Goal: Browse casually

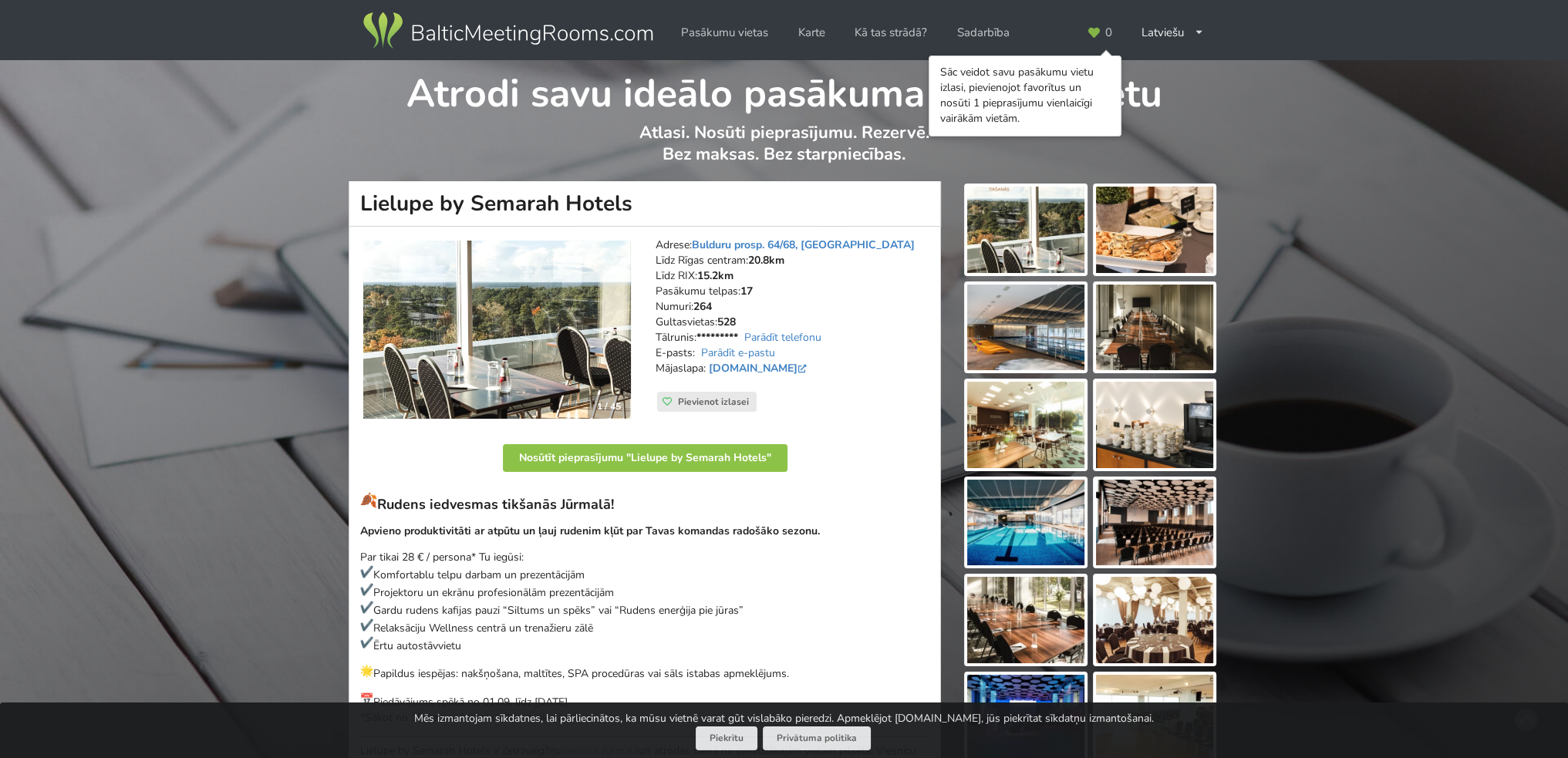
click at [1015, 209] on img at bounding box center [1026, 230] width 117 height 86
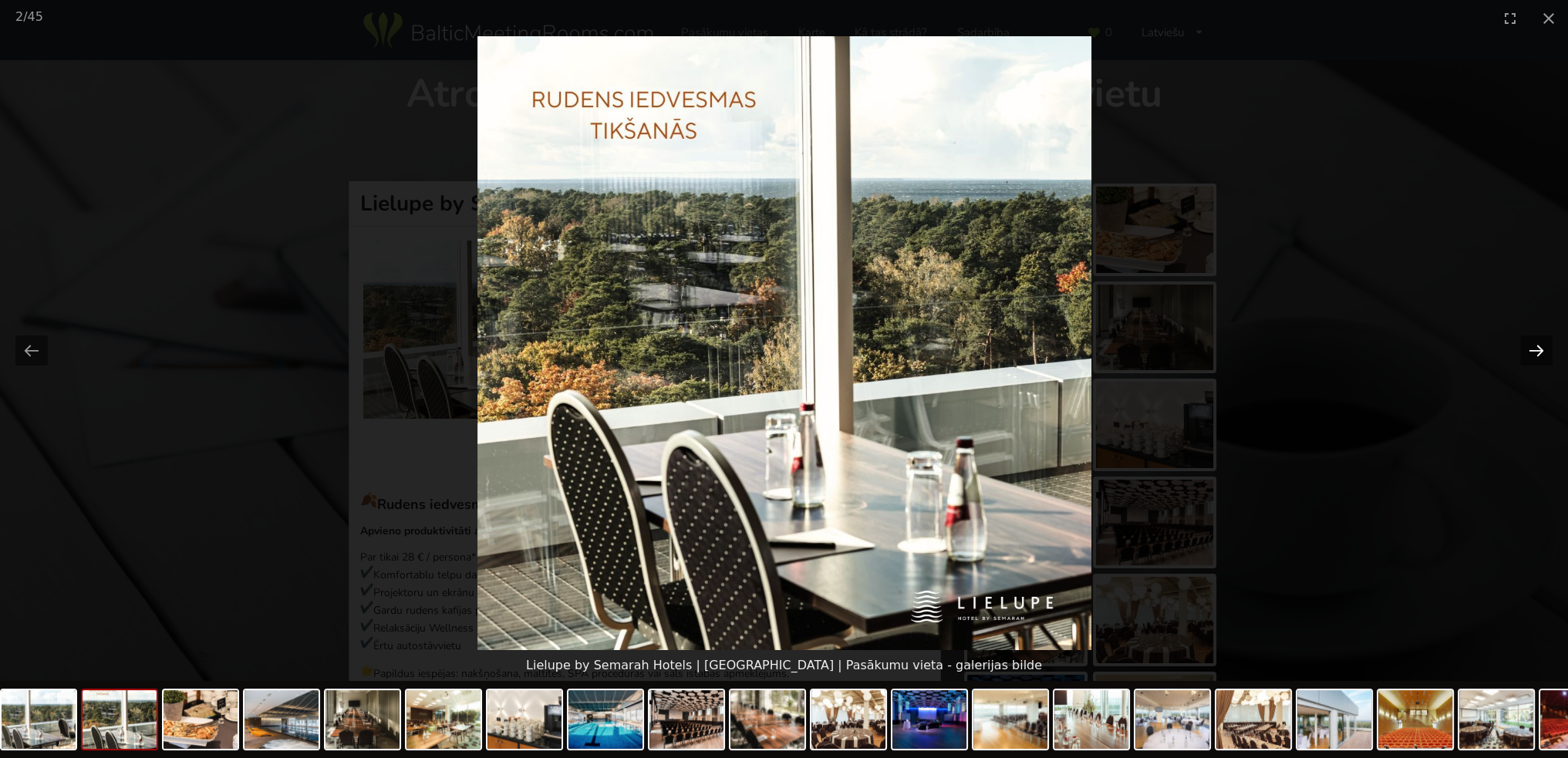
click at [1538, 353] on button "Next slide" at bounding box center [1536, 350] width 32 height 30
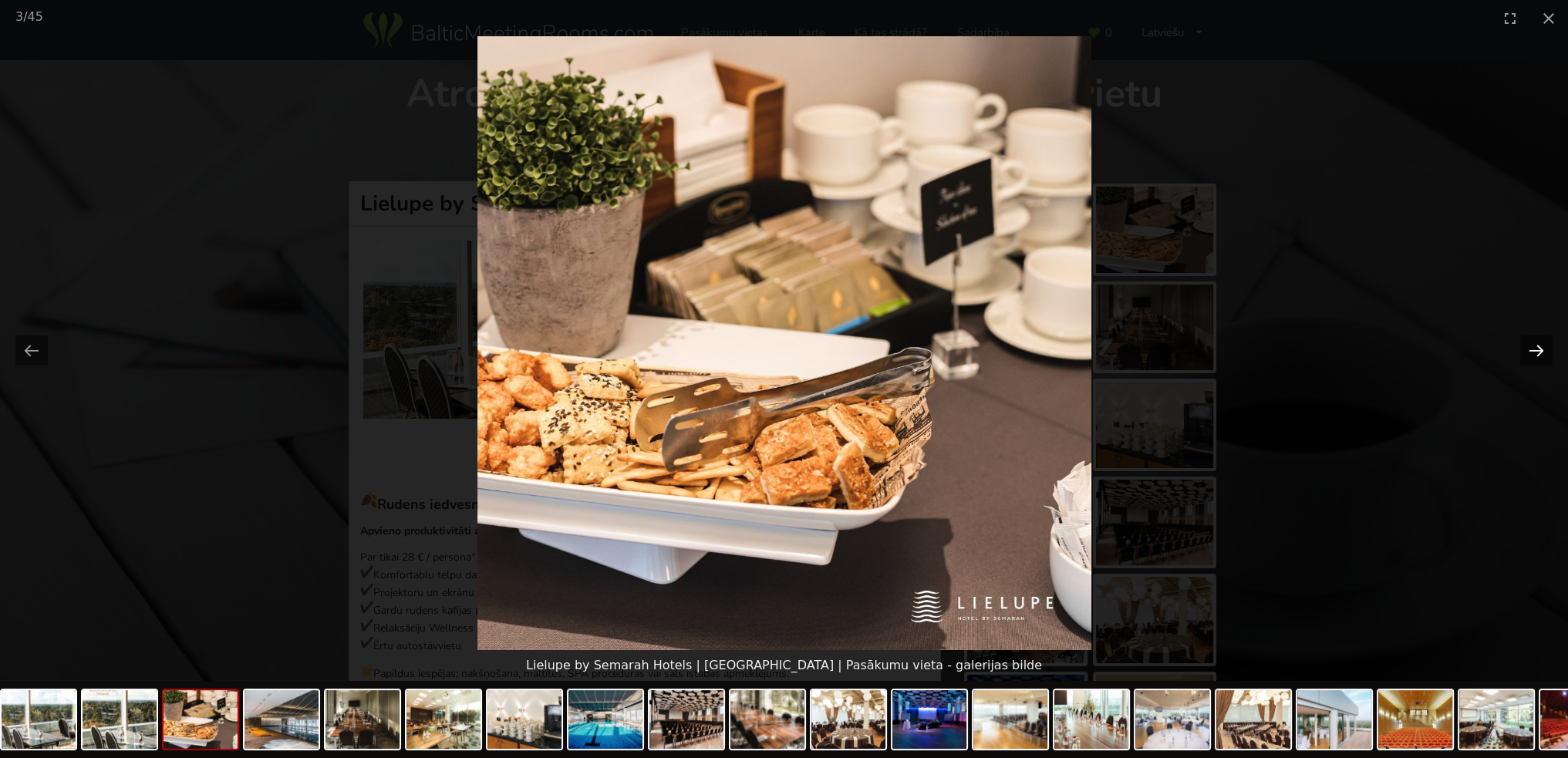
click at [1538, 353] on button "Next slide" at bounding box center [1536, 350] width 32 height 30
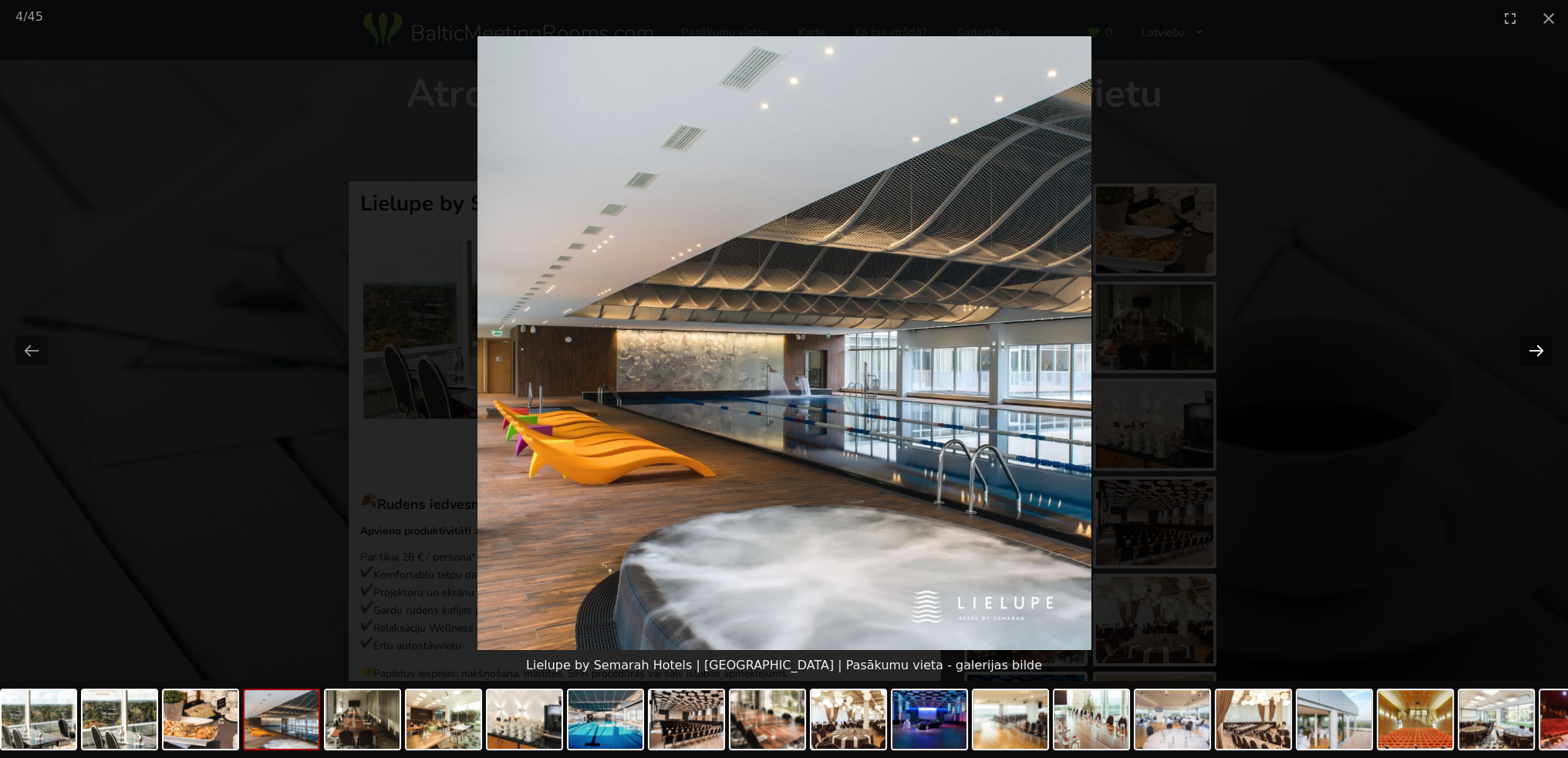
click at [1538, 353] on button "Next slide" at bounding box center [1536, 350] width 32 height 30
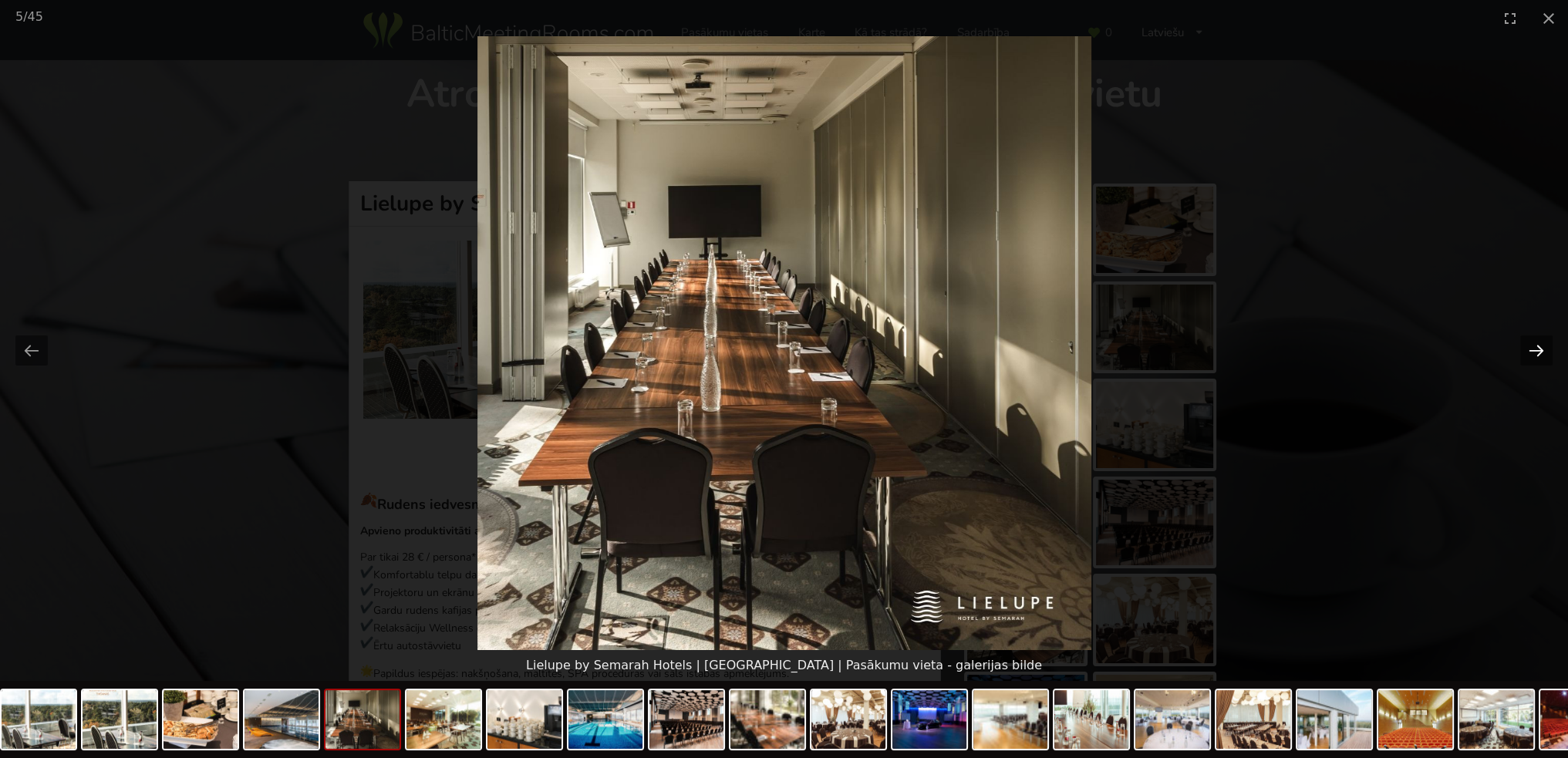
click at [1538, 353] on button "Next slide" at bounding box center [1536, 350] width 32 height 30
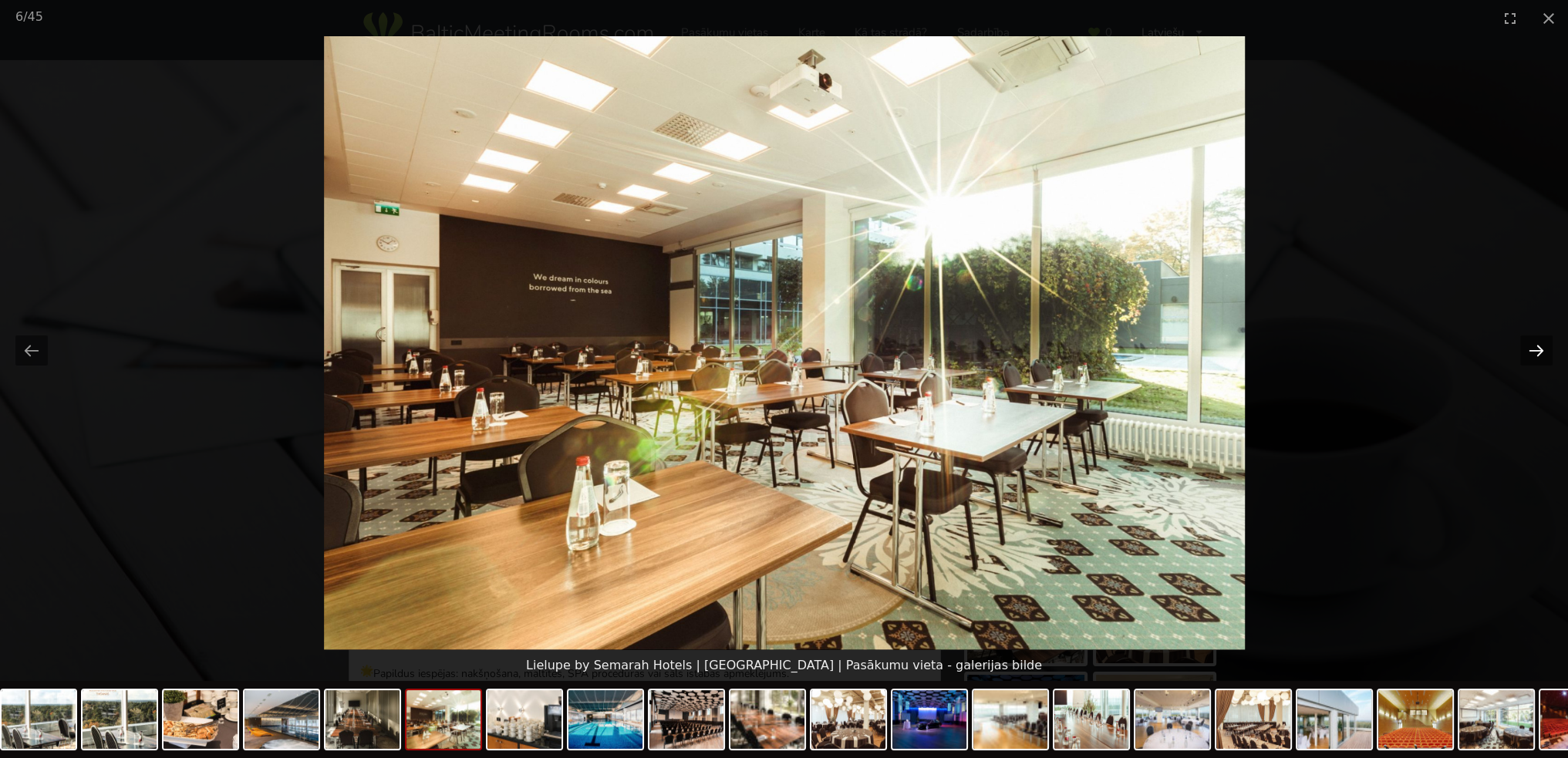
click at [1538, 353] on button "Next slide" at bounding box center [1536, 350] width 32 height 30
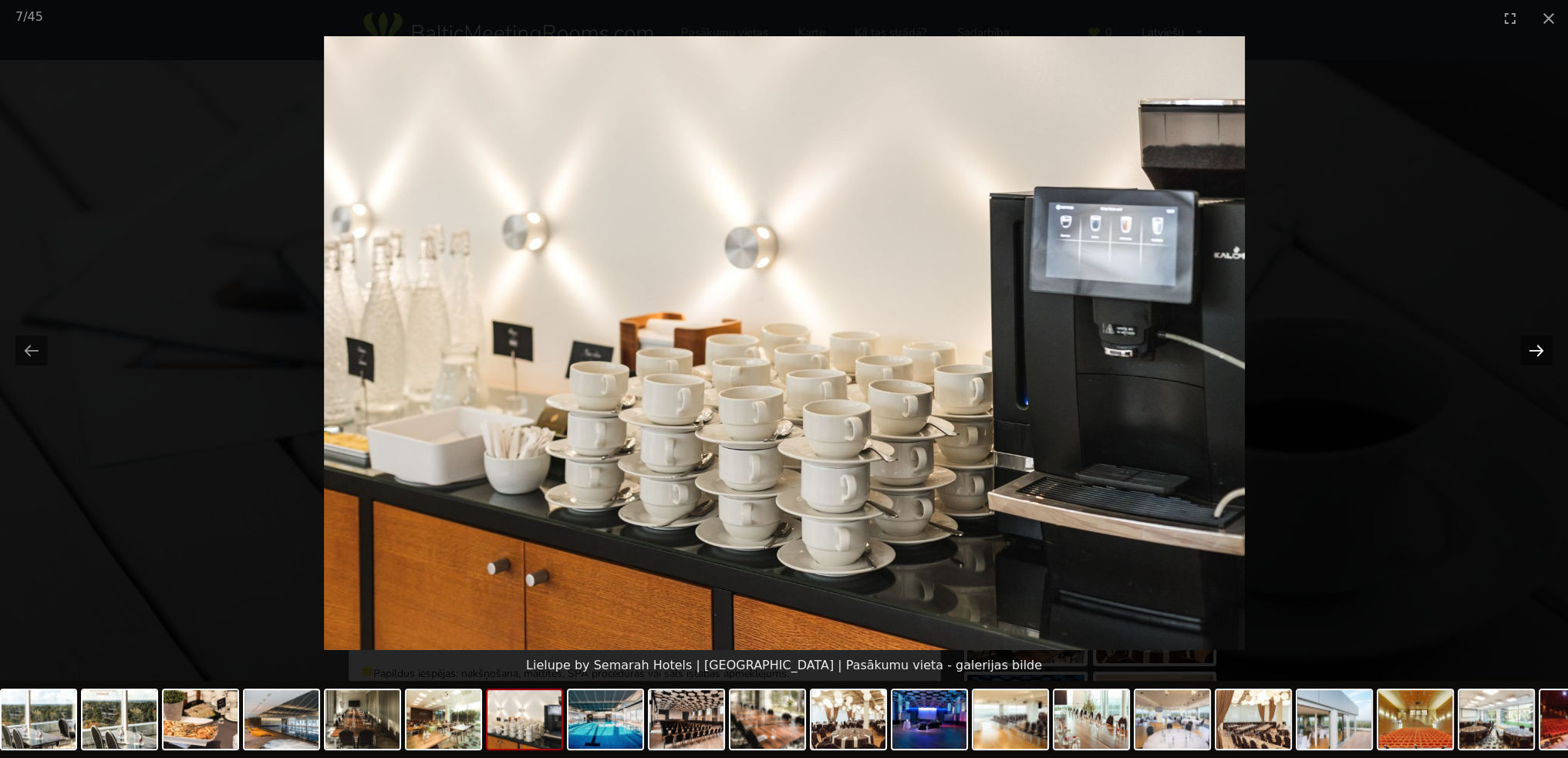
click at [1538, 353] on button "Next slide" at bounding box center [1536, 350] width 32 height 30
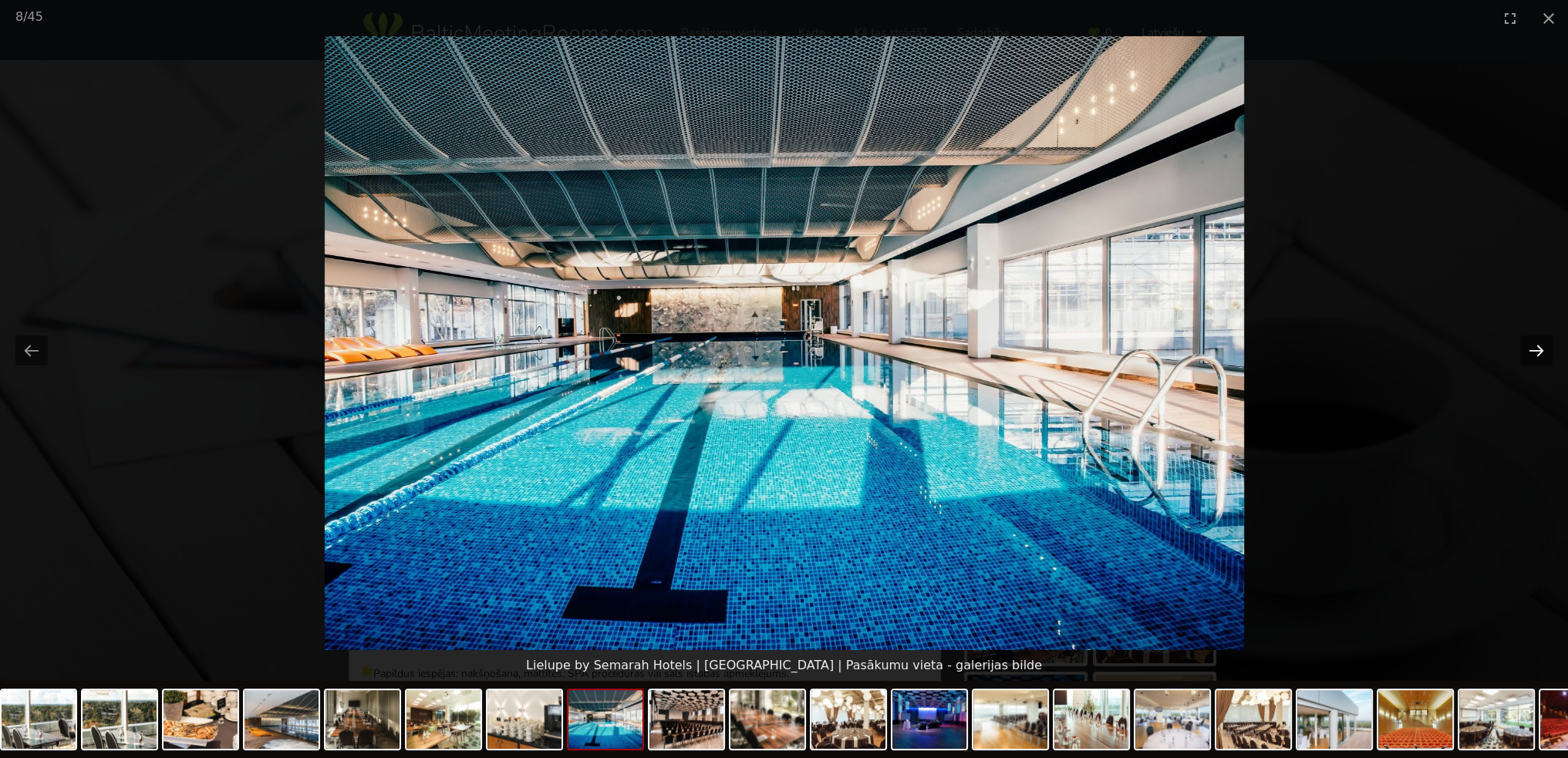
click at [1538, 353] on button "Next slide" at bounding box center [1536, 350] width 32 height 30
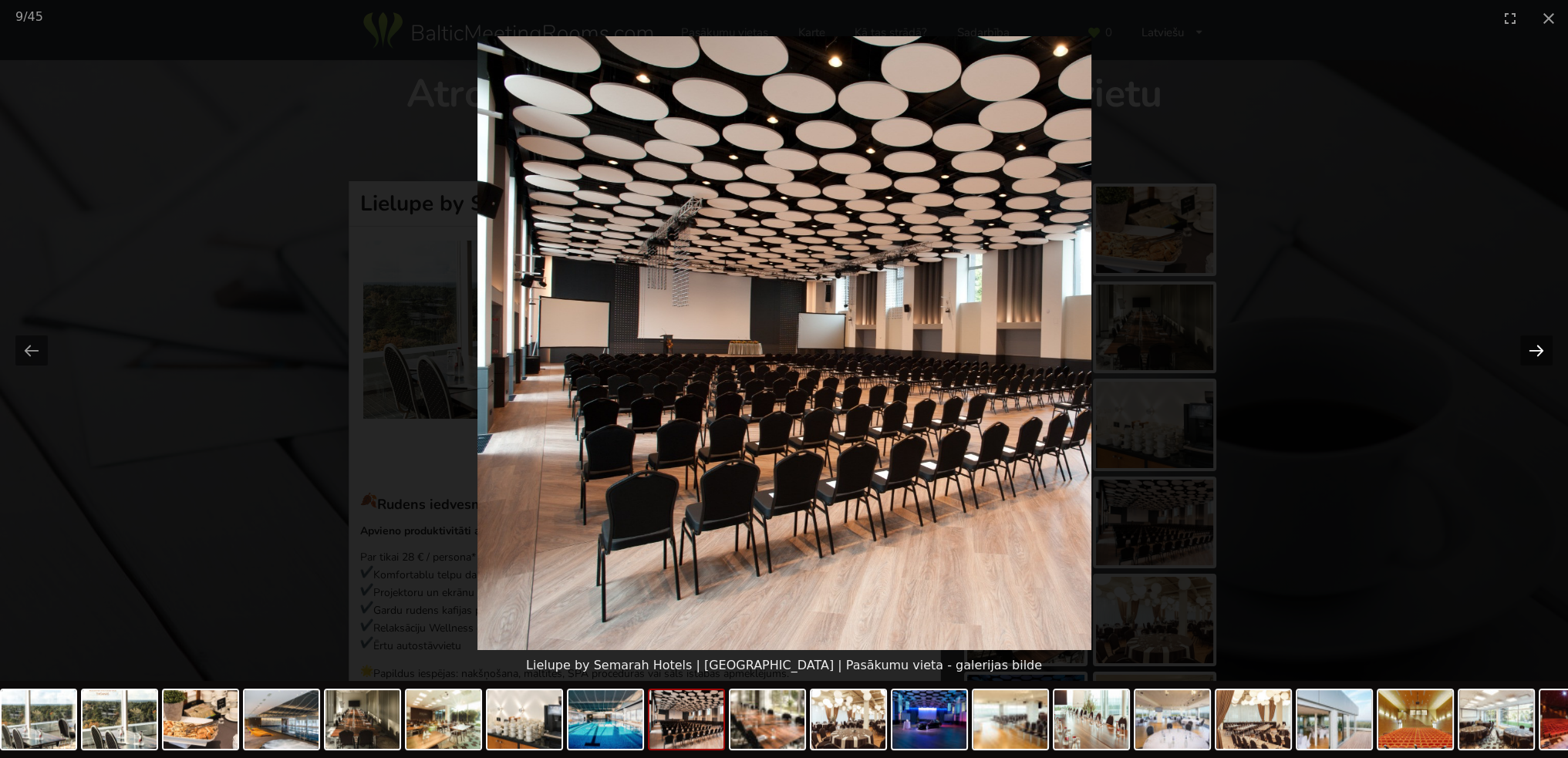
click at [1538, 353] on button "Next slide" at bounding box center [1536, 350] width 32 height 30
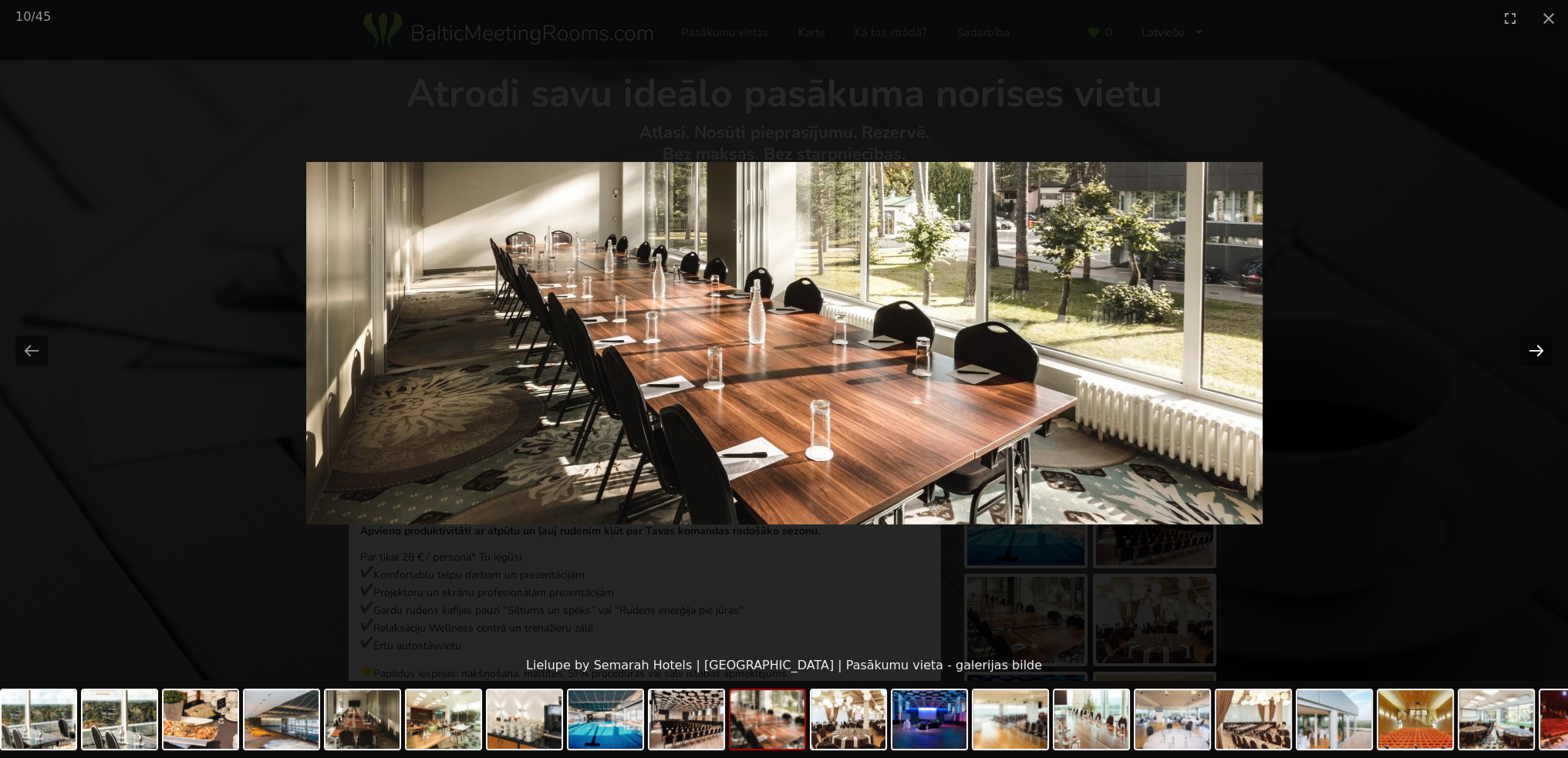
click at [1538, 353] on button "Next slide" at bounding box center [1536, 350] width 32 height 30
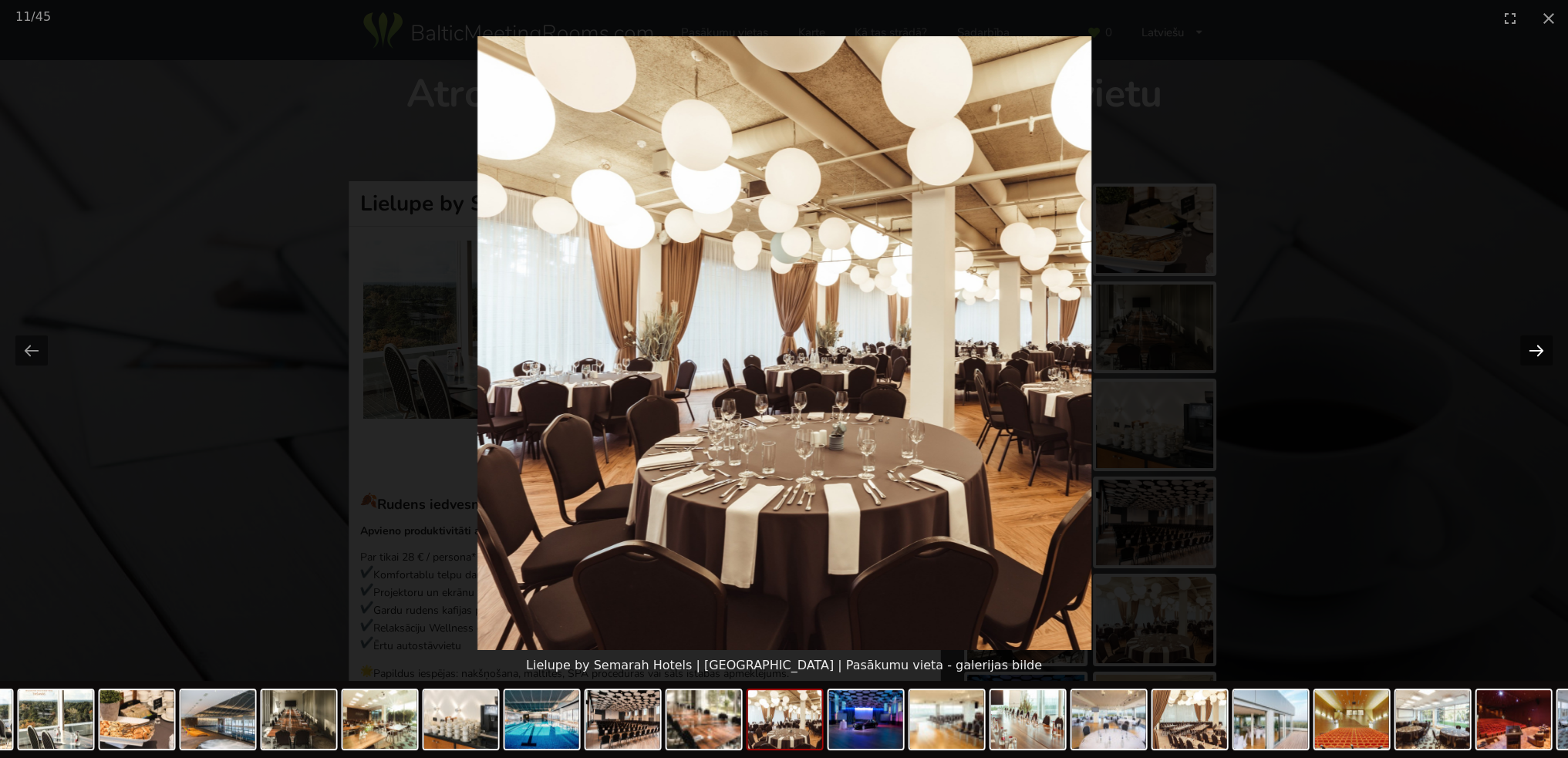
click at [1538, 353] on button "Next slide" at bounding box center [1536, 350] width 32 height 30
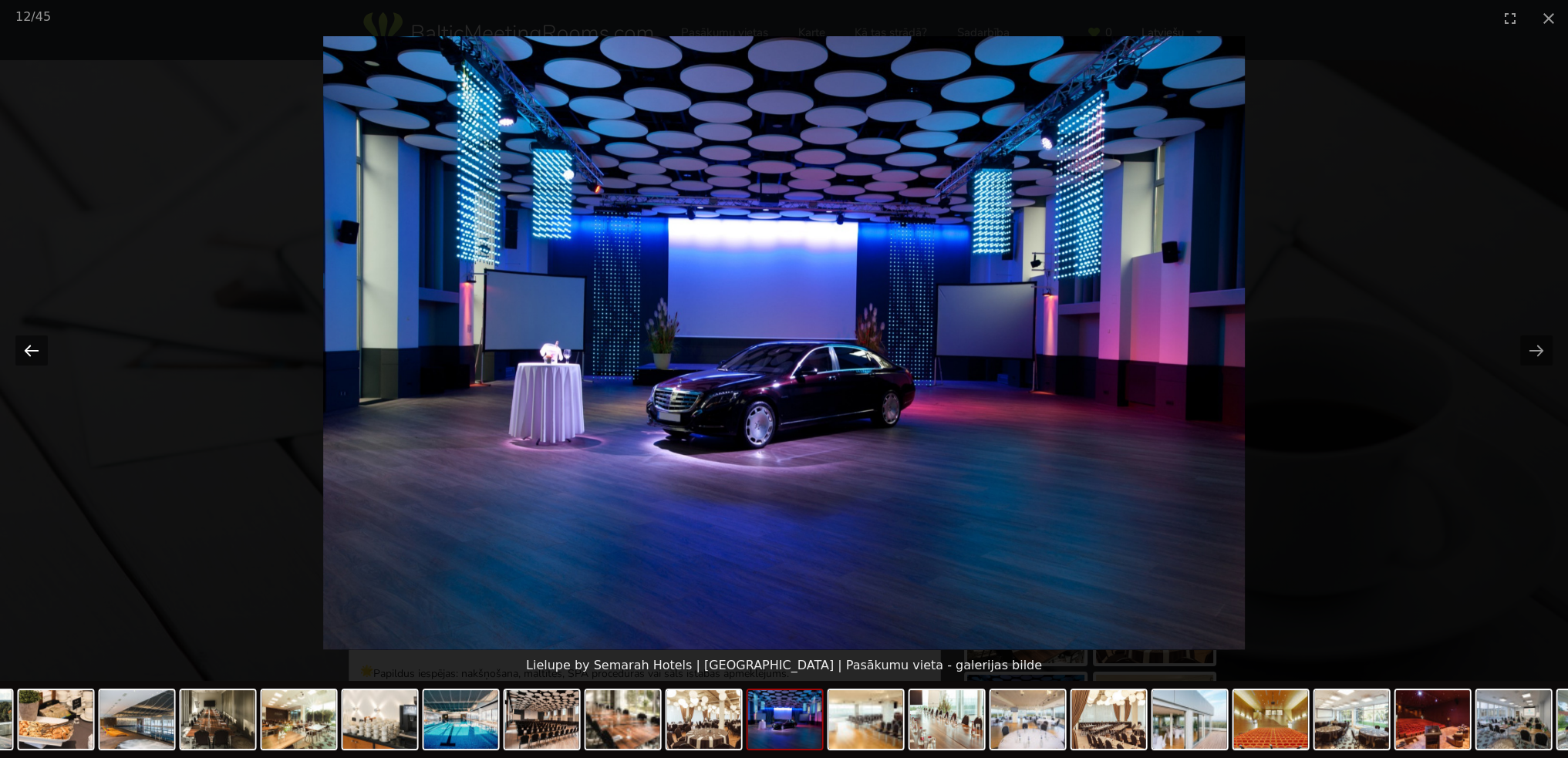
click at [37, 354] on button "Previous slide" at bounding box center [31, 350] width 32 height 30
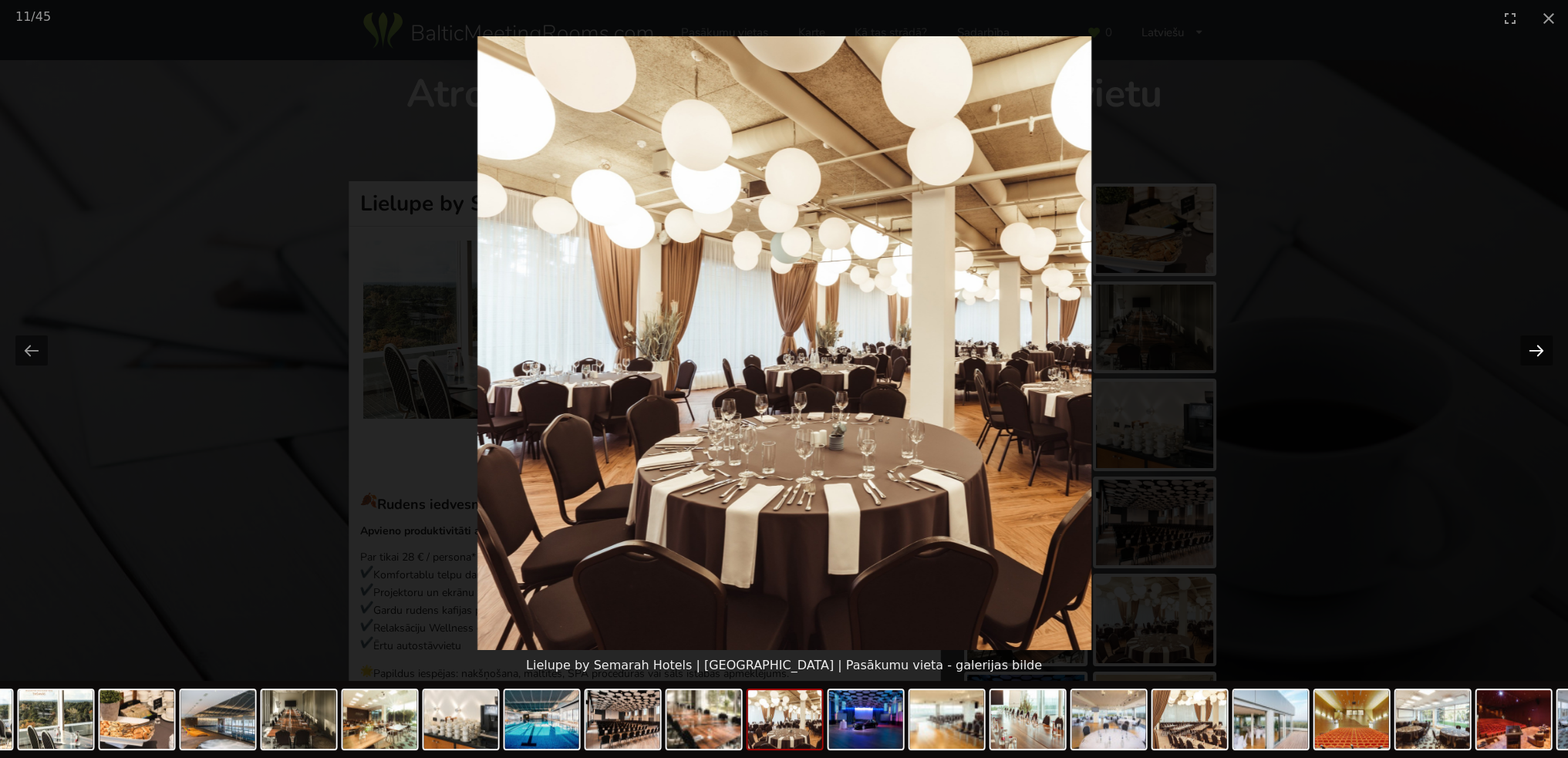
click at [1533, 353] on button "Next slide" at bounding box center [1536, 350] width 32 height 30
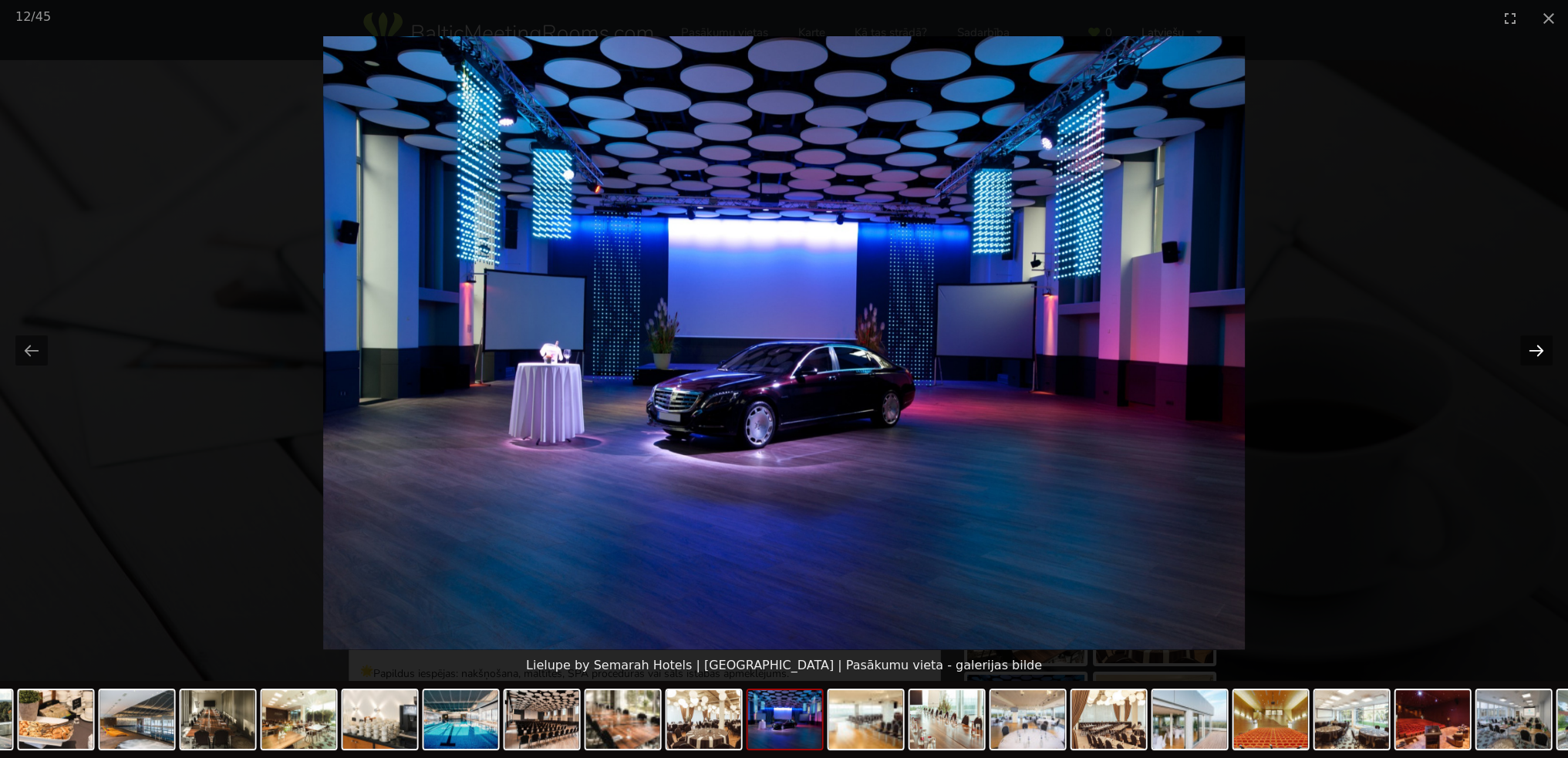
click at [1533, 353] on button "Next slide" at bounding box center [1536, 350] width 32 height 30
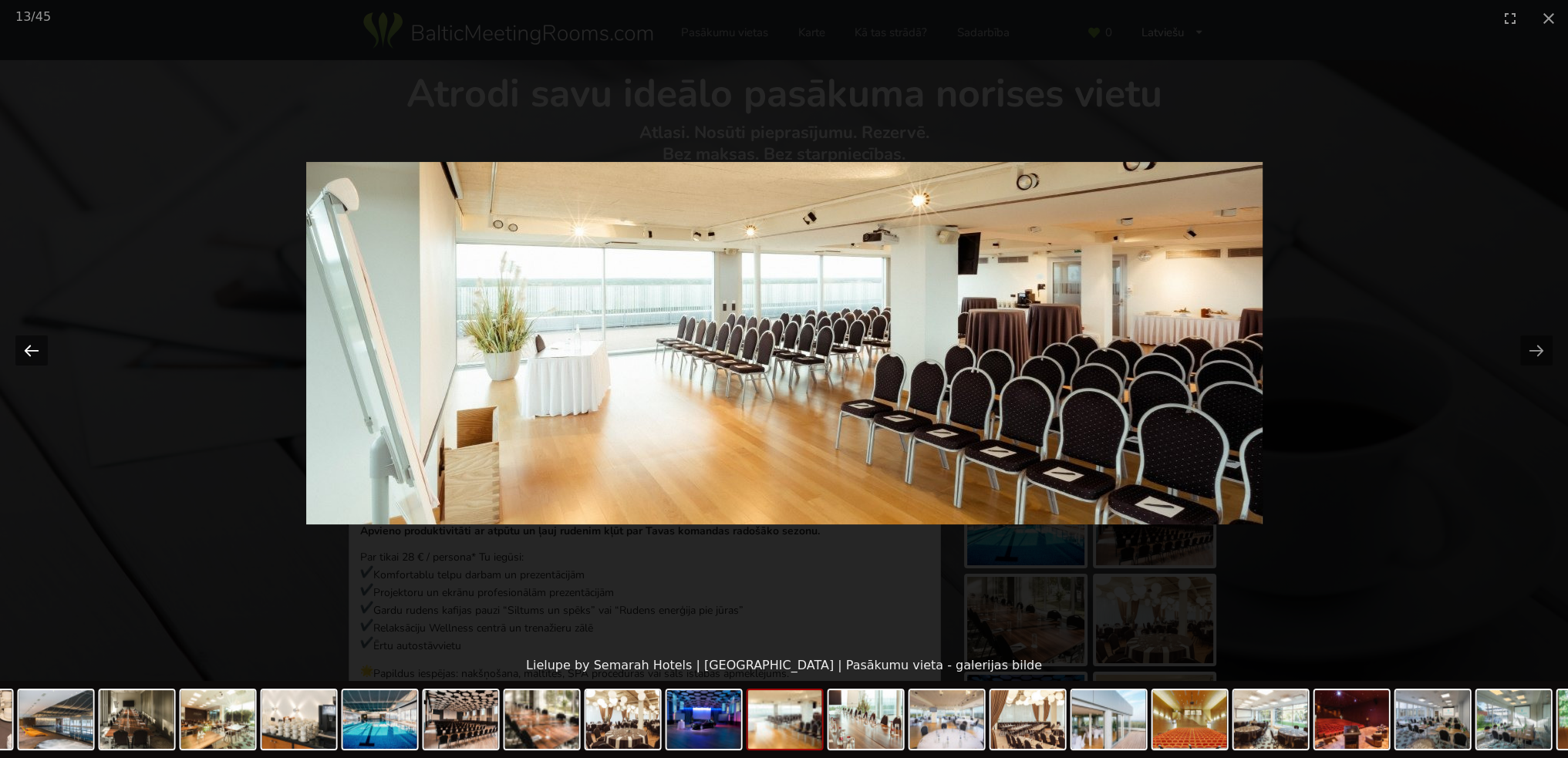
click at [20, 338] on button "Previous slide" at bounding box center [31, 350] width 32 height 30
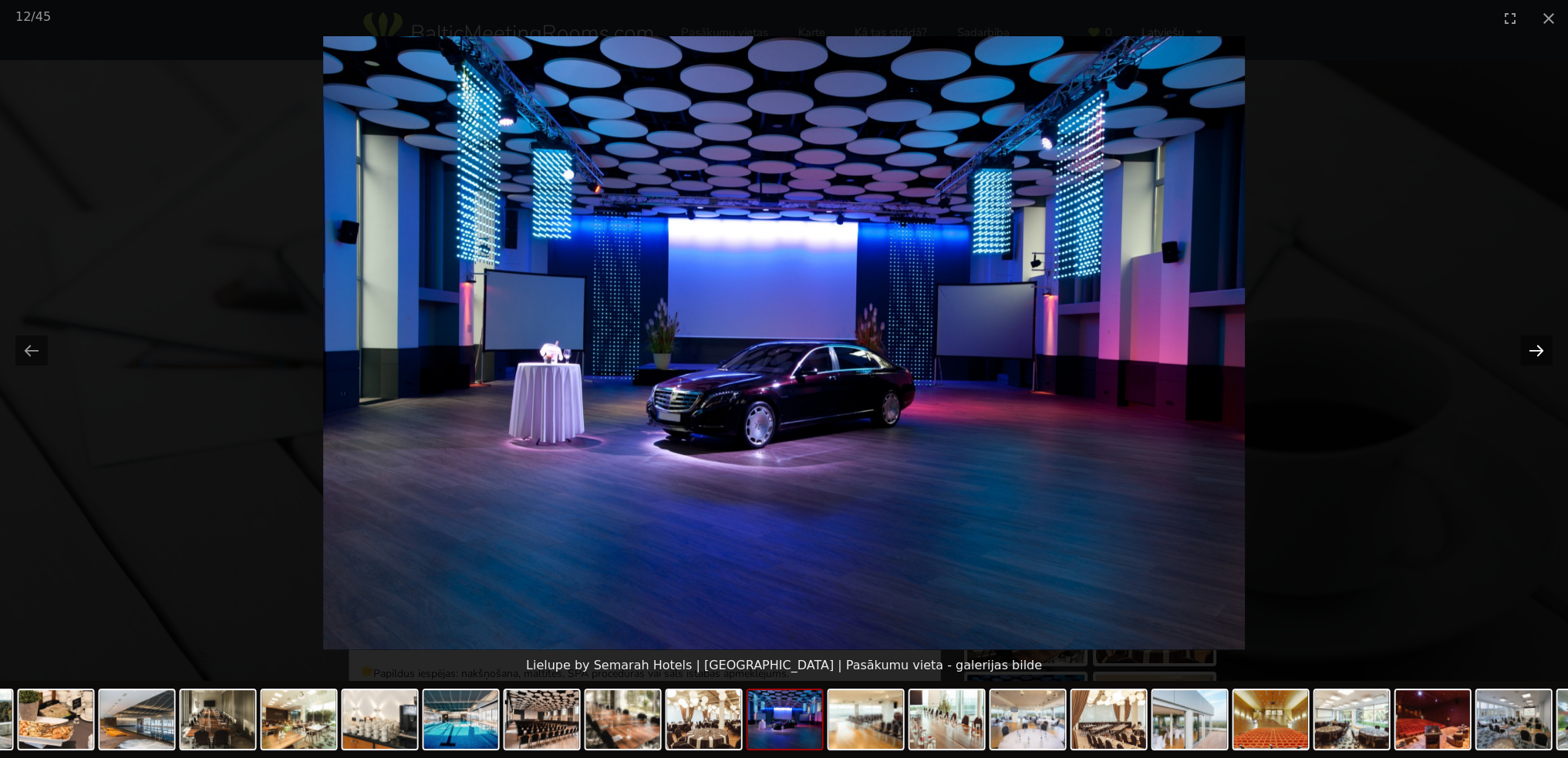
click at [1542, 348] on button "Next slide" at bounding box center [1536, 350] width 32 height 30
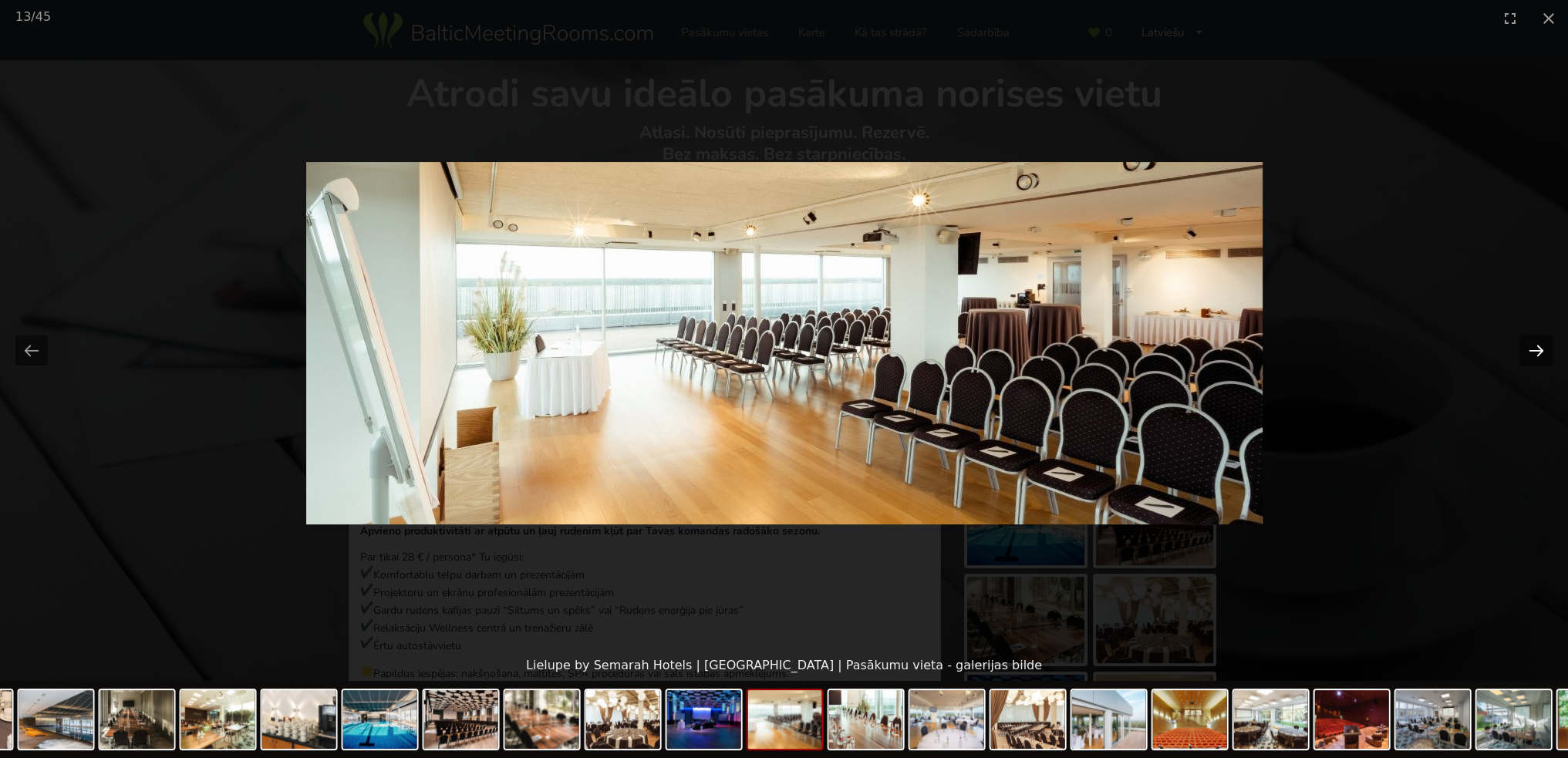
click at [1542, 348] on button "Next slide" at bounding box center [1536, 350] width 32 height 30
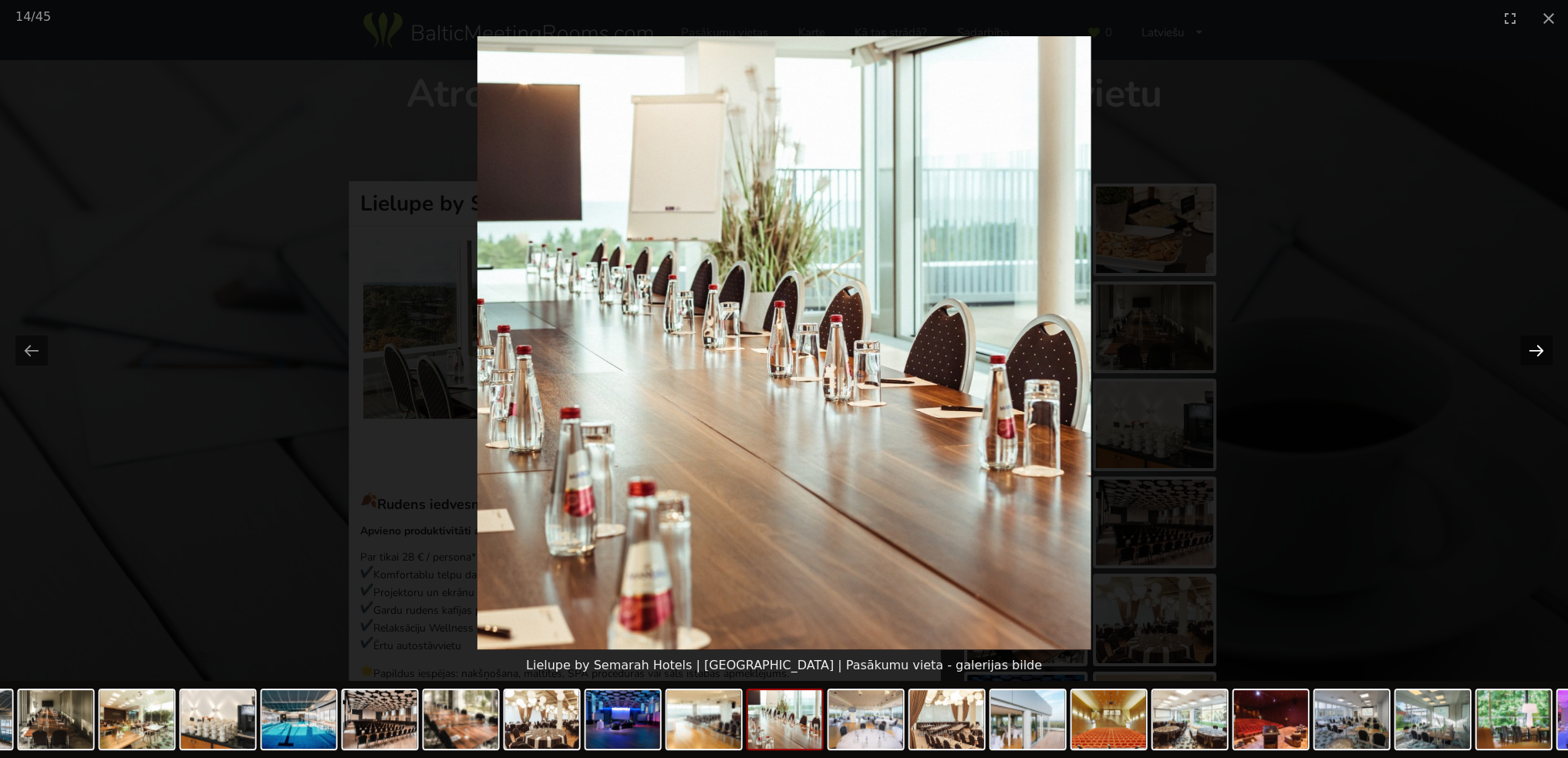
click at [1542, 348] on button "Next slide" at bounding box center [1536, 350] width 32 height 30
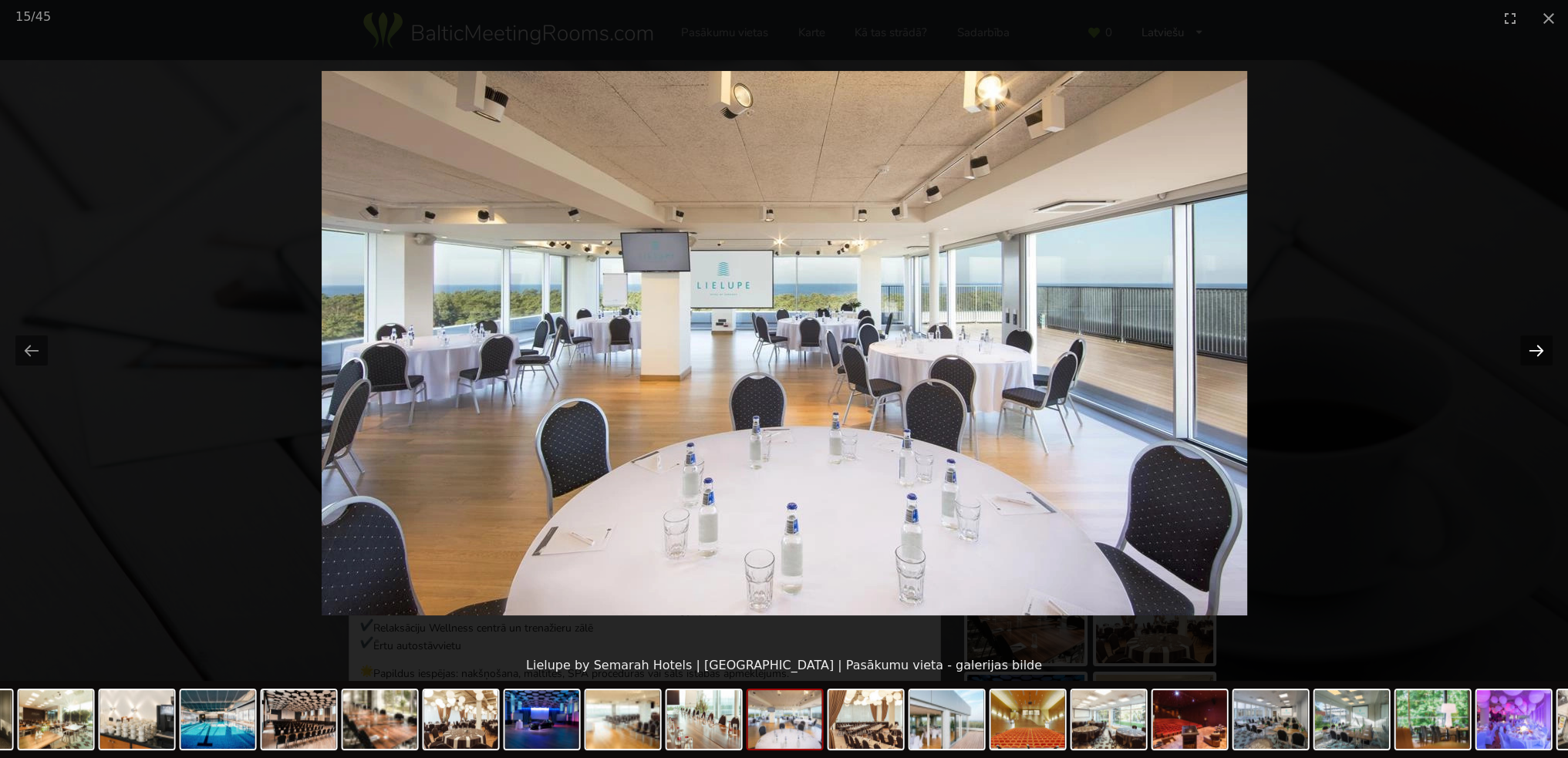
click at [1542, 348] on button "Next slide" at bounding box center [1536, 350] width 32 height 30
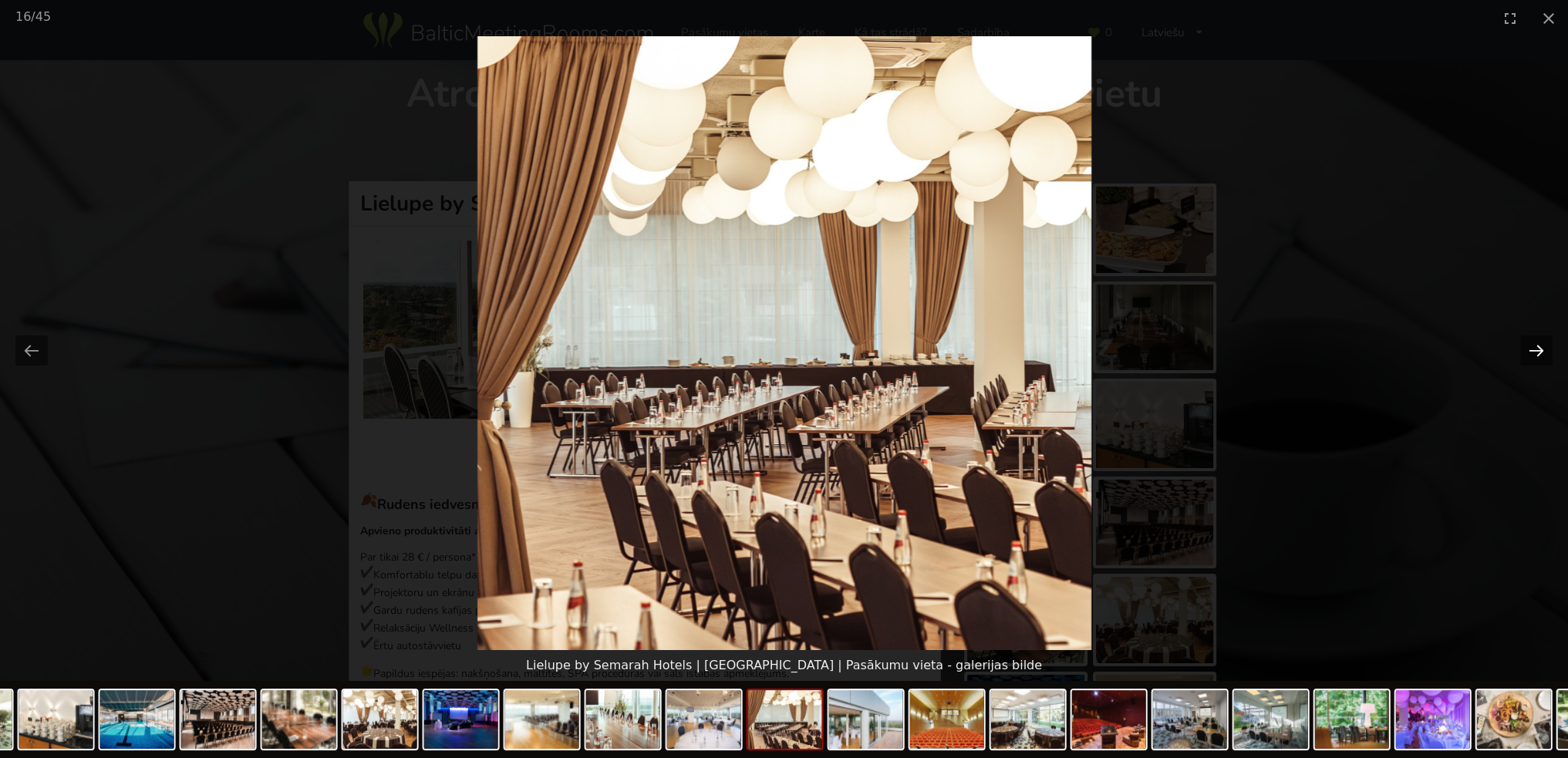
click at [1542, 348] on button "Next slide" at bounding box center [1536, 350] width 32 height 30
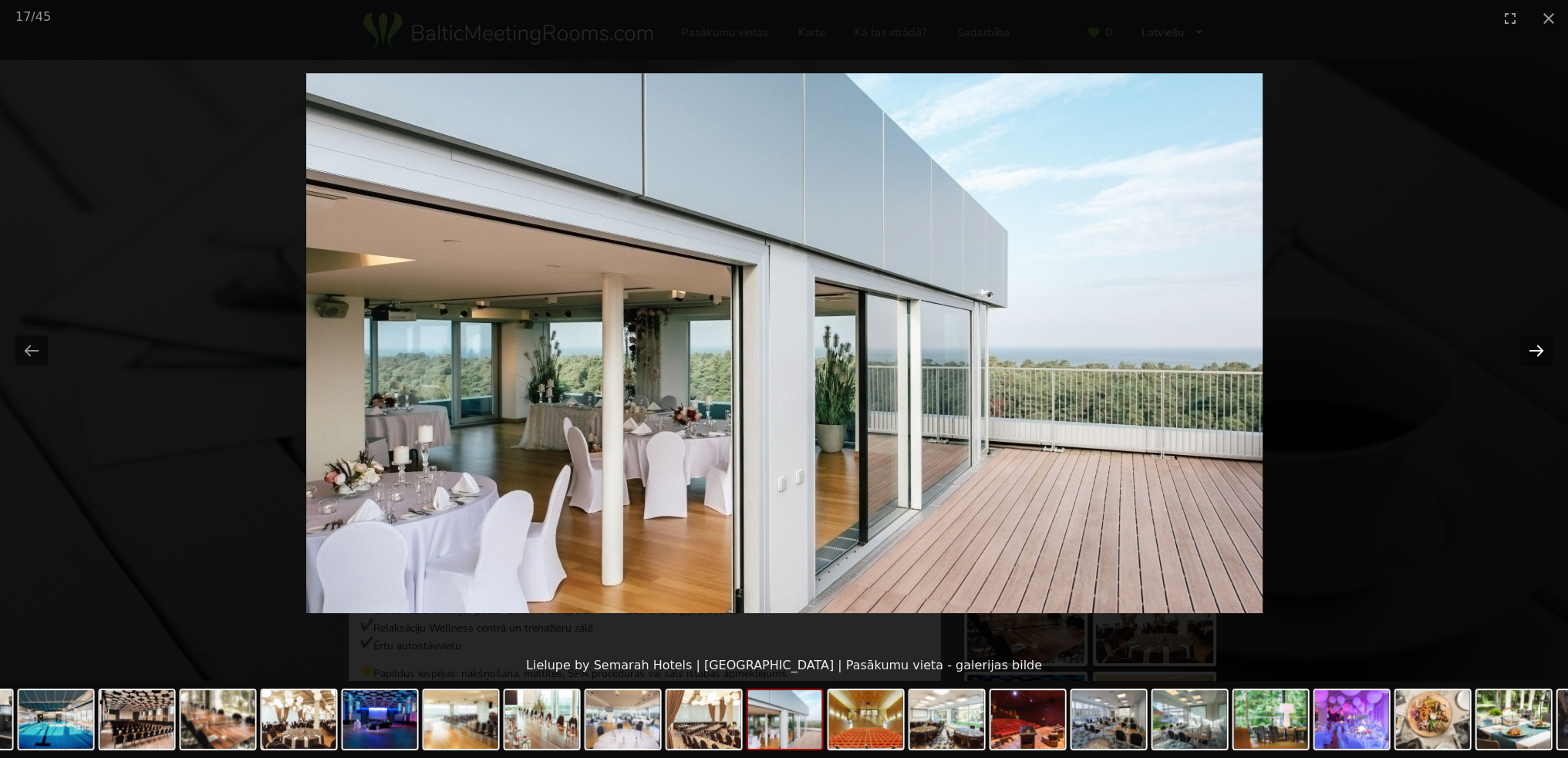
click at [1542, 348] on button "Next slide" at bounding box center [1536, 350] width 32 height 30
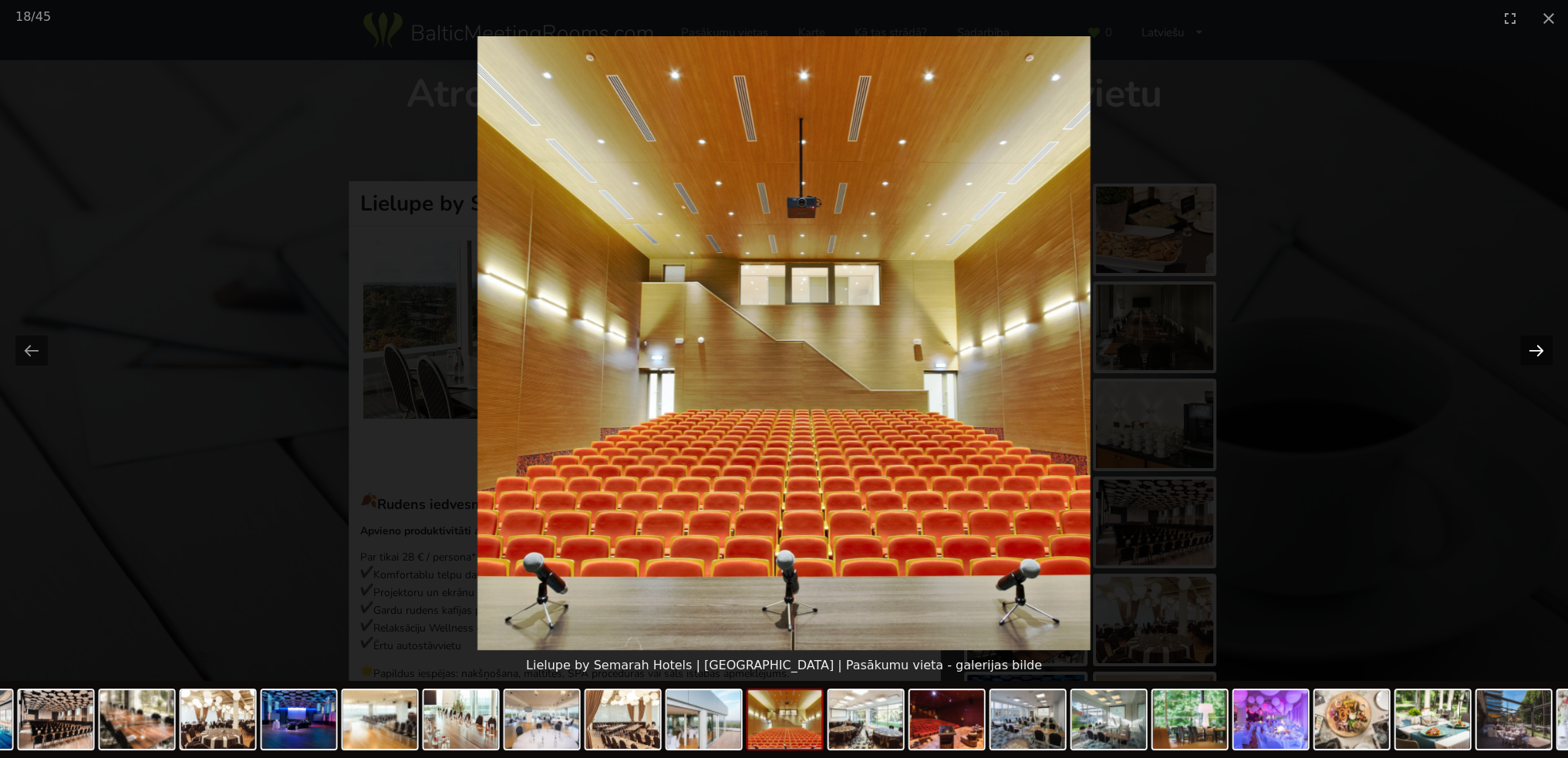
click at [1542, 348] on button "Next slide" at bounding box center [1536, 350] width 32 height 30
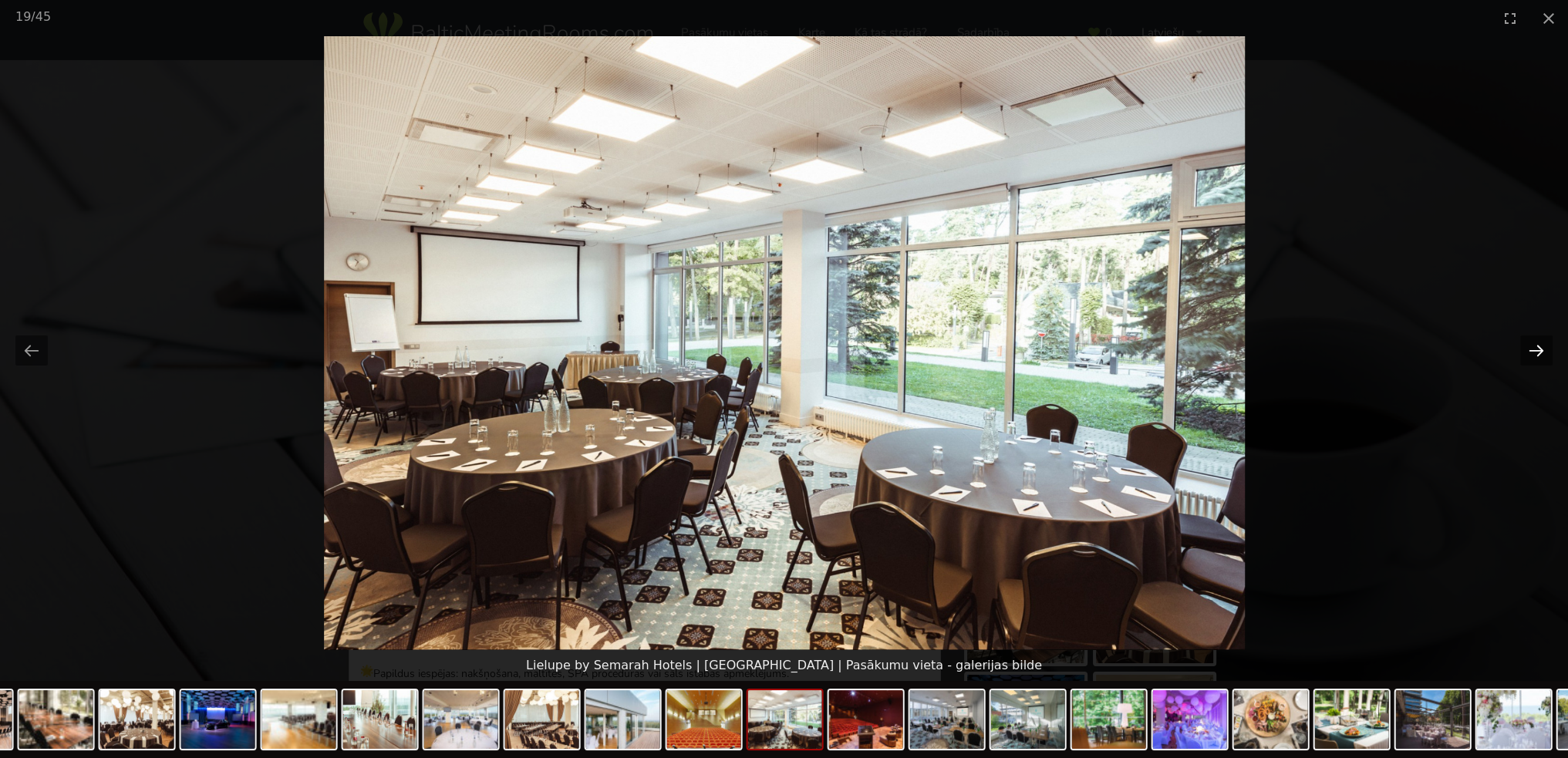
click at [1542, 348] on button "Next slide" at bounding box center [1536, 350] width 32 height 30
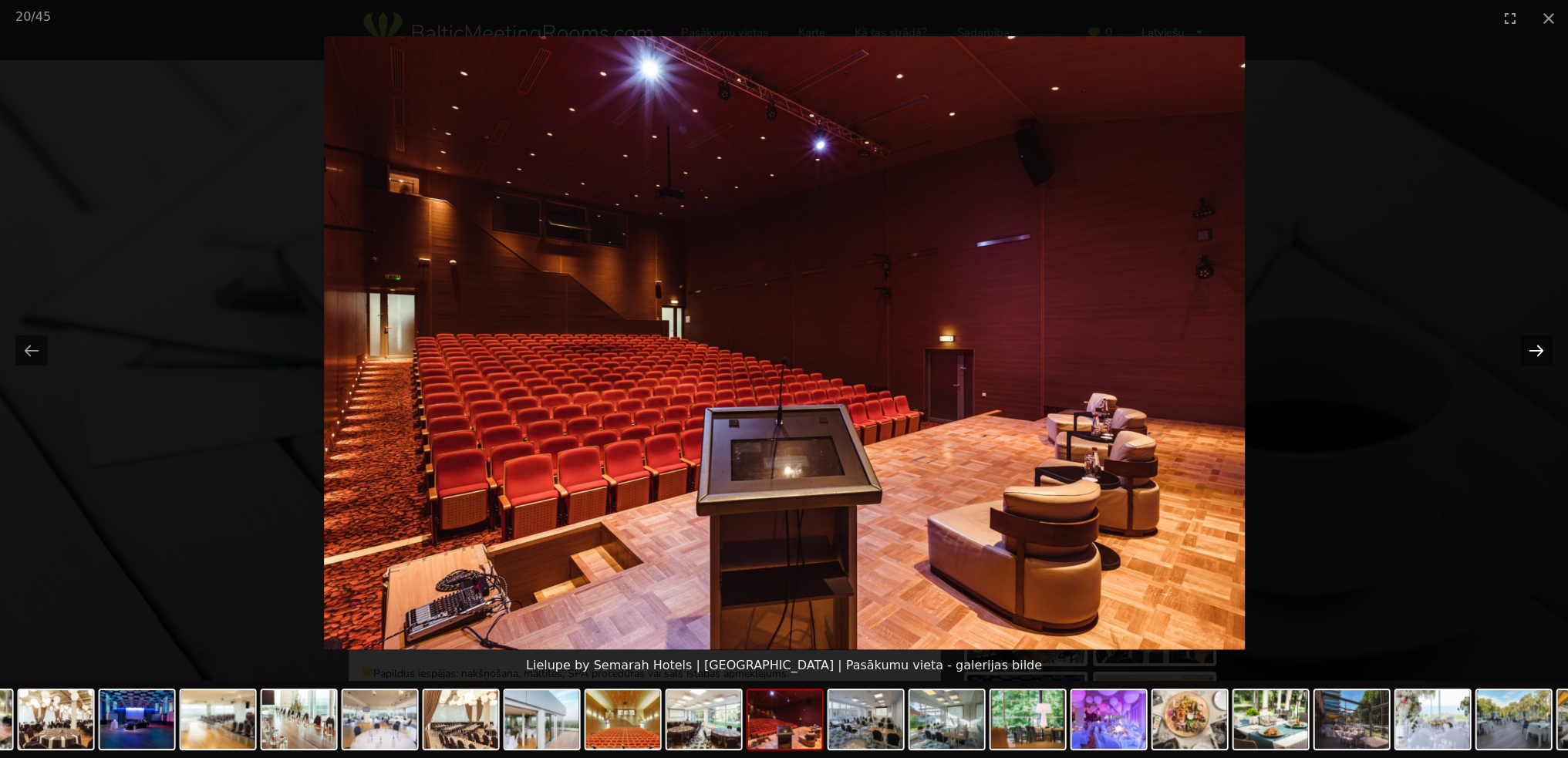
click at [1542, 348] on button "Next slide" at bounding box center [1536, 350] width 32 height 30
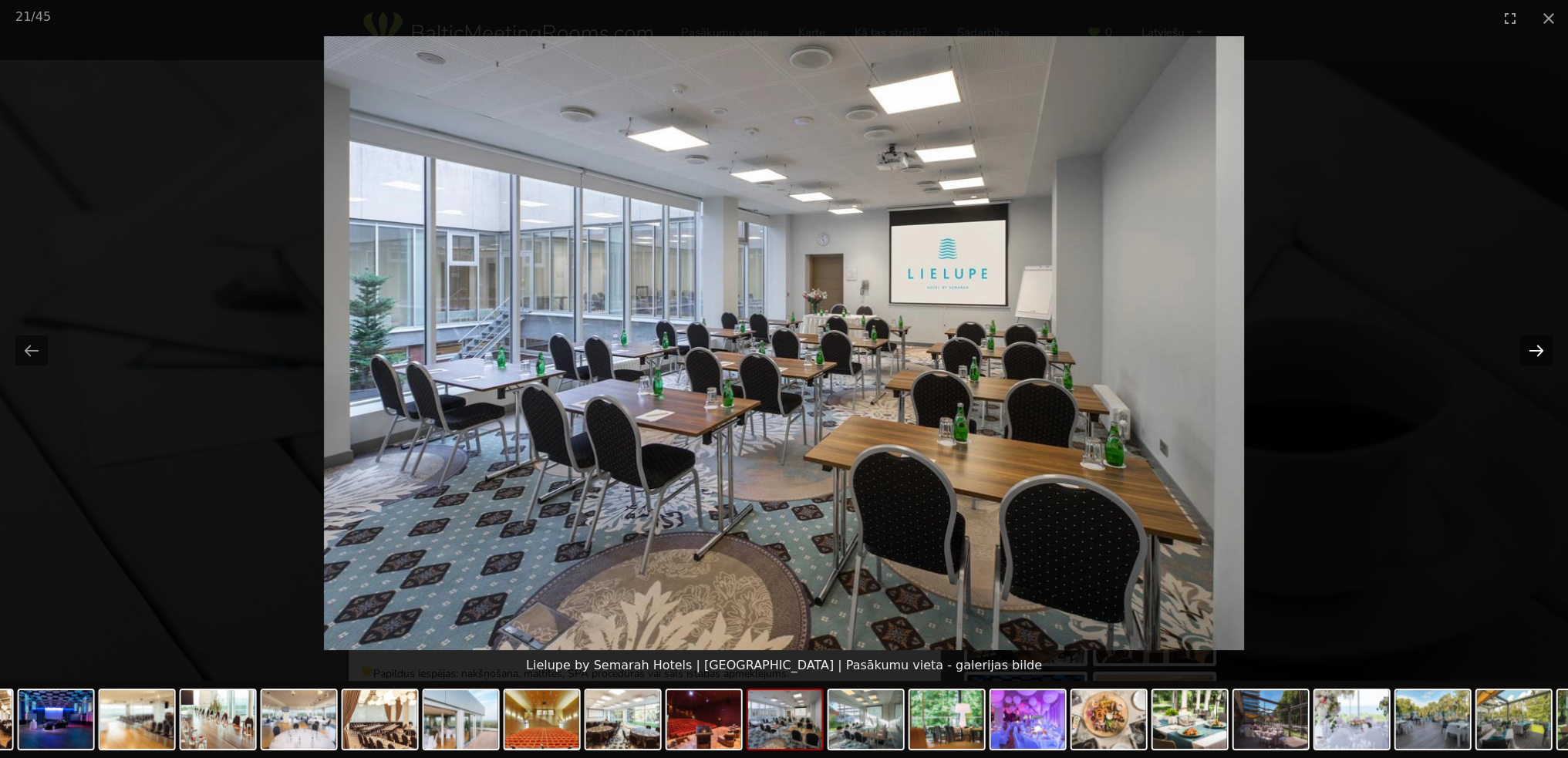
click at [1542, 348] on button "Next slide" at bounding box center [1536, 350] width 32 height 30
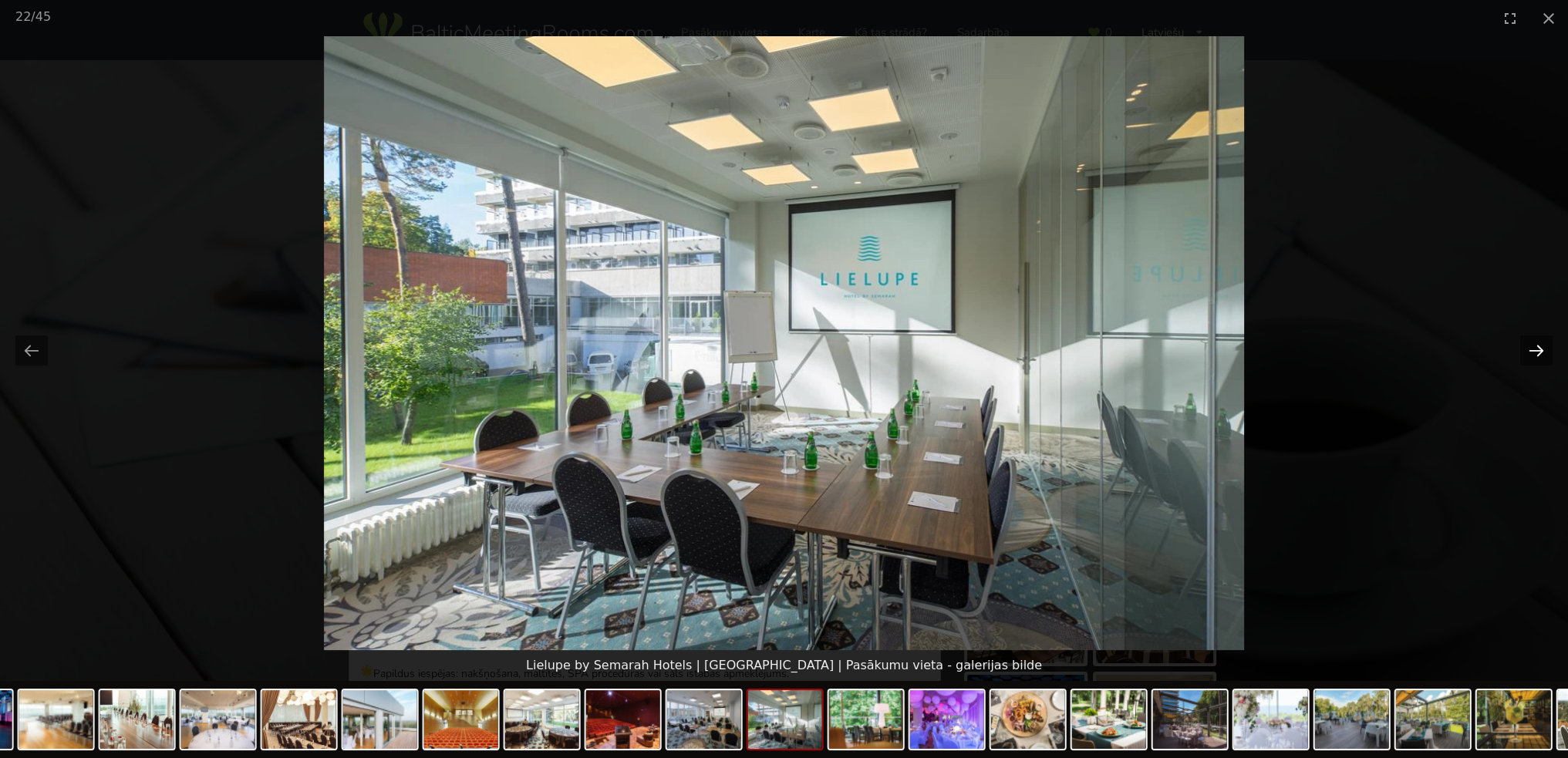
click at [1542, 348] on button "Next slide" at bounding box center [1536, 350] width 32 height 30
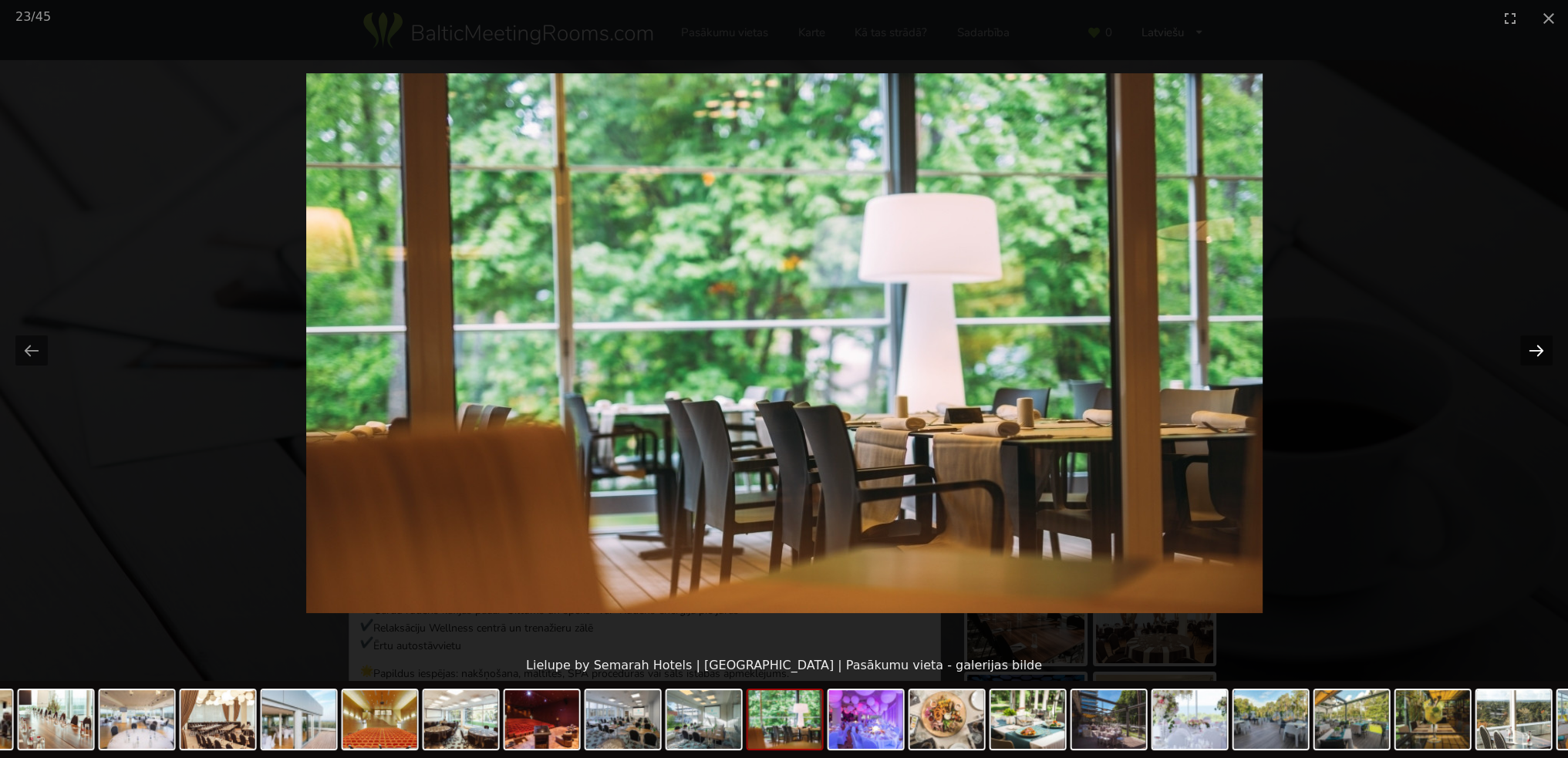
click at [1542, 348] on button "Next slide" at bounding box center [1536, 350] width 32 height 30
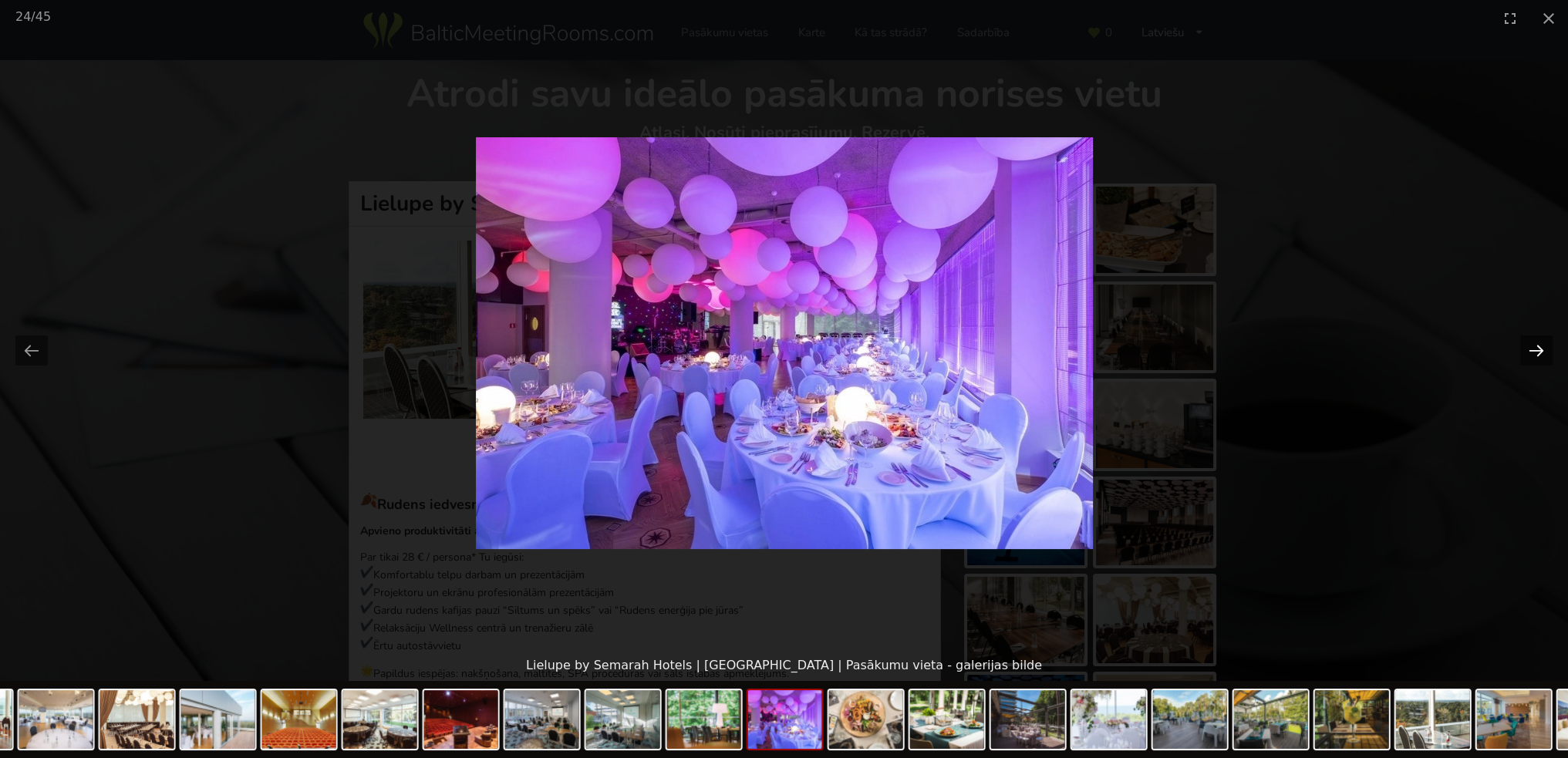
click at [1542, 348] on button "Next slide" at bounding box center [1536, 350] width 32 height 30
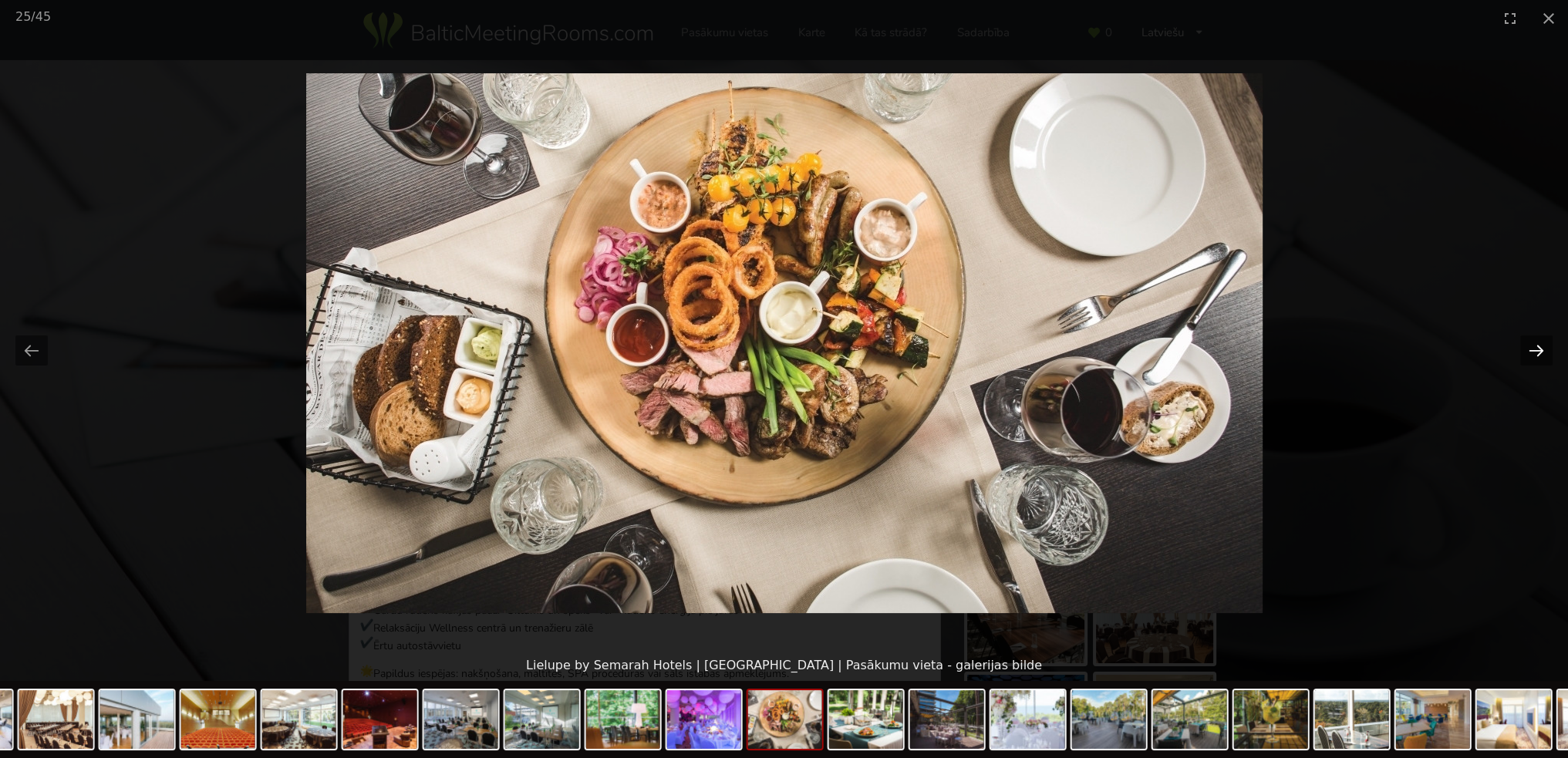
click at [1542, 348] on button "Next slide" at bounding box center [1536, 350] width 32 height 30
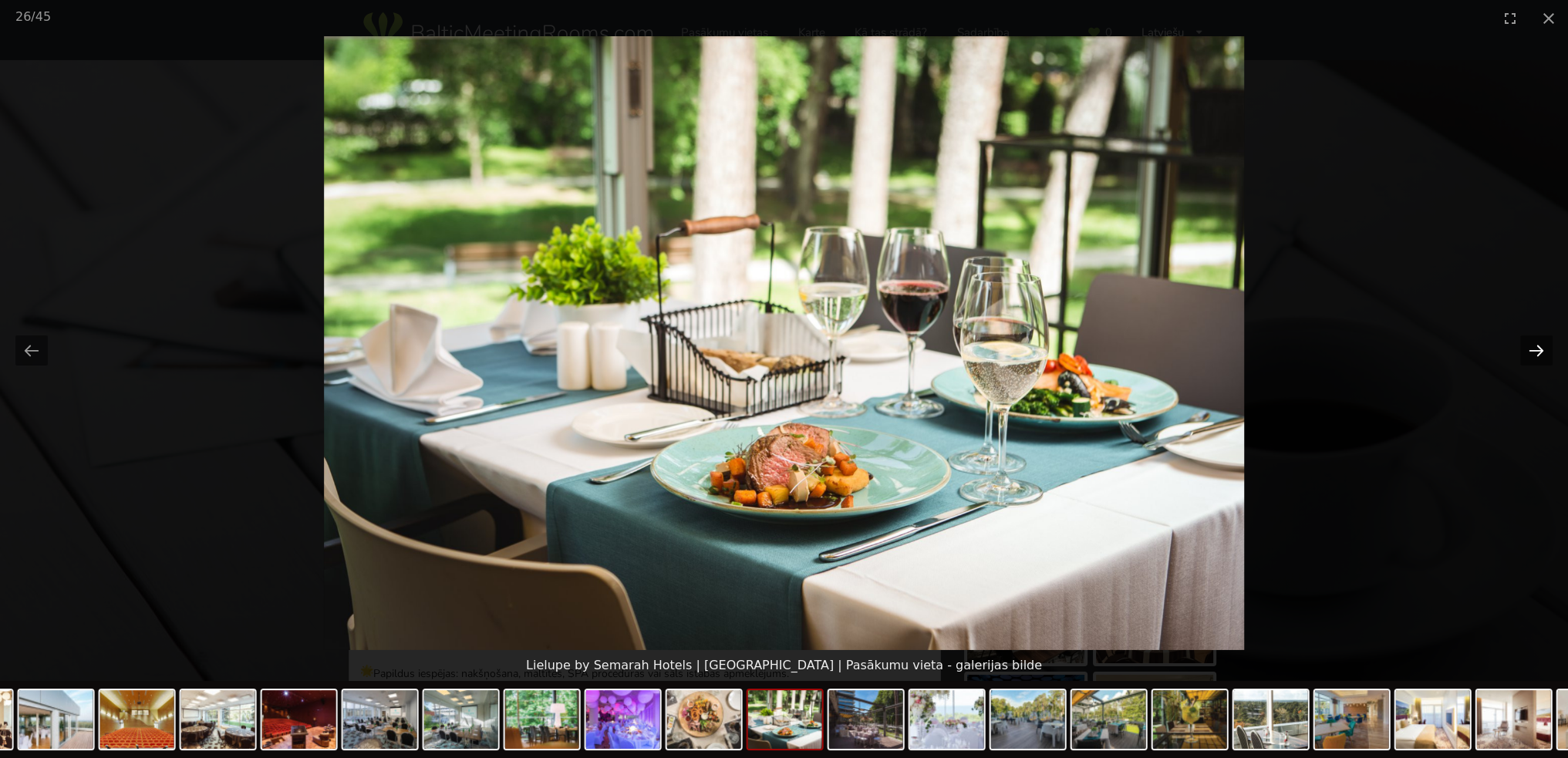
click at [1542, 348] on button "Next slide" at bounding box center [1536, 350] width 32 height 30
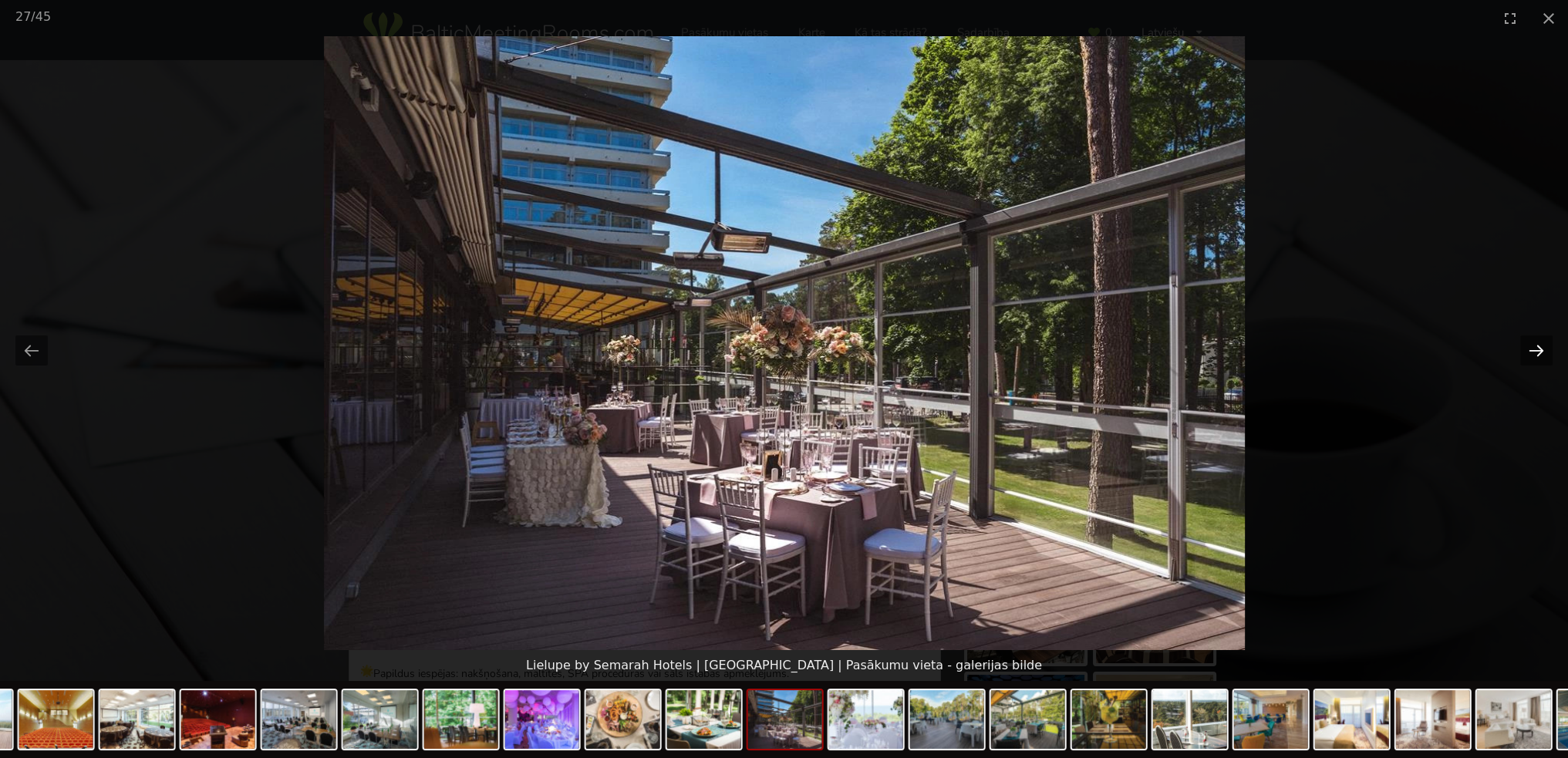
click at [1542, 348] on button "Next slide" at bounding box center [1536, 350] width 32 height 30
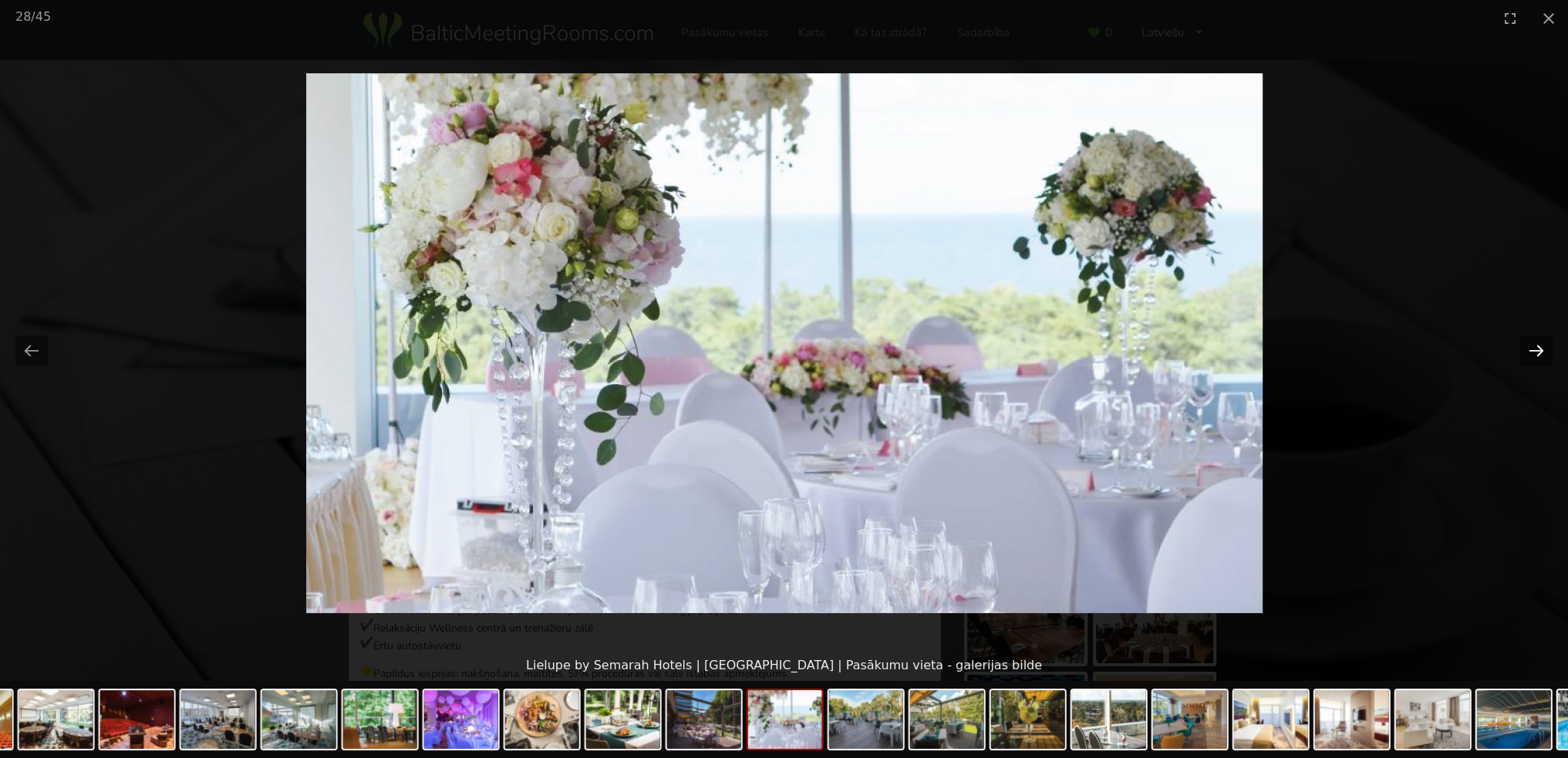
click at [1542, 348] on button "Next slide" at bounding box center [1536, 350] width 32 height 30
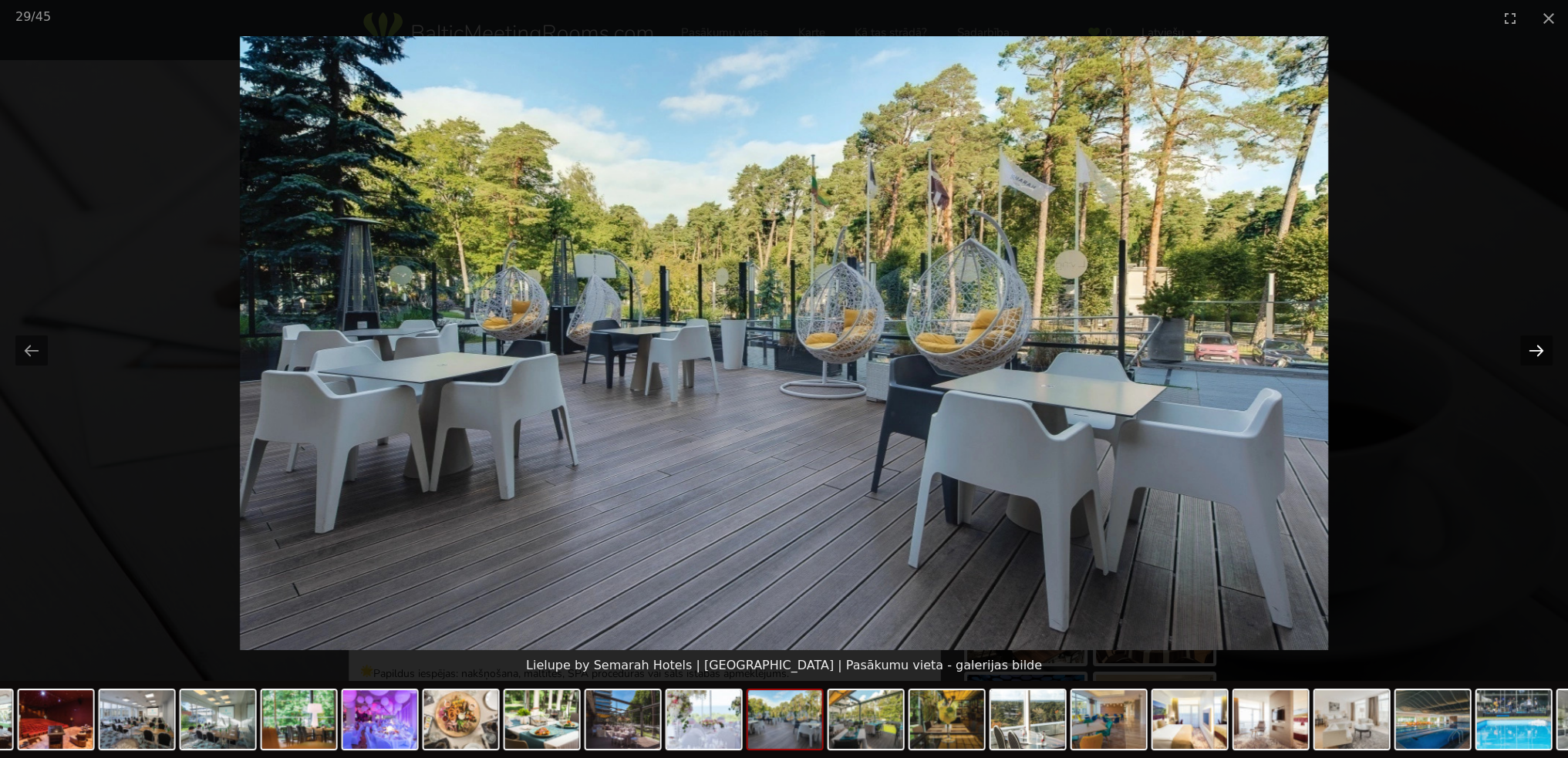
click at [1542, 348] on button "Next slide" at bounding box center [1536, 350] width 32 height 30
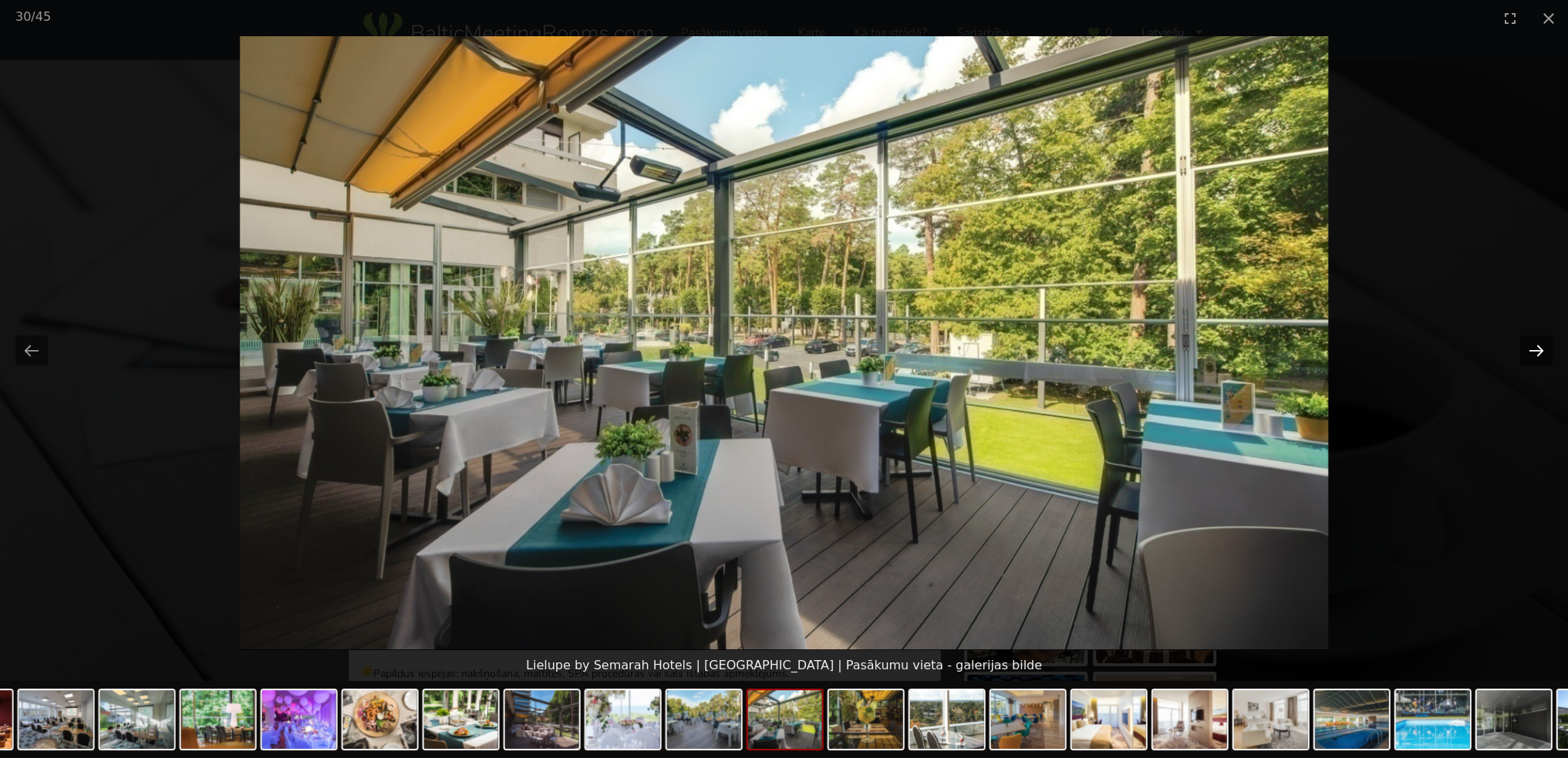
click at [1542, 348] on button "Next slide" at bounding box center [1536, 350] width 32 height 30
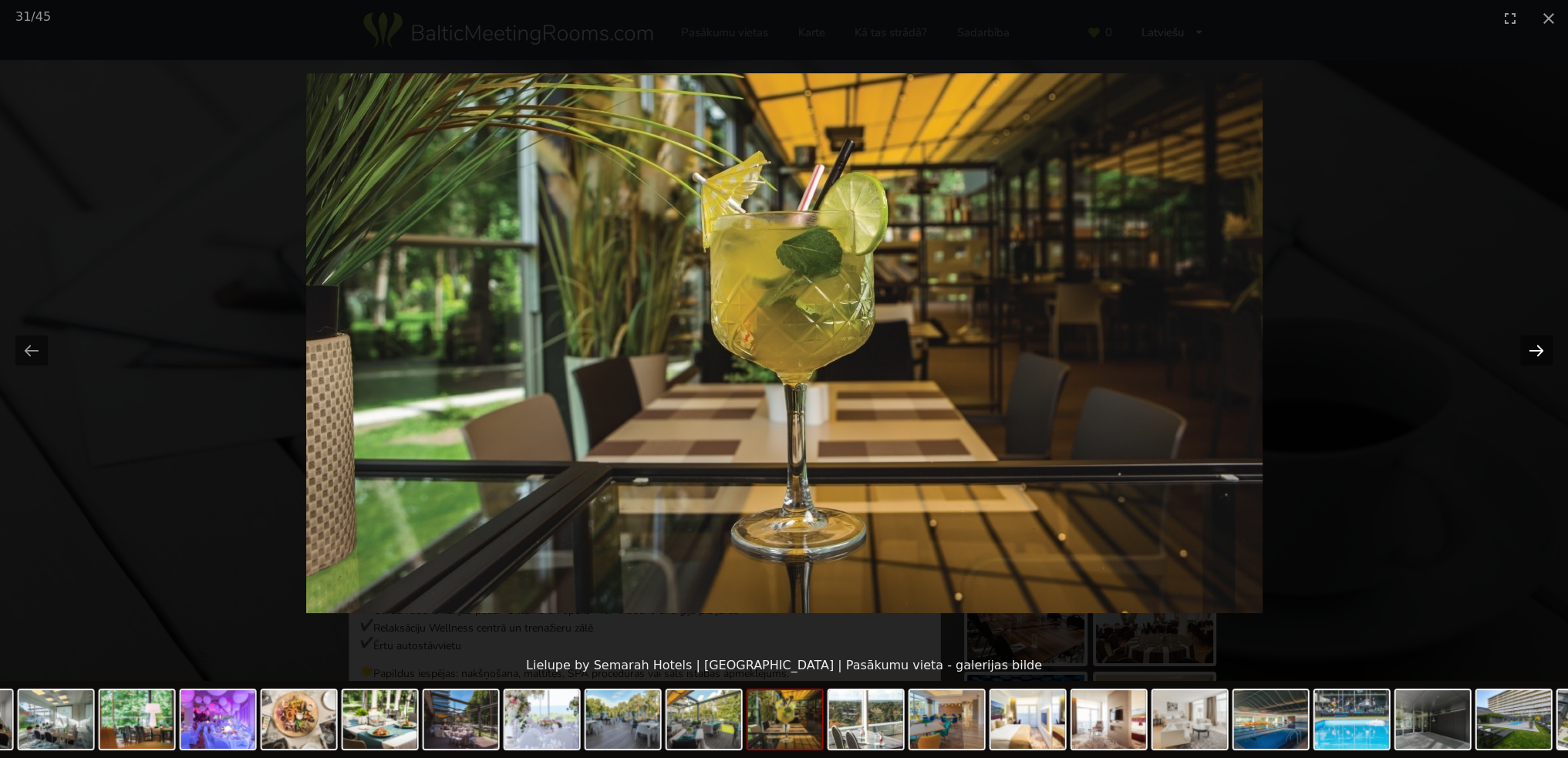
click at [1542, 348] on button "Next slide" at bounding box center [1536, 350] width 32 height 30
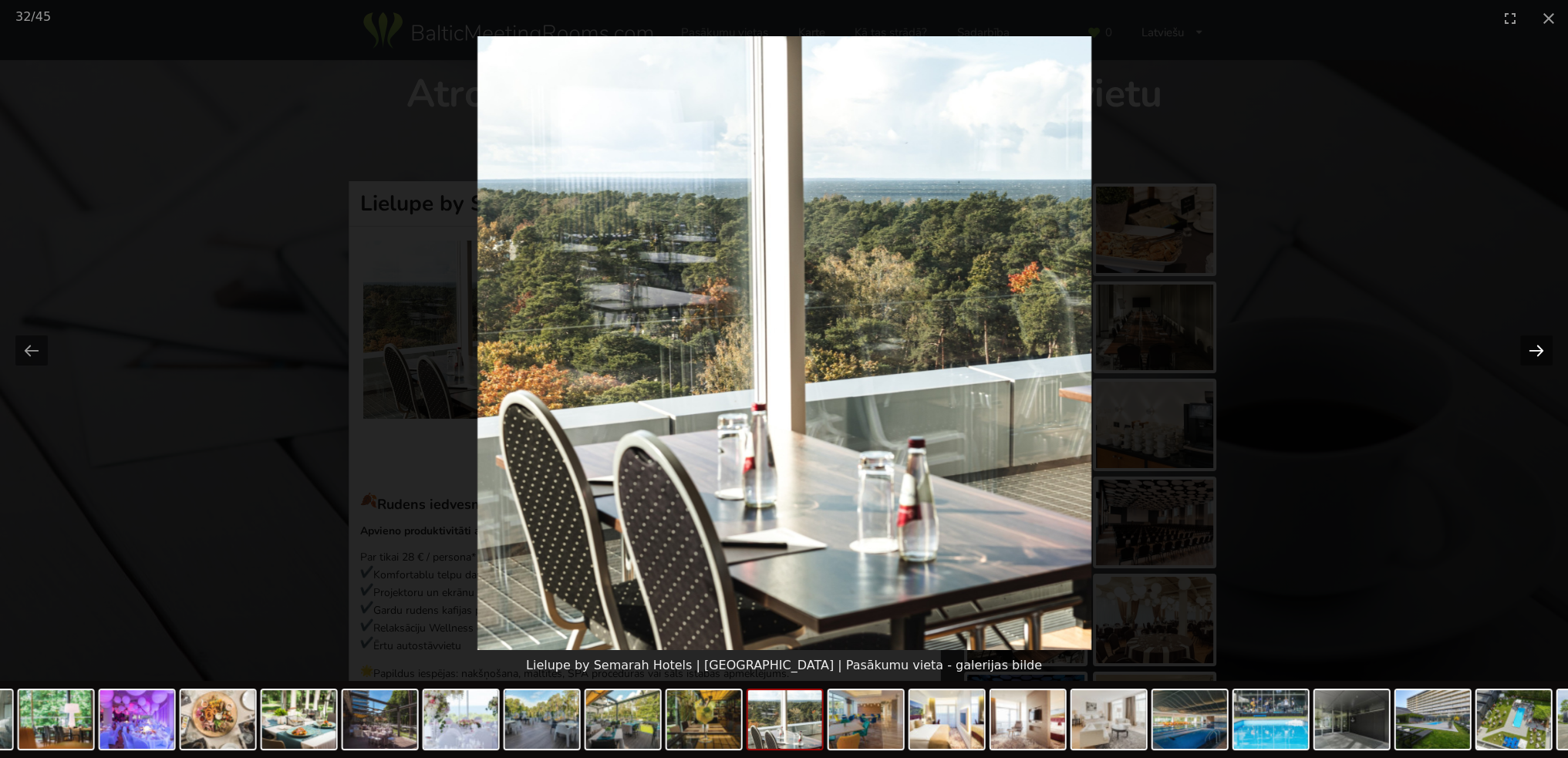
click at [1542, 348] on button "Next slide" at bounding box center [1536, 350] width 32 height 30
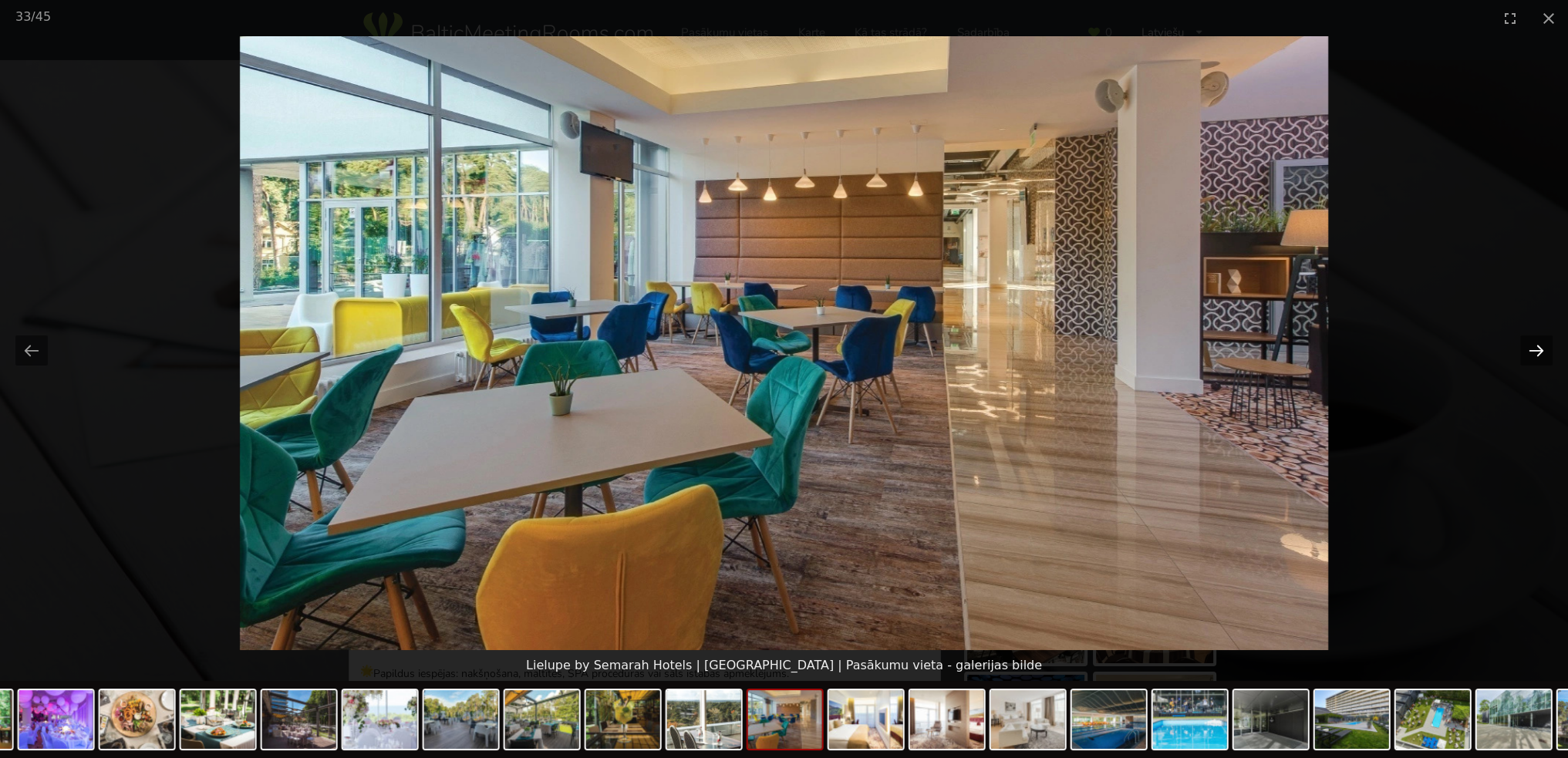
click at [1542, 348] on button "Next slide" at bounding box center [1536, 350] width 32 height 30
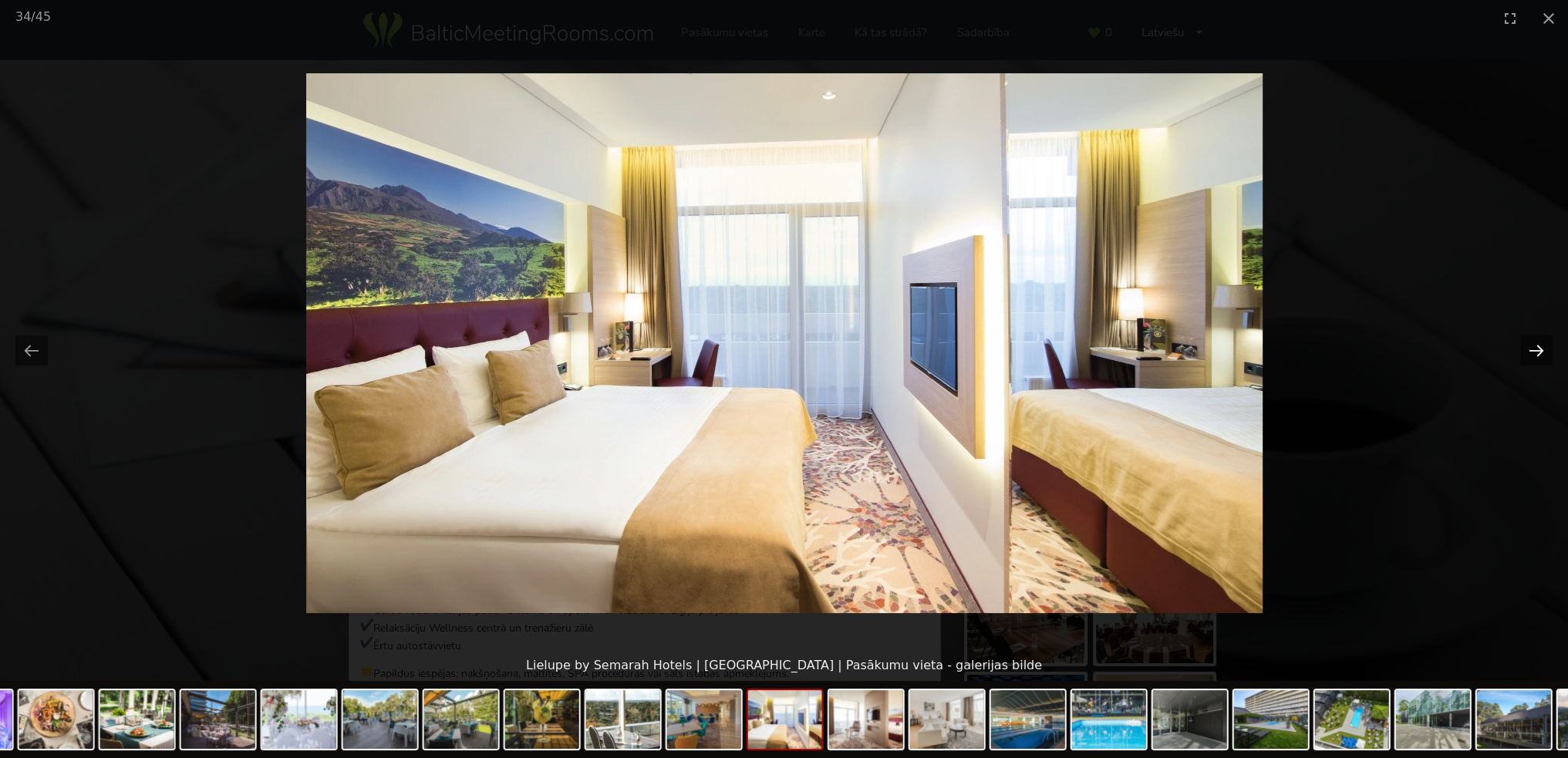
click at [1542, 348] on button "Next slide" at bounding box center [1536, 350] width 32 height 30
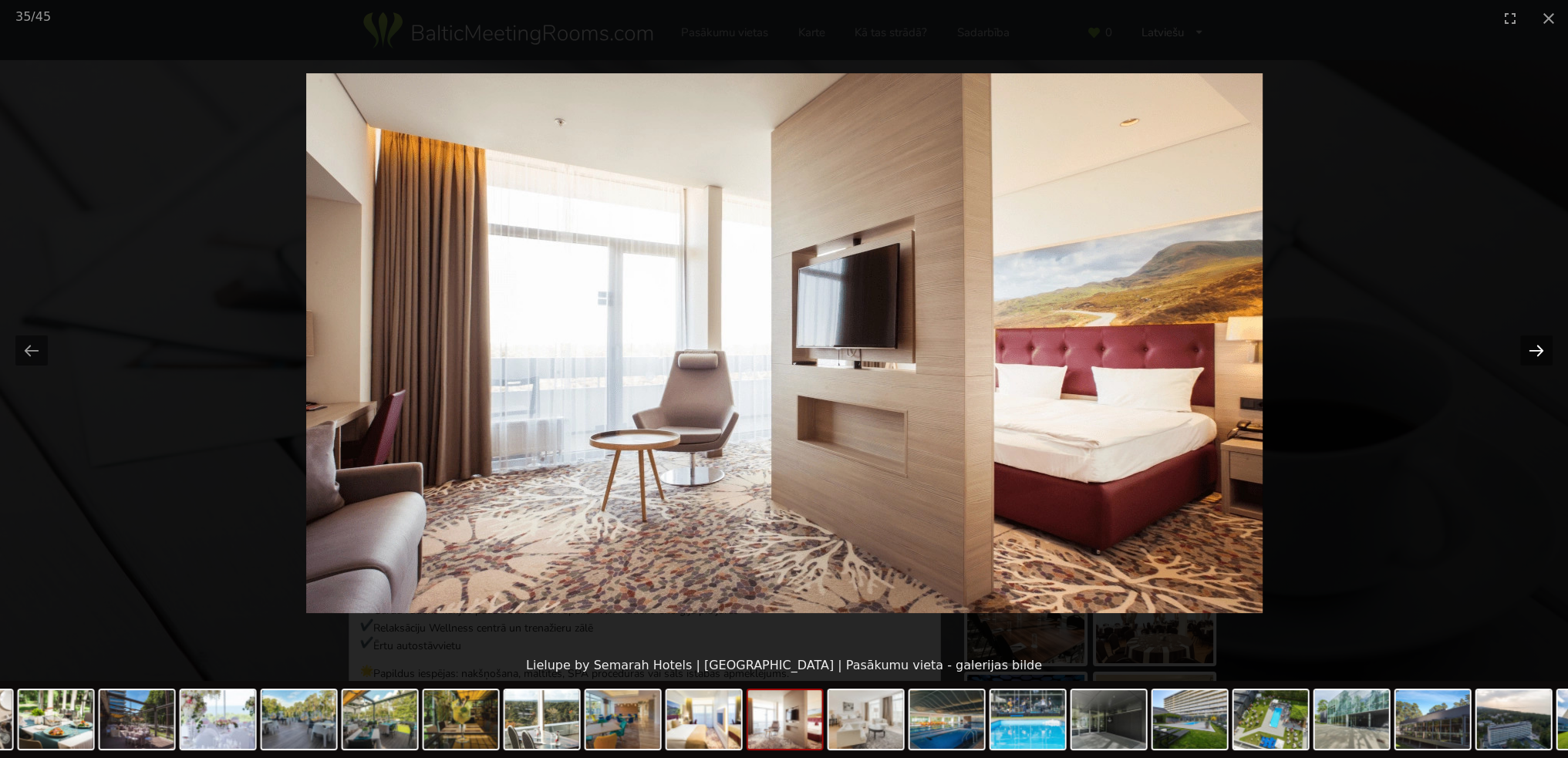
click at [1542, 348] on button "Next slide" at bounding box center [1536, 350] width 32 height 30
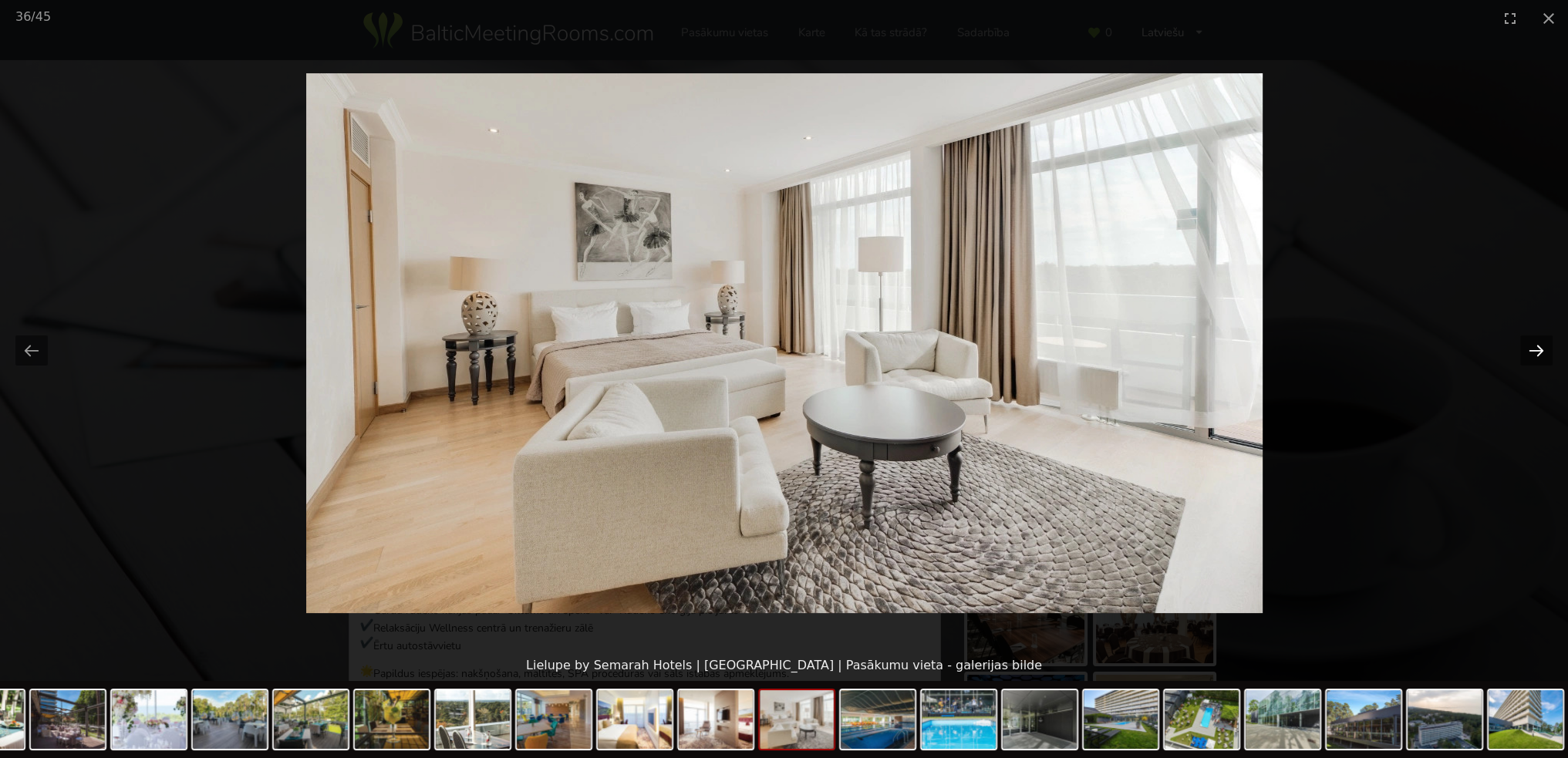
click at [1542, 348] on button "Next slide" at bounding box center [1536, 350] width 32 height 30
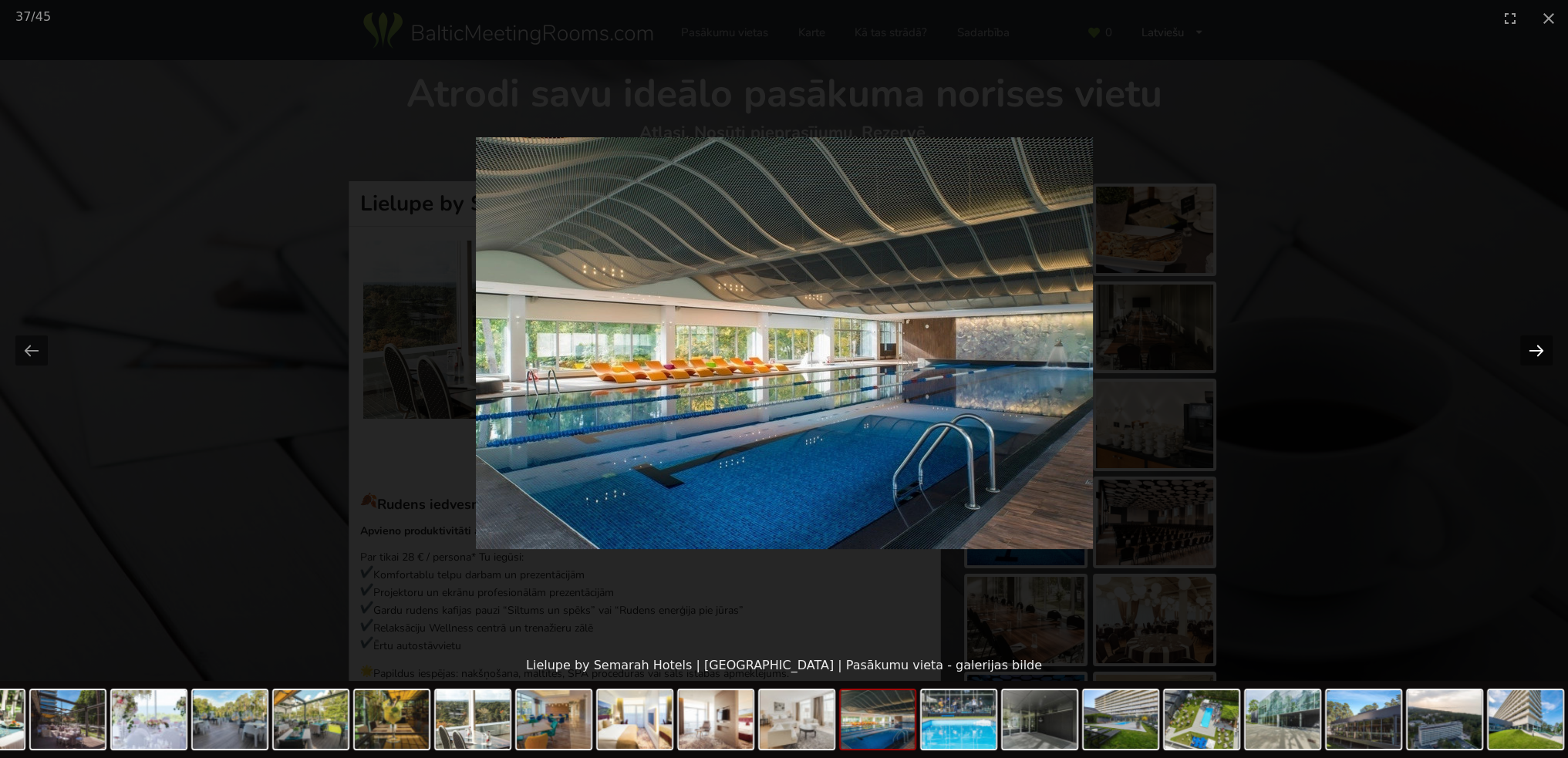
click at [1542, 348] on button "Next slide" at bounding box center [1536, 350] width 32 height 30
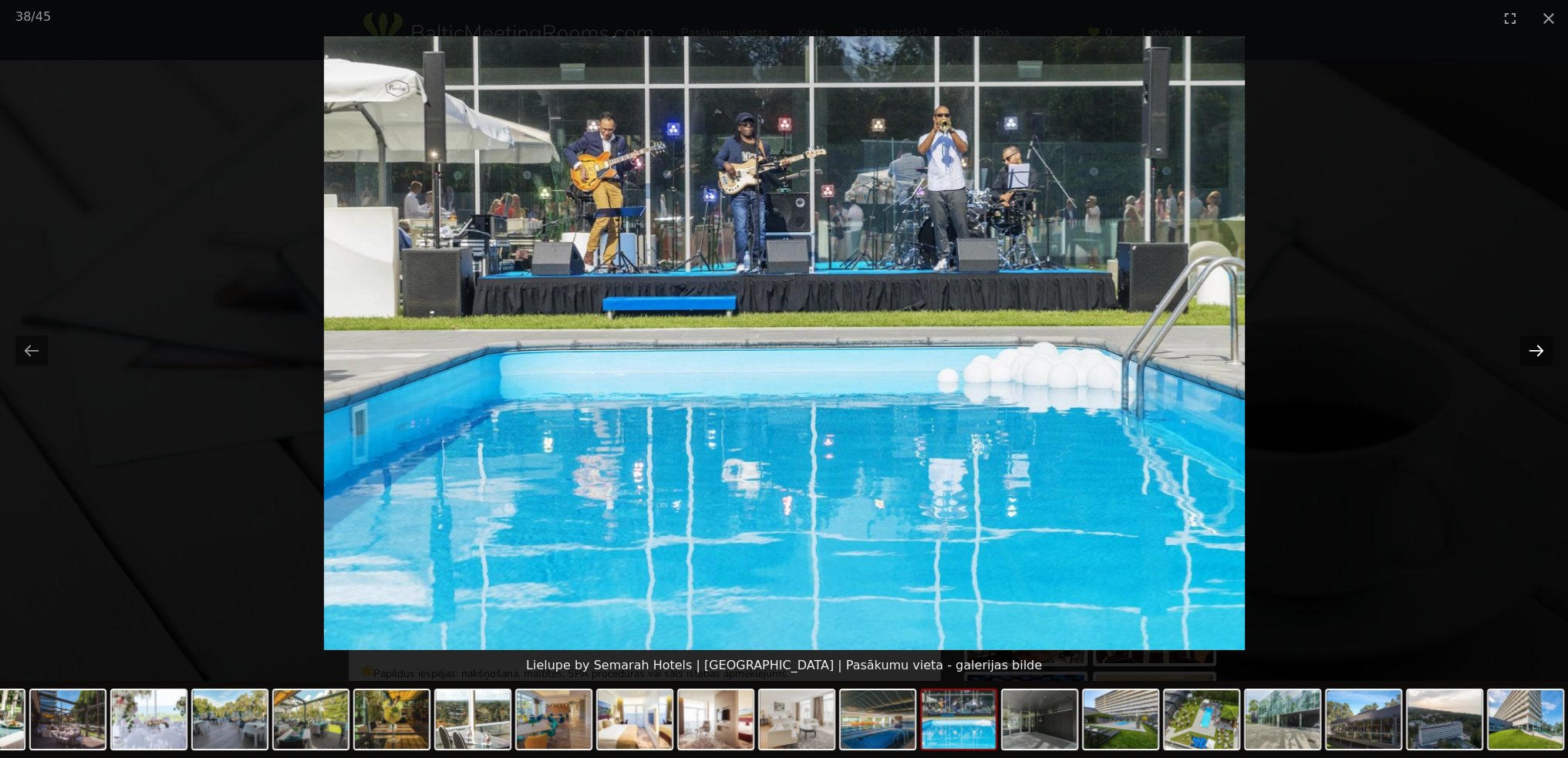
click at [1542, 348] on button "Next slide" at bounding box center [1536, 350] width 32 height 30
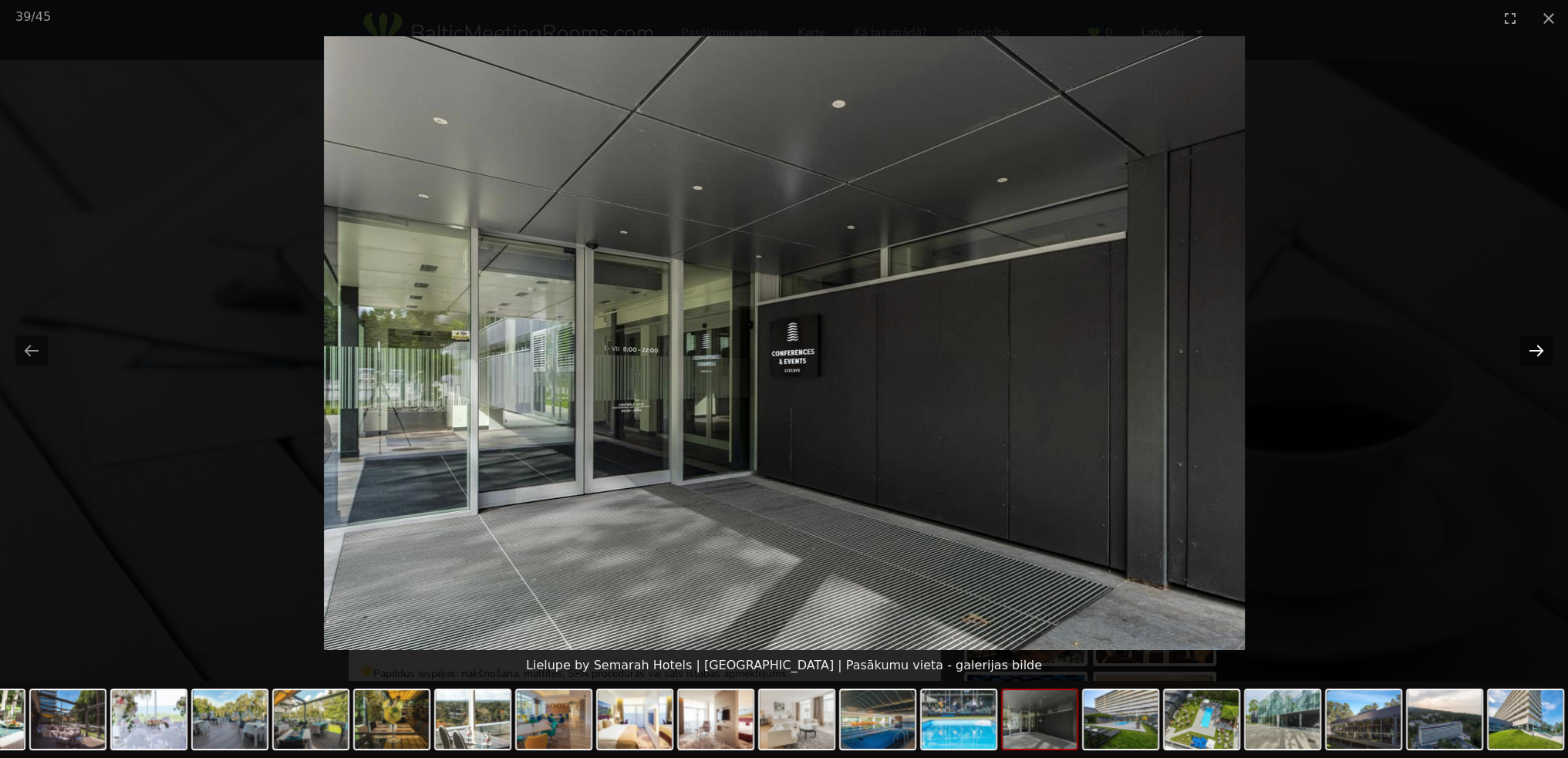
click at [1542, 348] on button "Next slide" at bounding box center [1536, 350] width 32 height 30
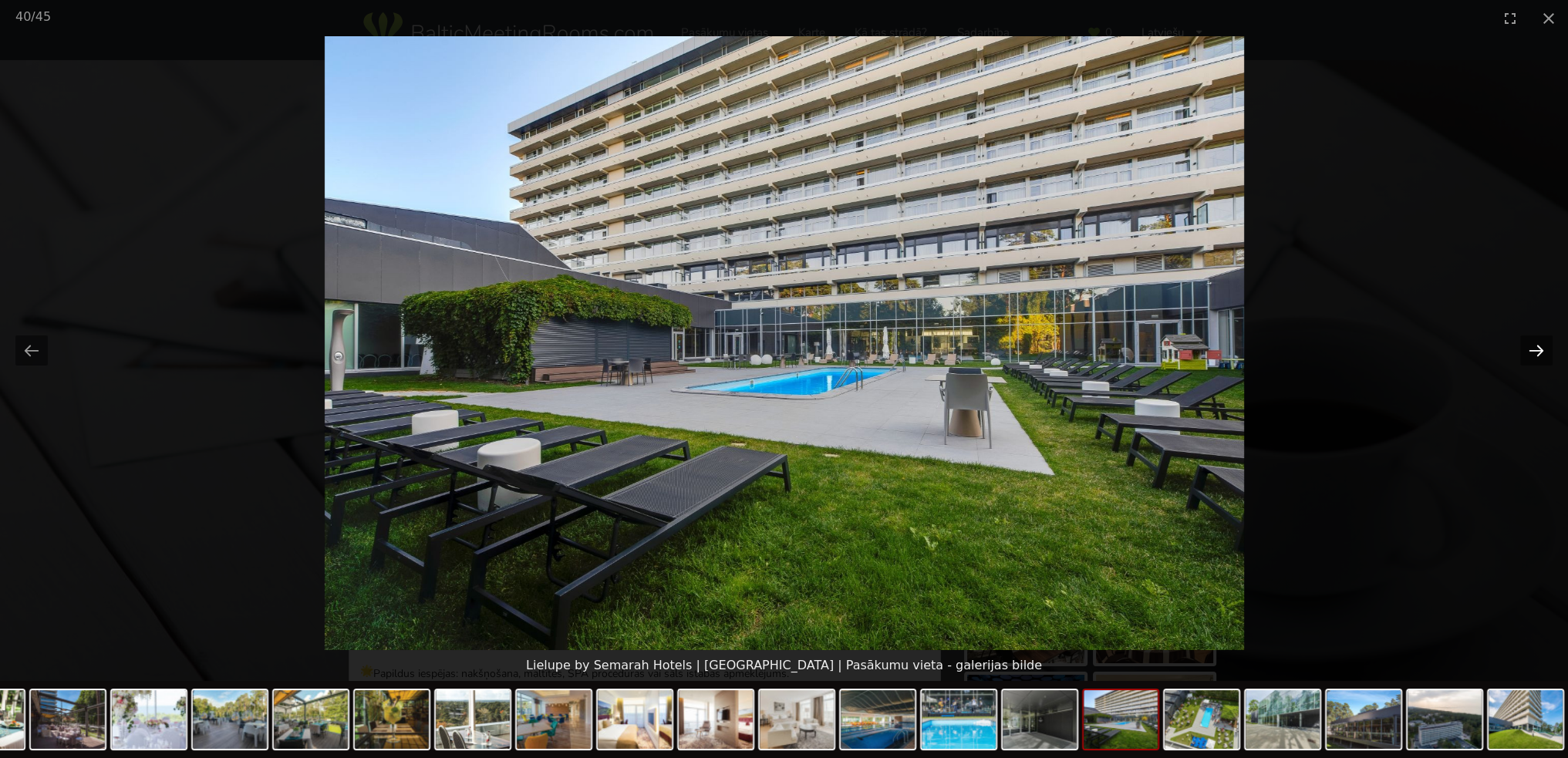
click at [1542, 348] on button "Next slide" at bounding box center [1536, 350] width 32 height 30
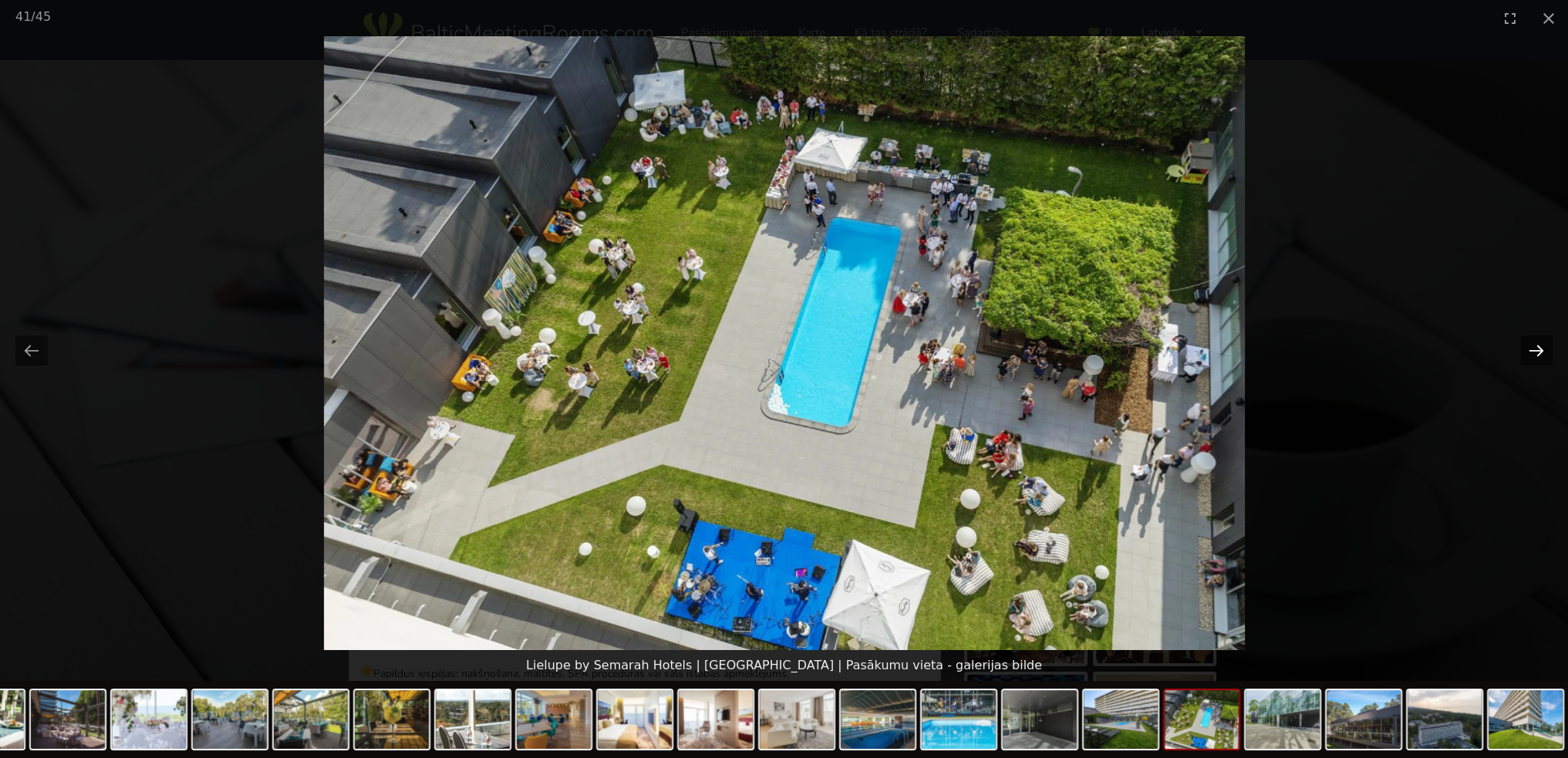
click at [1542, 348] on button "Next slide" at bounding box center [1536, 350] width 32 height 30
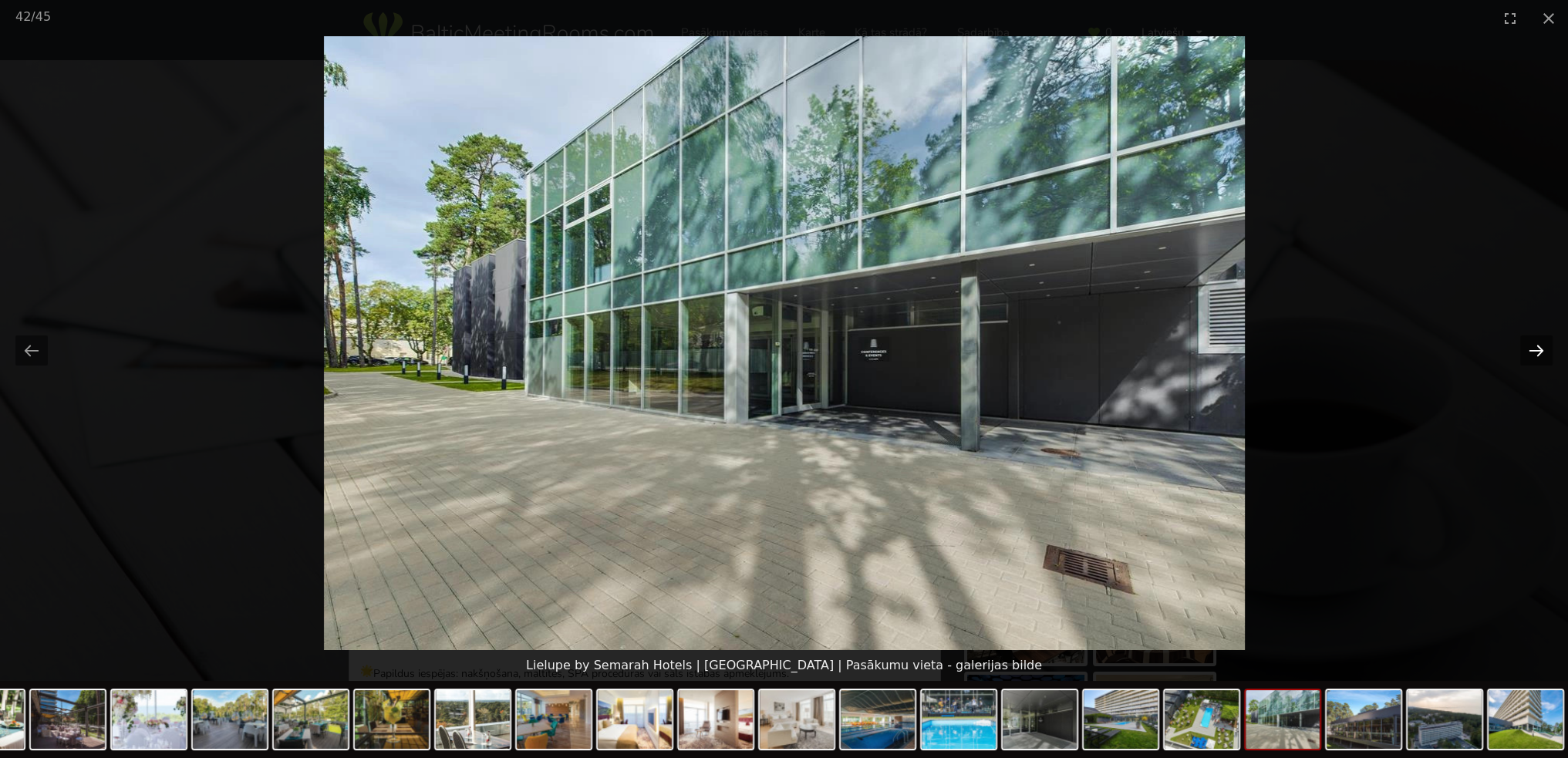
click at [1542, 348] on button "Next slide" at bounding box center [1536, 350] width 32 height 30
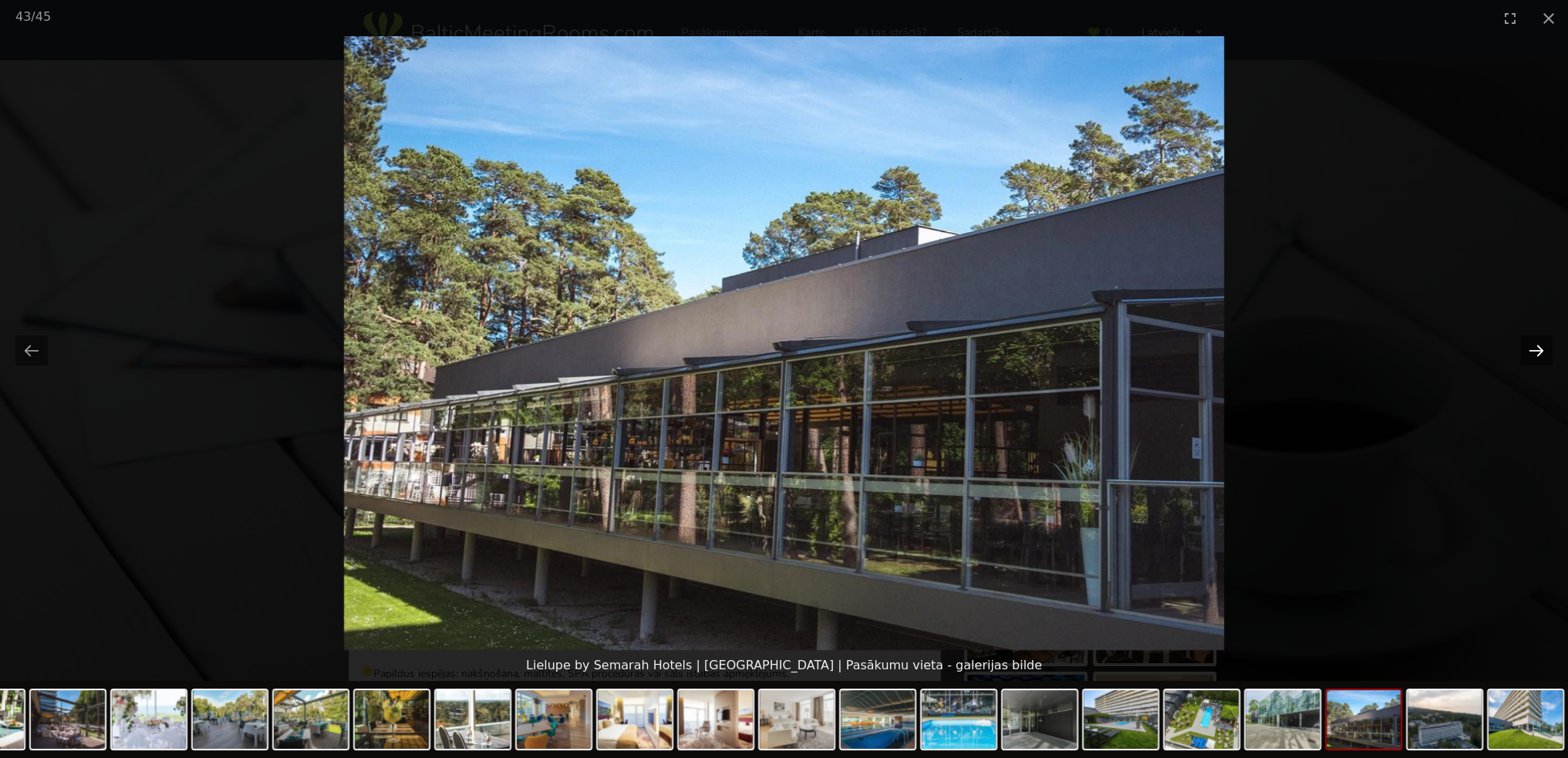
click at [1542, 348] on button "Next slide" at bounding box center [1536, 350] width 32 height 30
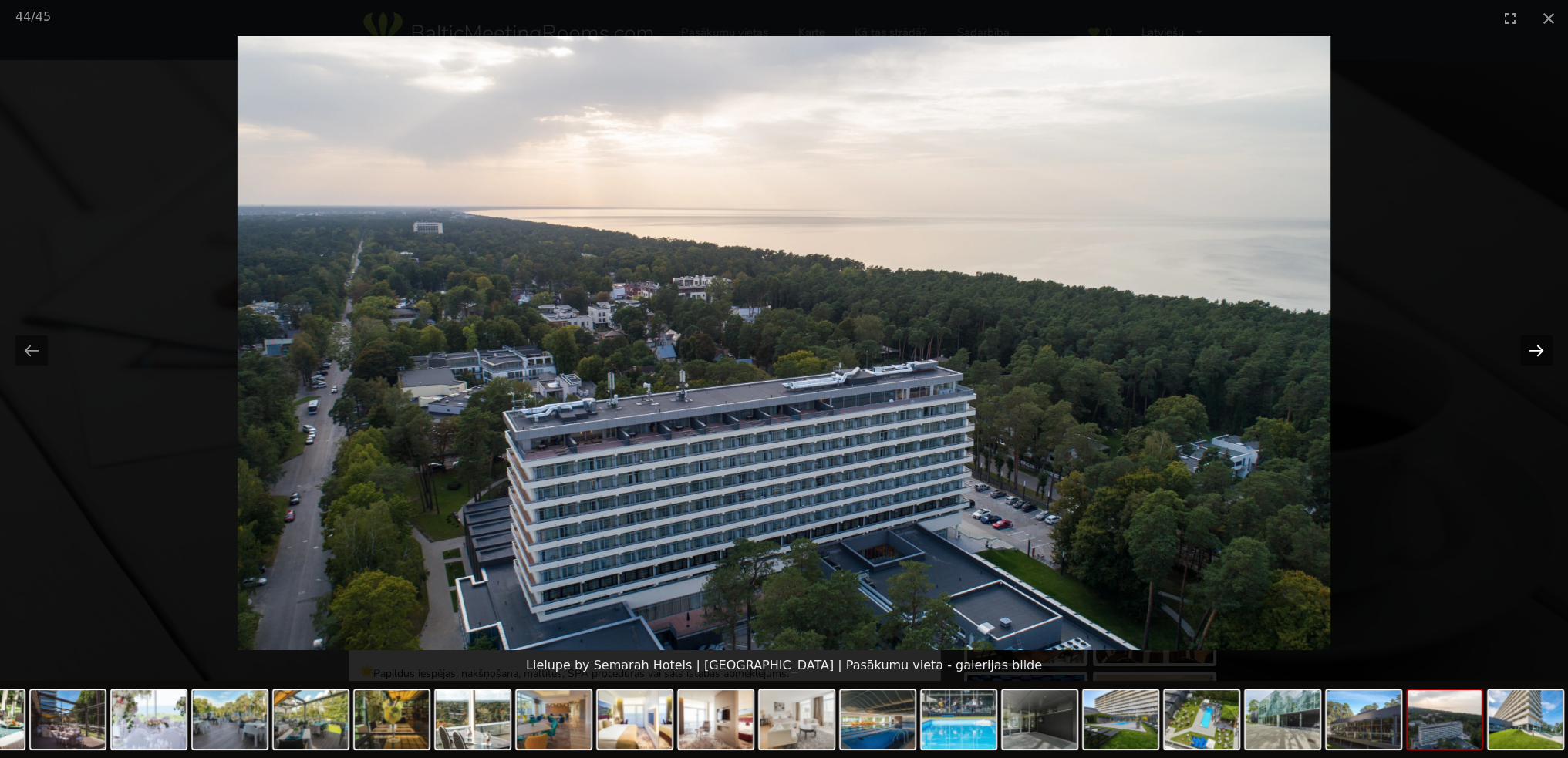
click at [1542, 348] on button "Next slide" at bounding box center [1536, 350] width 32 height 30
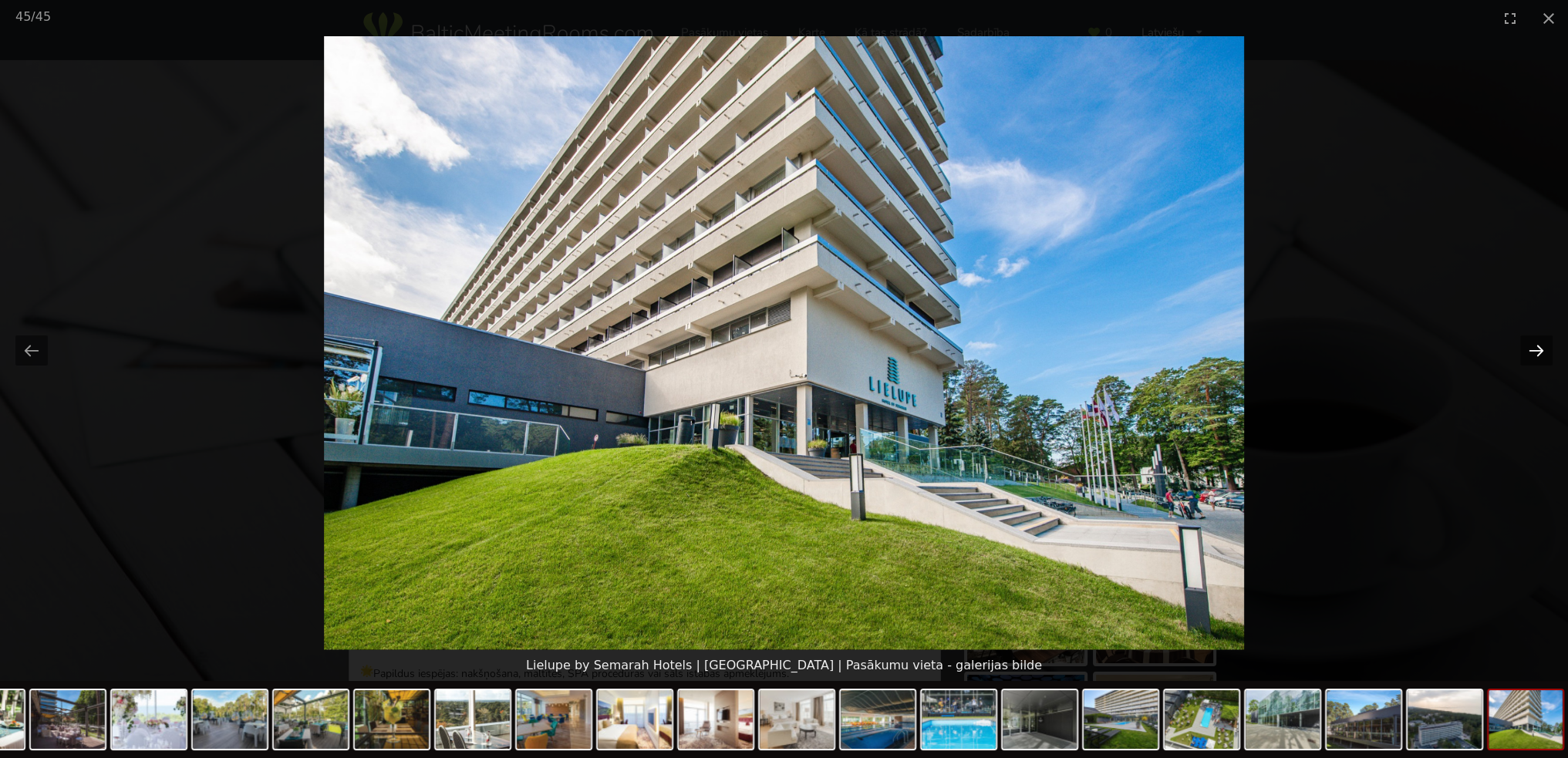
click at [1542, 348] on button "Next slide" at bounding box center [1536, 350] width 32 height 30
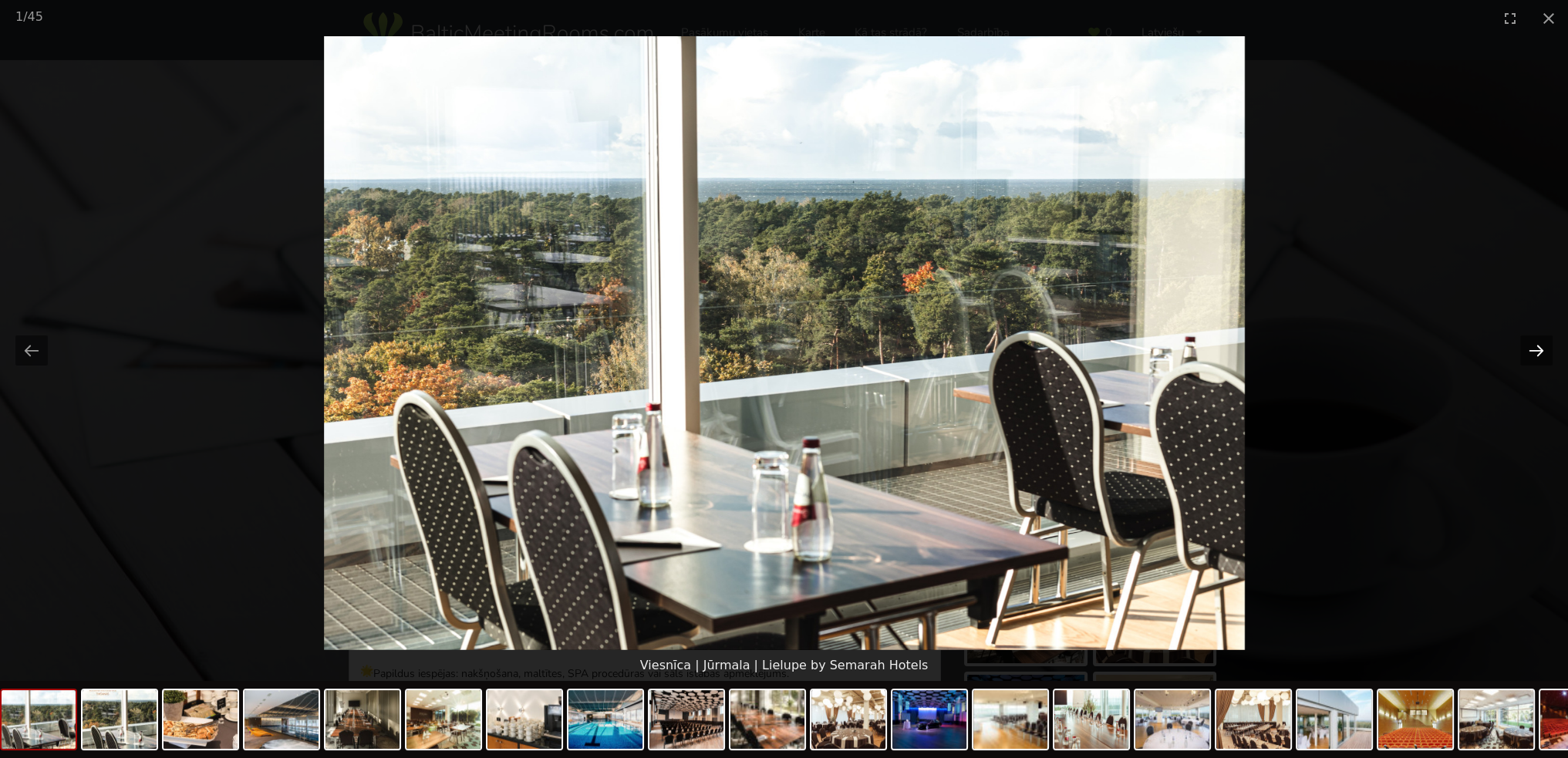
click at [1542, 348] on button "Next slide" at bounding box center [1536, 350] width 32 height 30
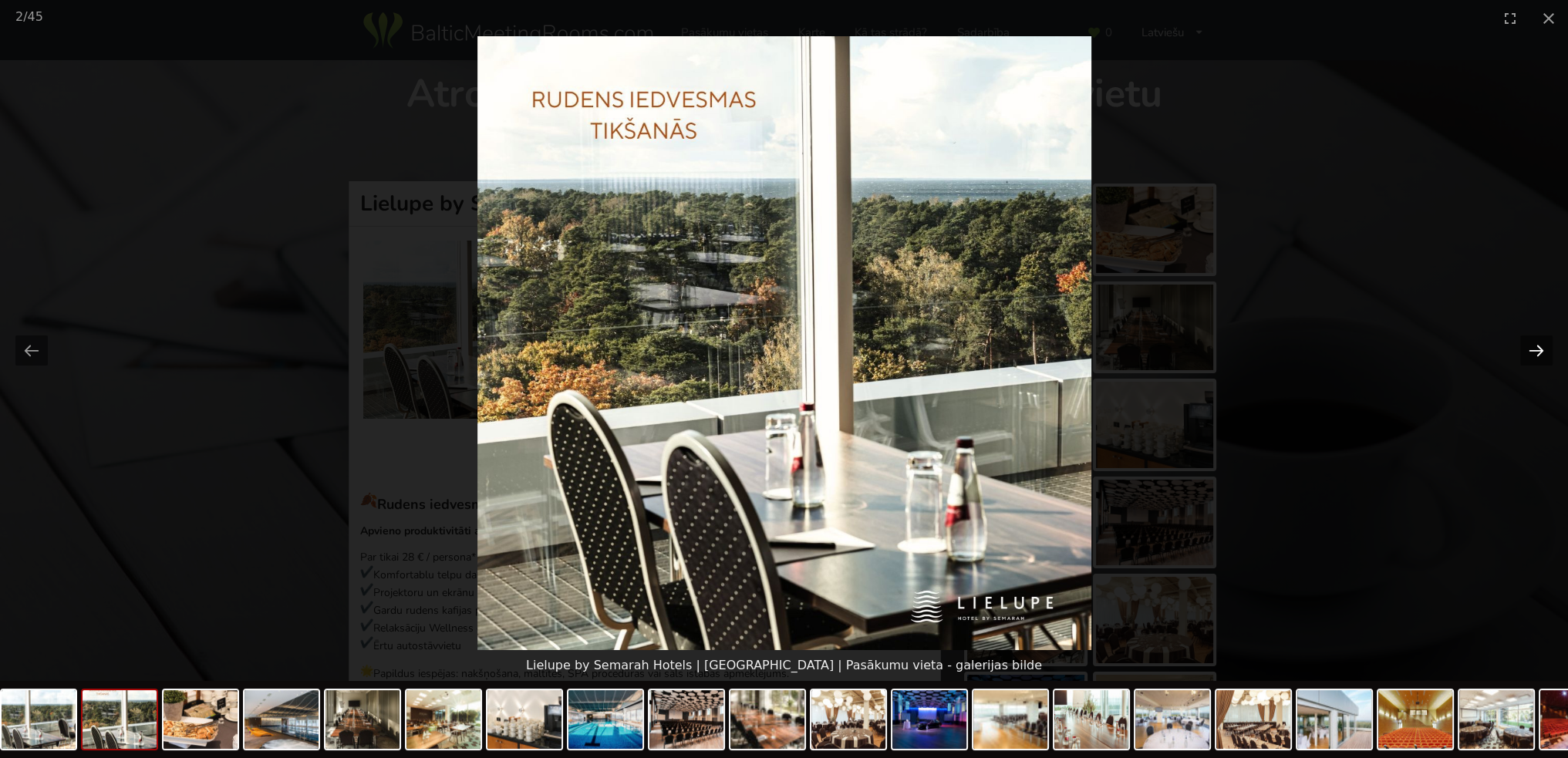
click at [1542, 348] on button "Next slide" at bounding box center [1536, 350] width 32 height 30
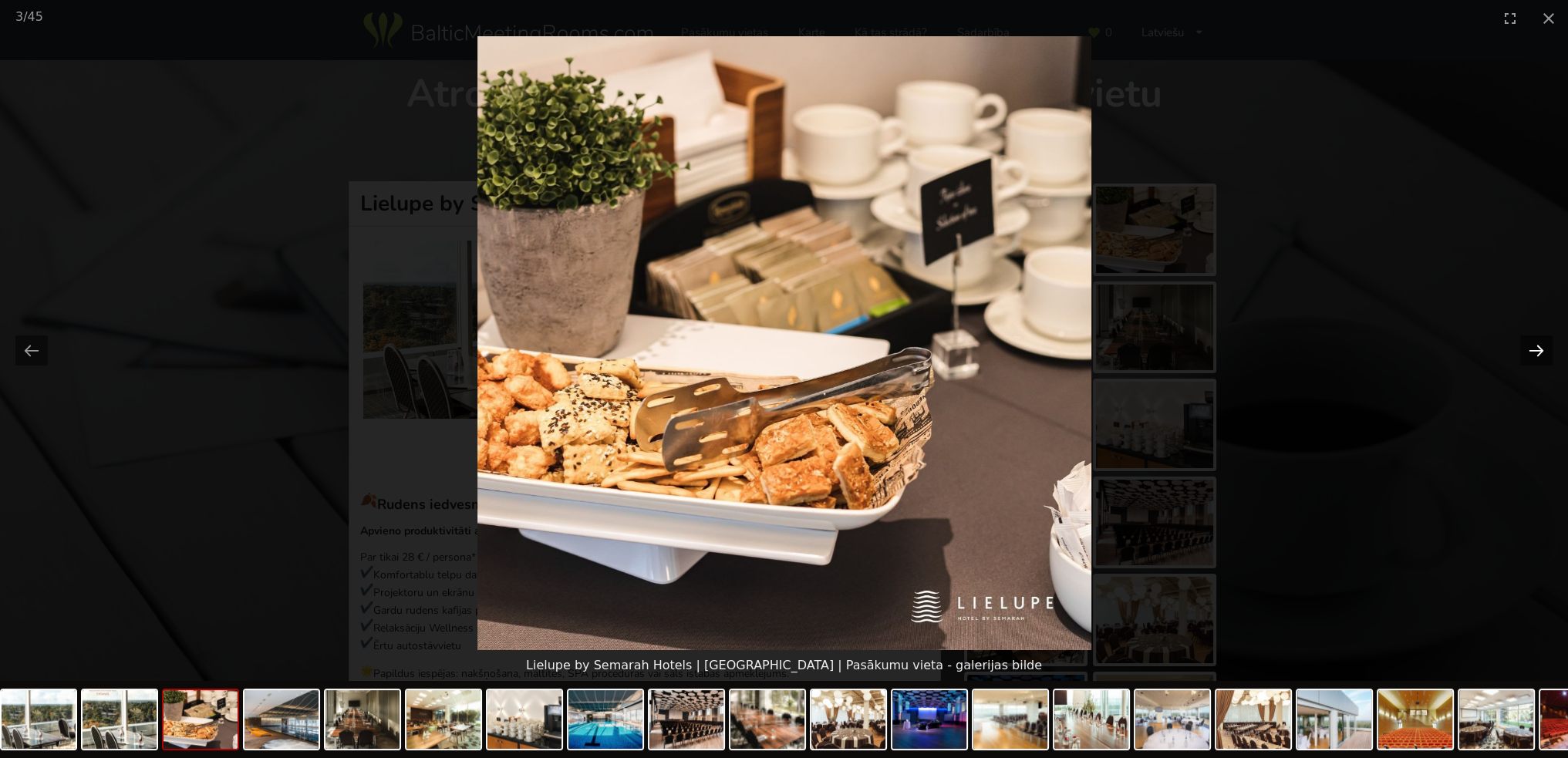
click at [1542, 348] on button "Next slide" at bounding box center [1536, 350] width 32 height 30
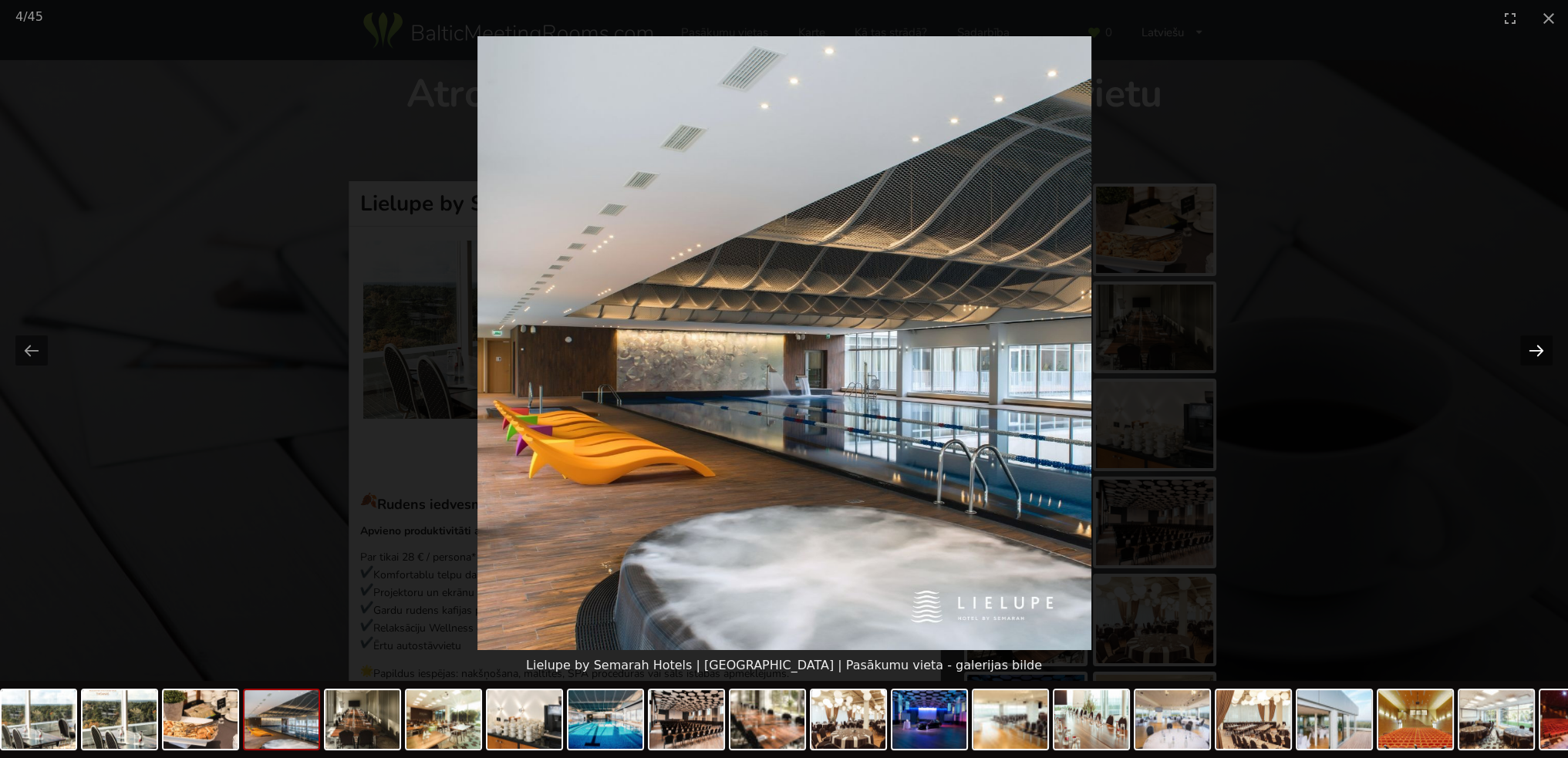
click at [1542, 348] on button "Next slide" at bounding box center [1536, 350] width 32 height 30
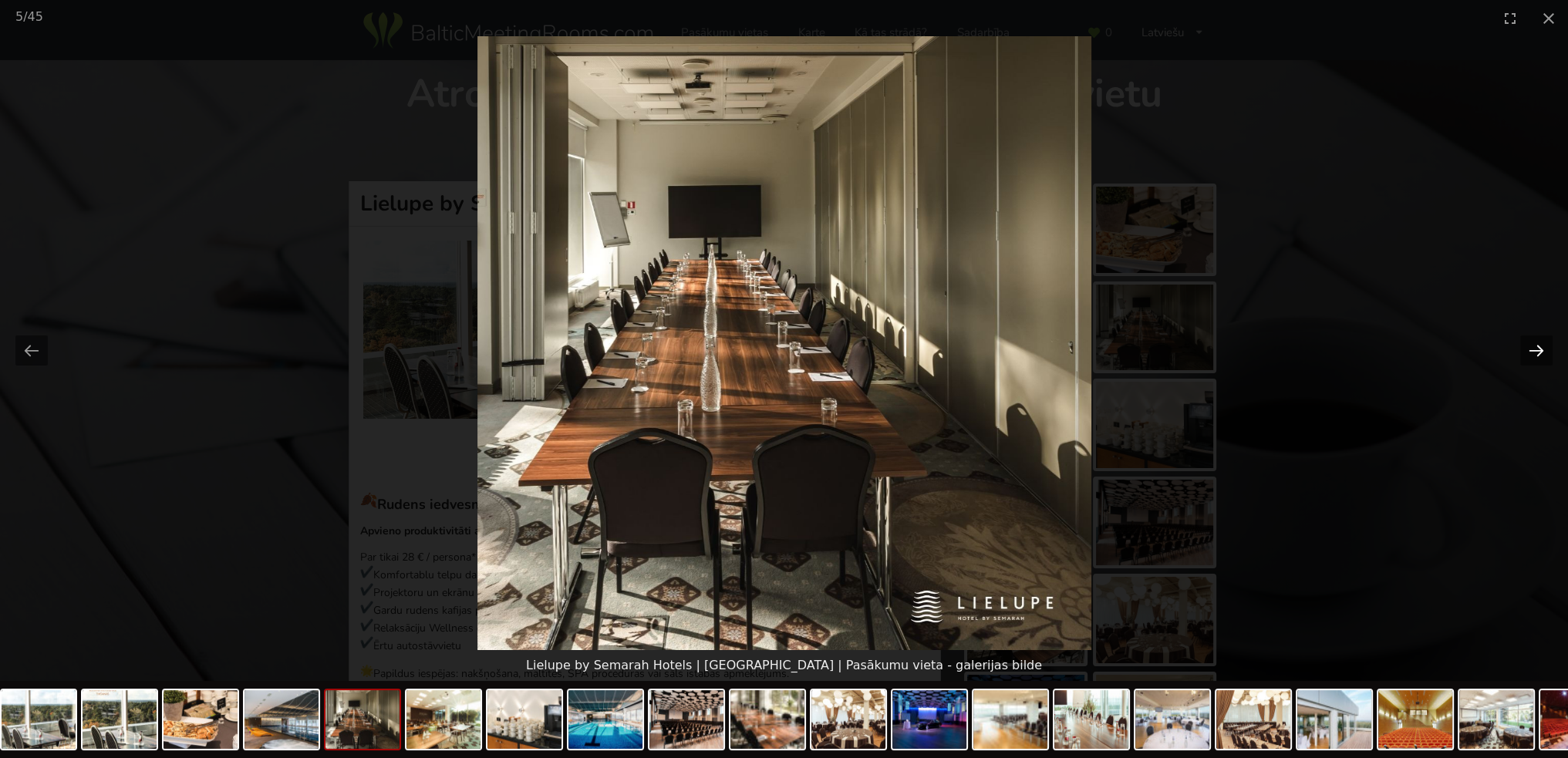
click at [1542, 348] on button "Next slide" at bounding box center [1536, 350] width 32 height 30
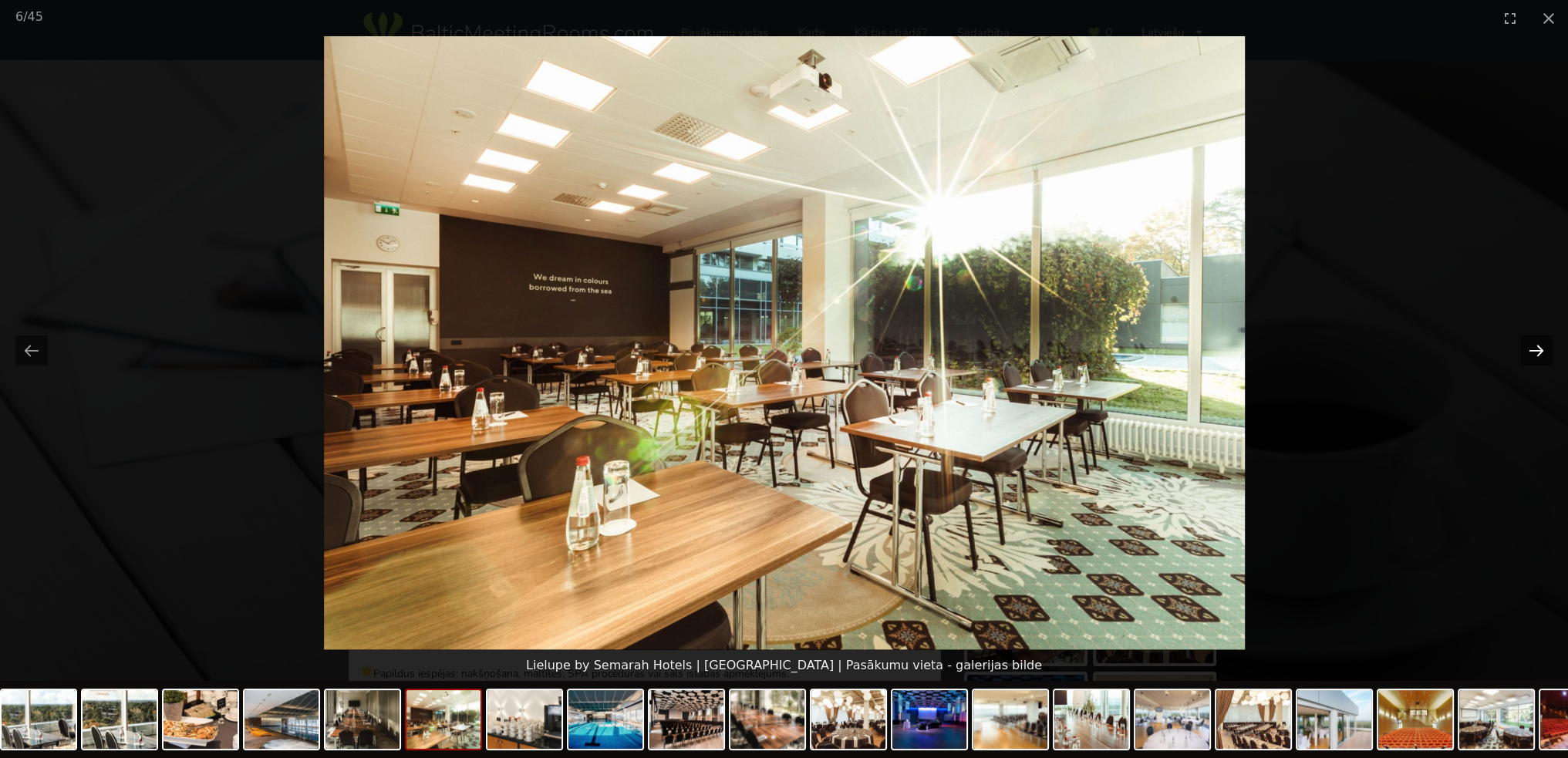
click at [1542, 348] on button "Next slide" at bounding box center [1536, 350] width 32 height 30
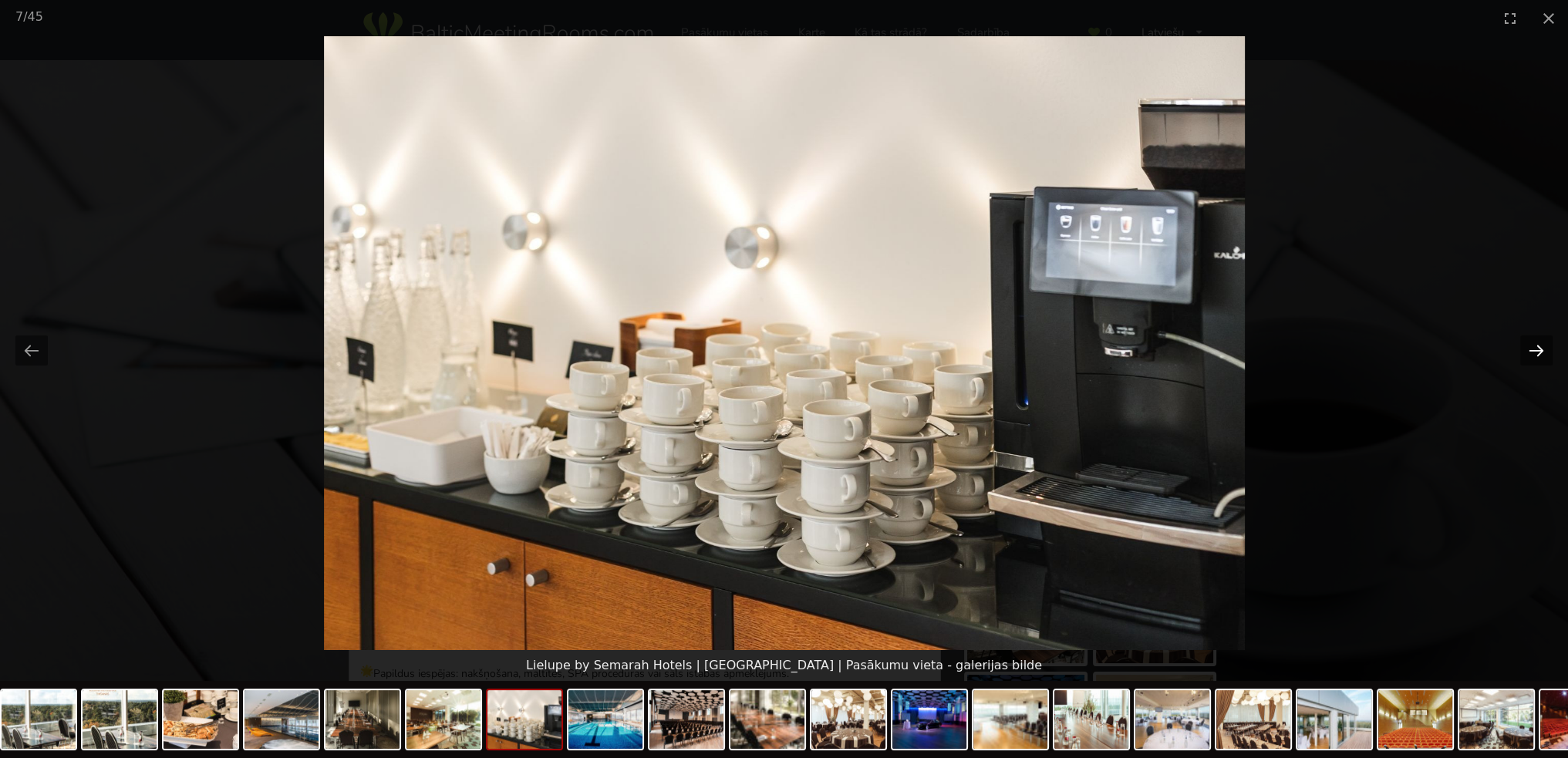
click at [1542, 348] on button "Next slide" at bounding box center [1536, 350] width 32 height 30
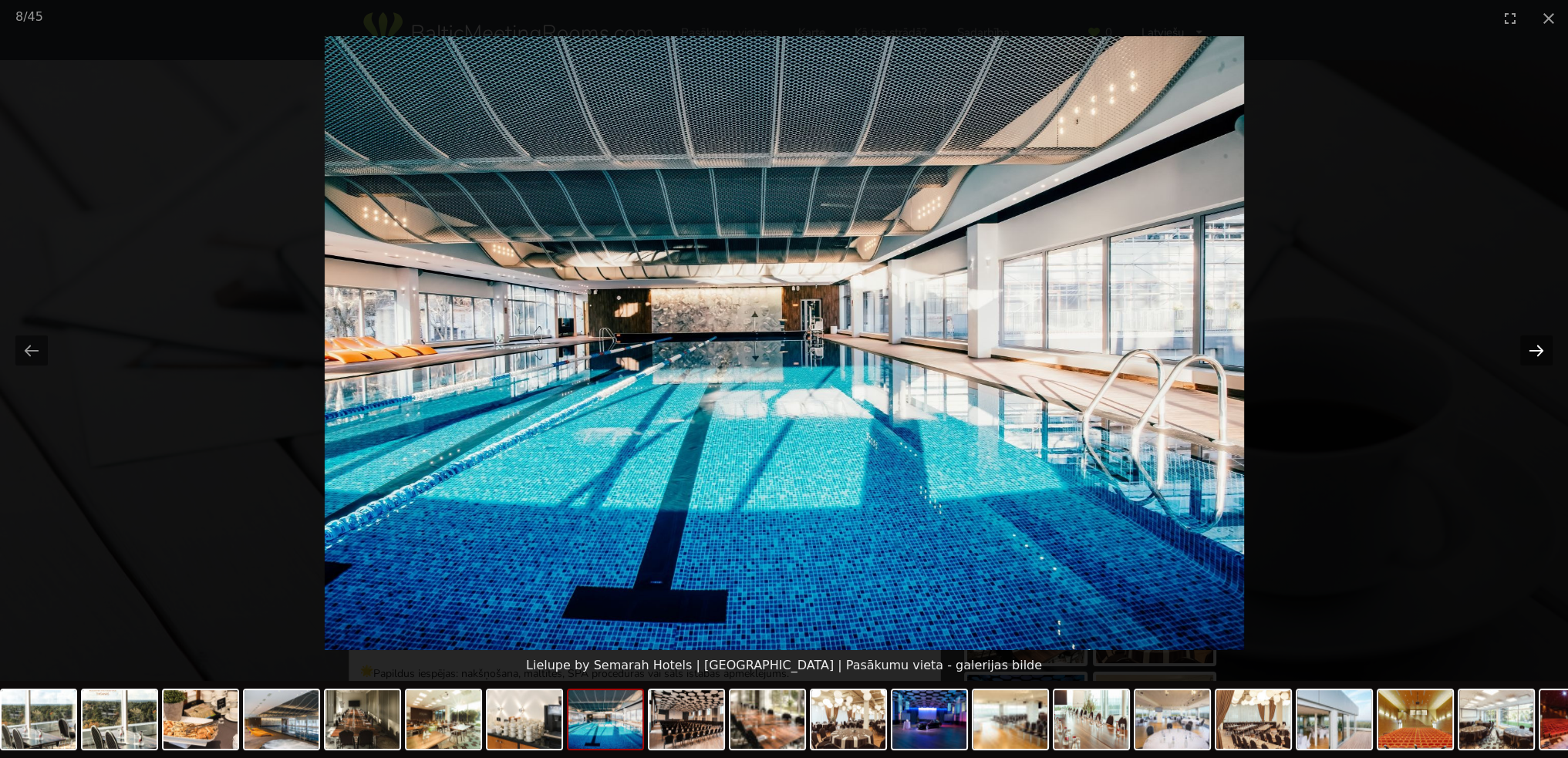
click at [1542, 348] on button "Next slide" at bounding box center [1536, 350] width 32 height 30
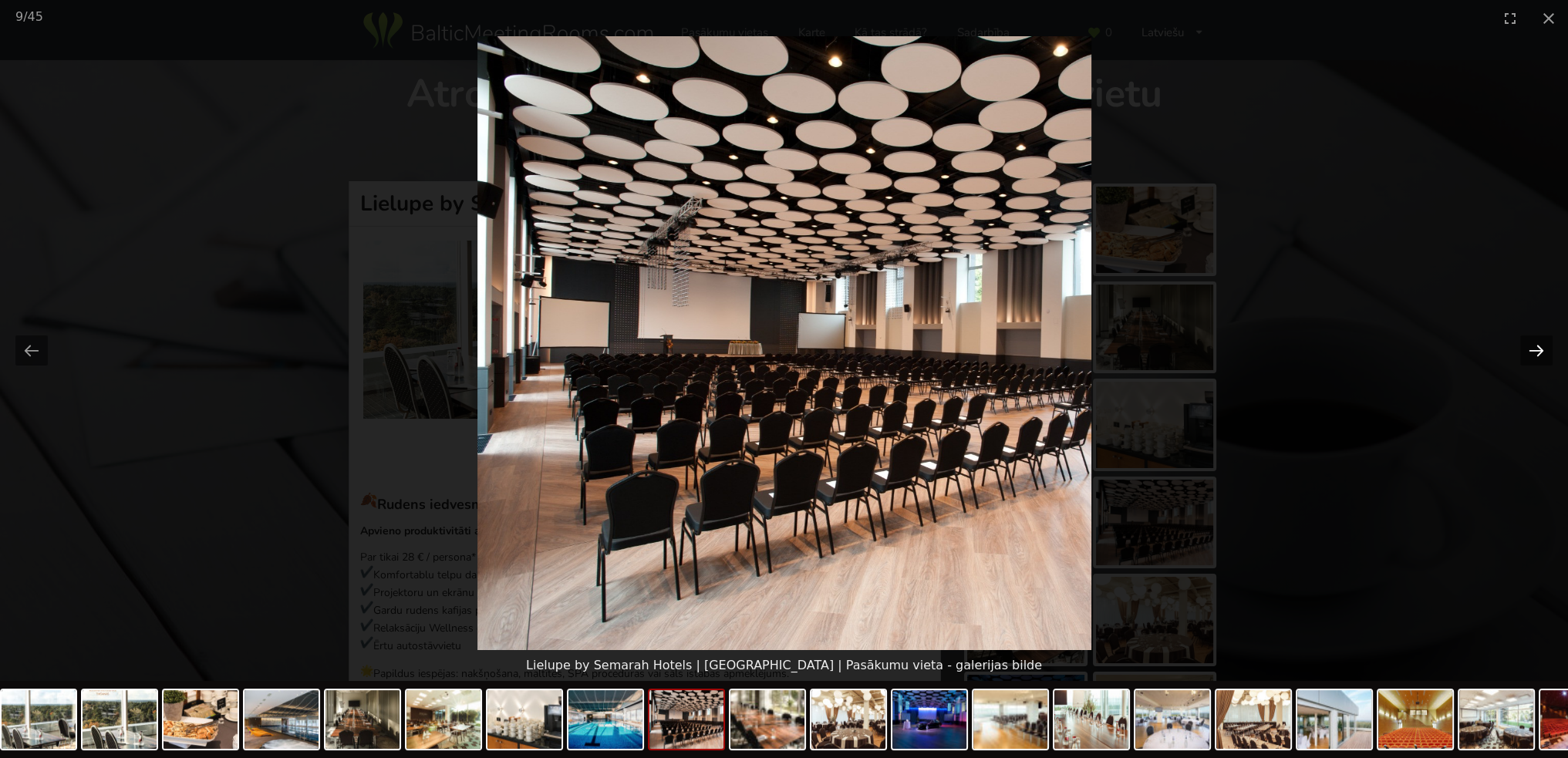
click at [1542, 348] on button "Next slide" at bounding box center [1536, 350] width 32 height 30
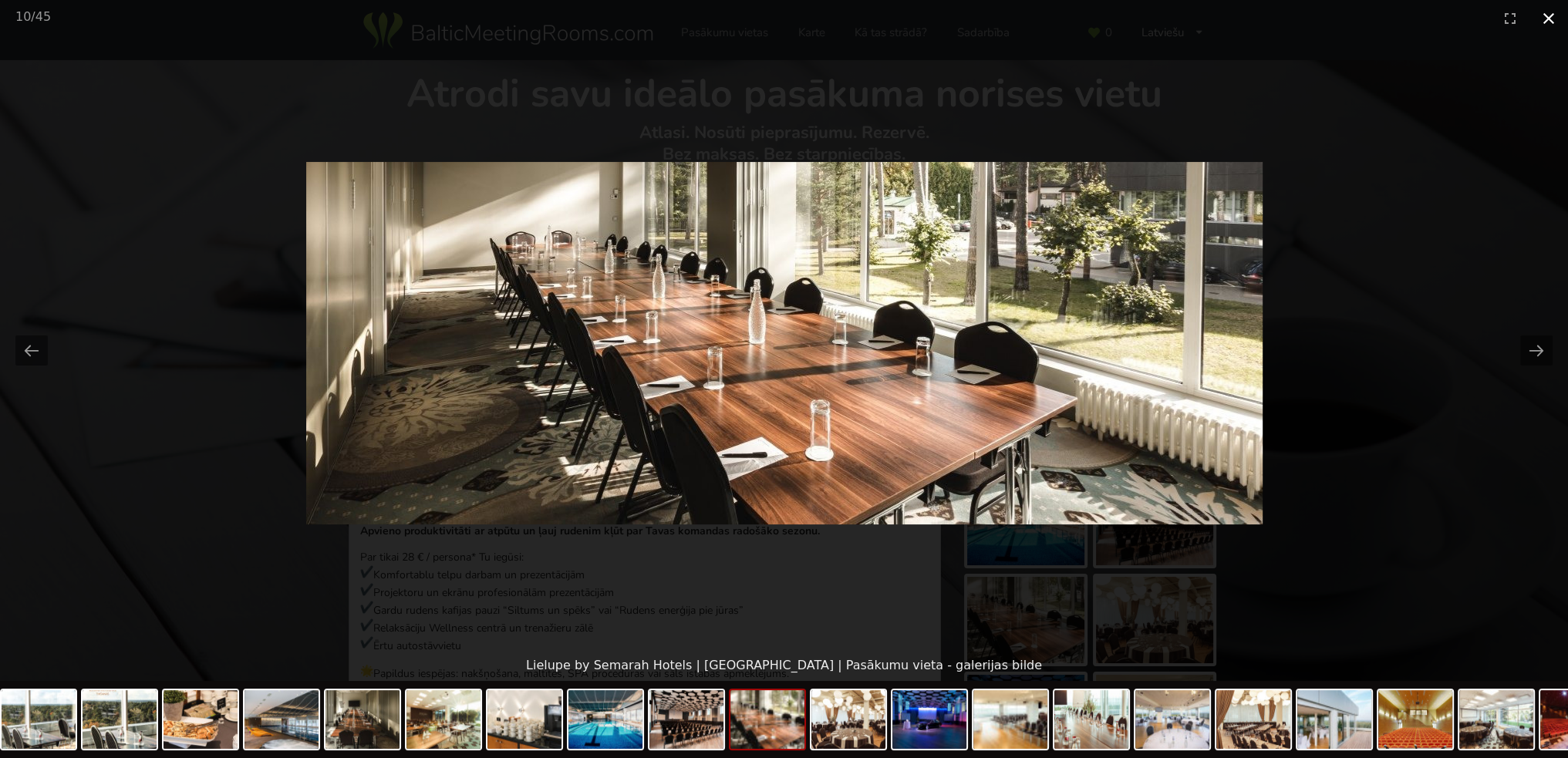
click at [1546, 13] on button "Close gallery" at bounding box center [1548, 18] width 39 height 36
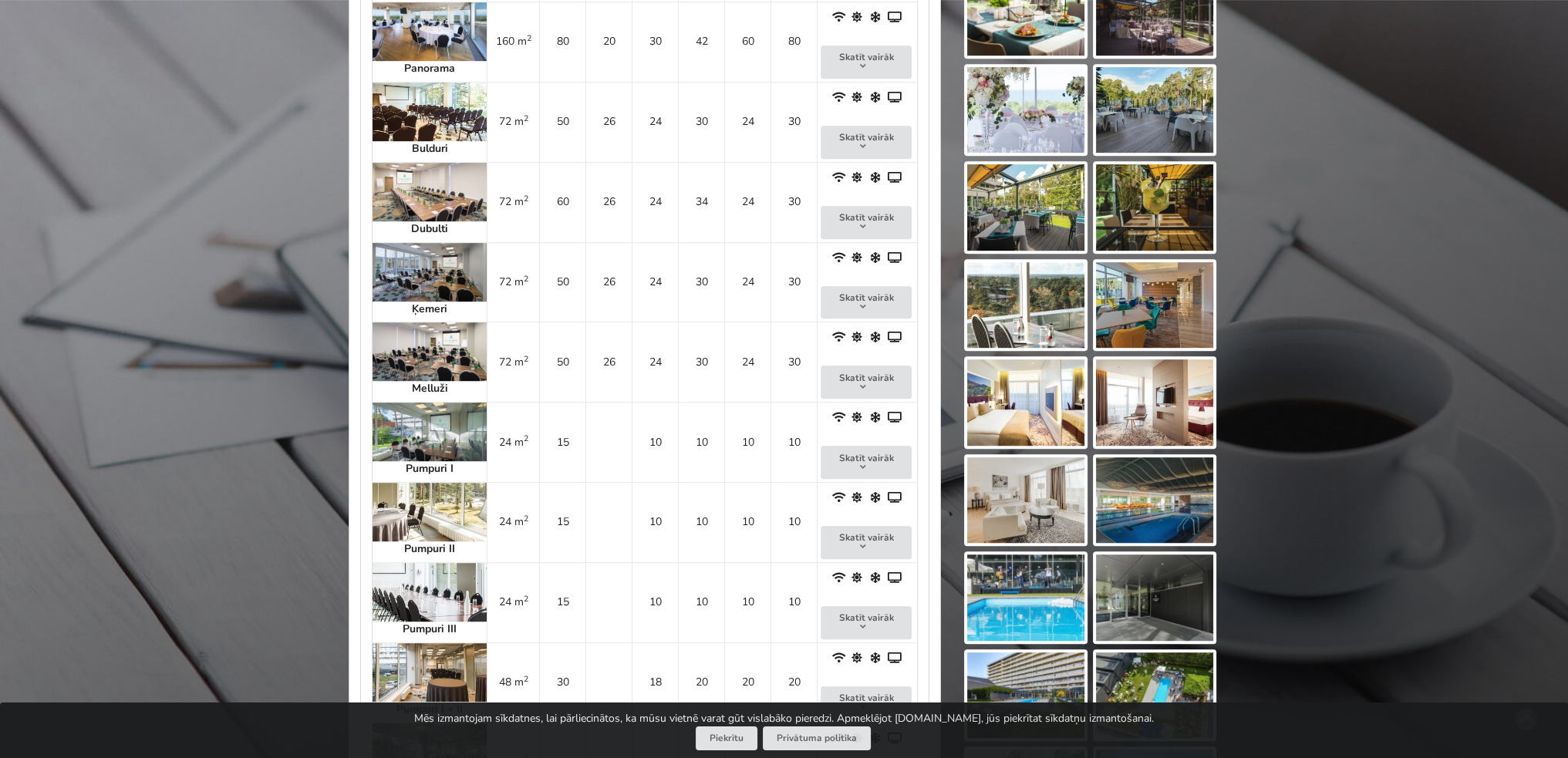
scroll to position [1773, 0]
